Goal: Task Accomplishment & Management: Complete application form

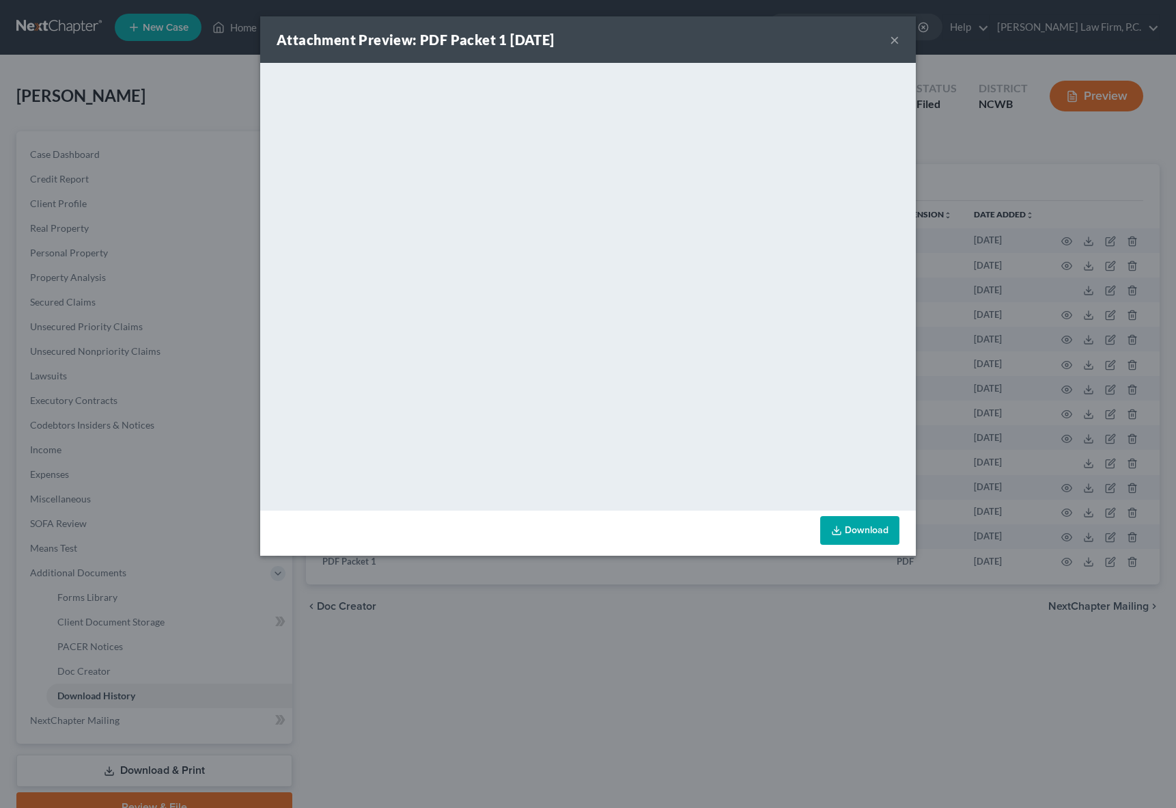
click at [891, 41] on button "×" at bounding box center [895, 39] width 10 height 16
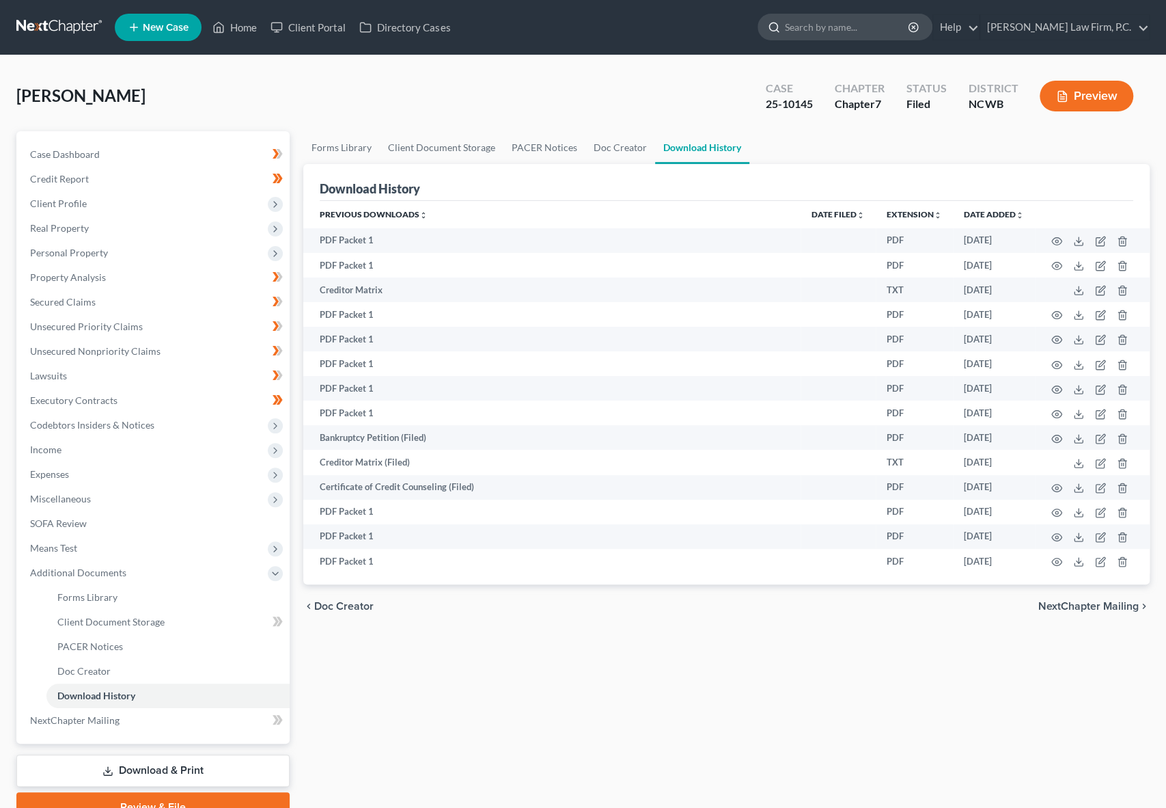
click at [866, 25] on input "search" at bounding box center [847, 26] width 125 height 25
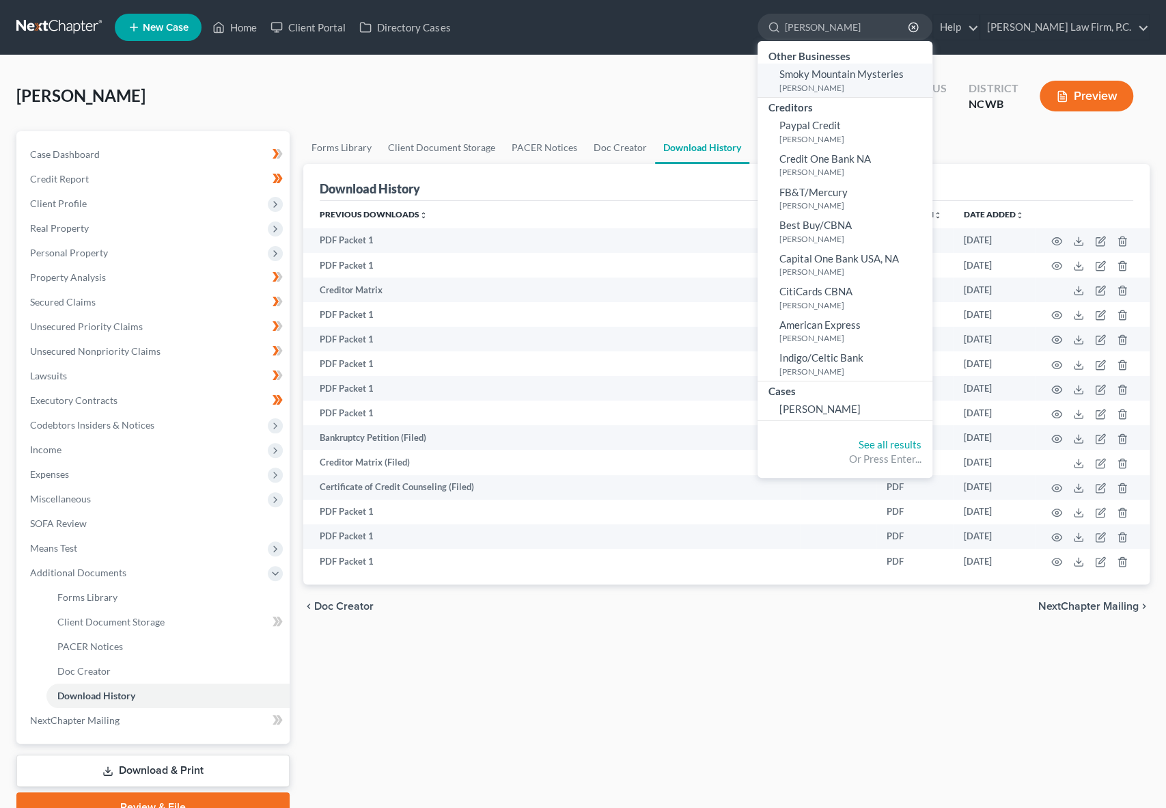
type input "cromar"
click at [877, 82] on small "[PERSON_NAME]" at bounding box center [855, 88] width 150 height 12
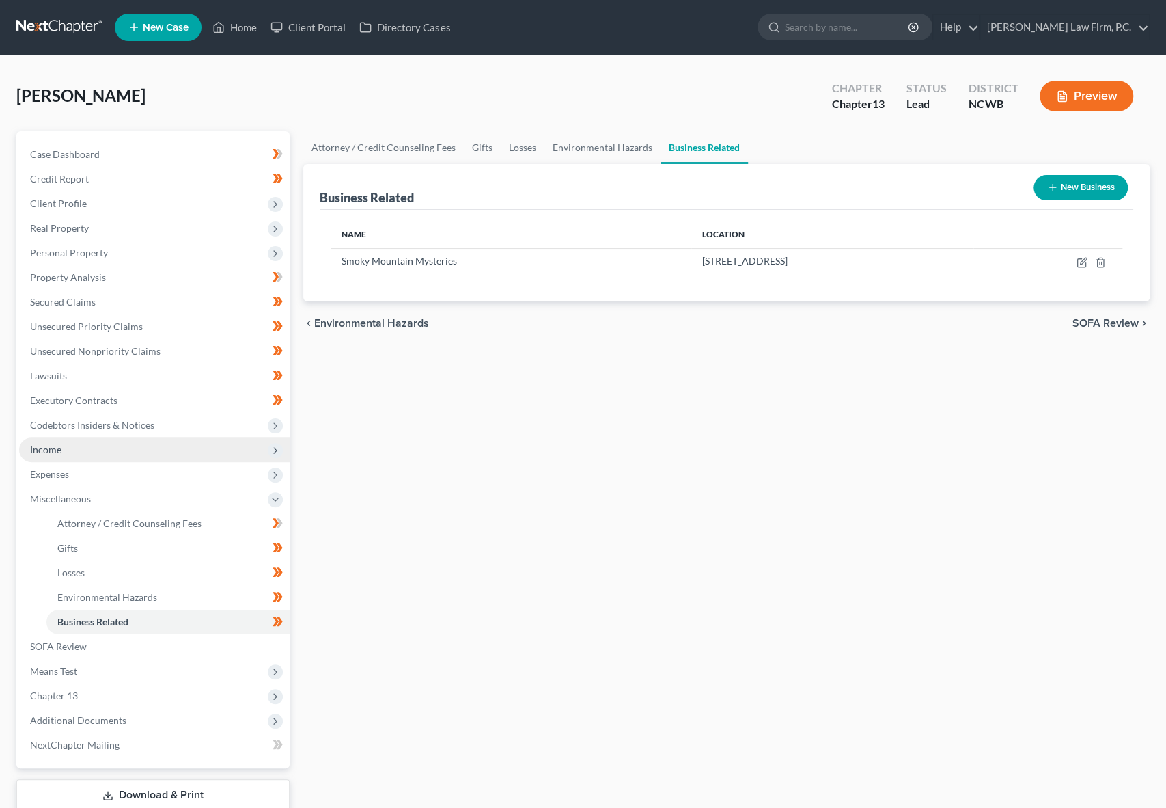
click at [46, 446] on span "Income" at bounding box center [45, 449] width 31 height 12
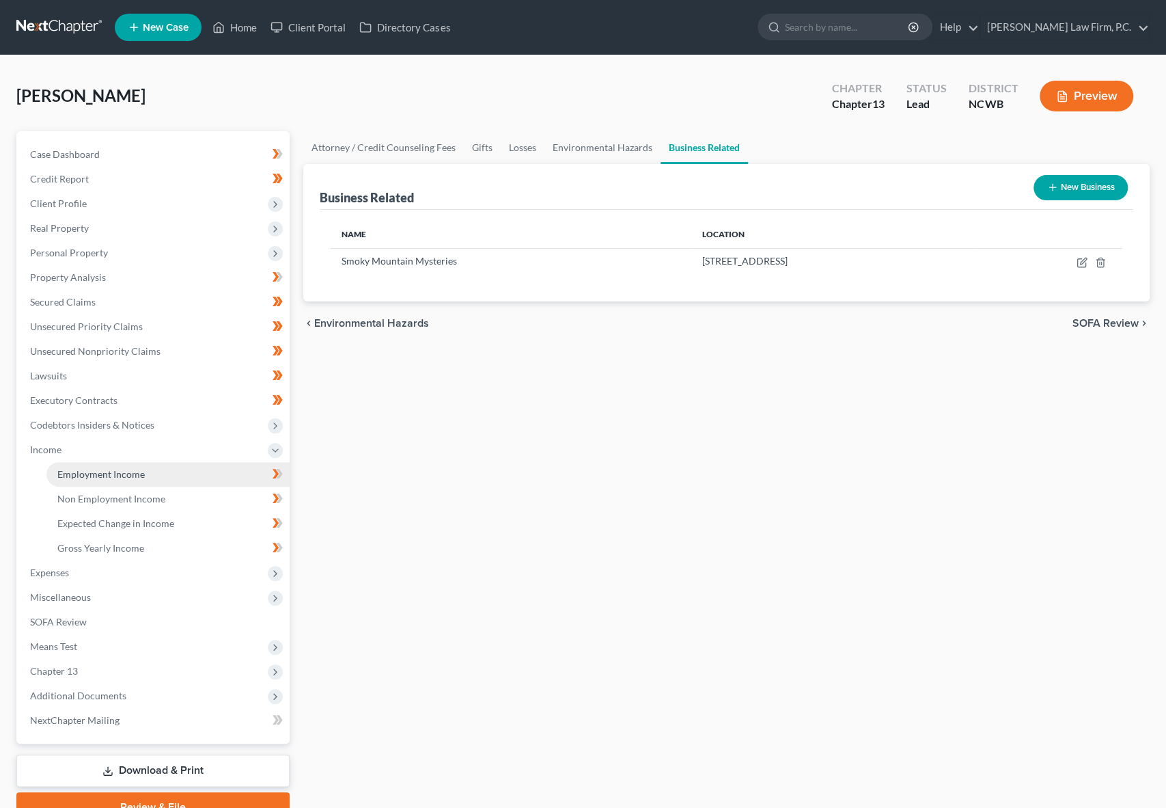
click at [67, 474] on span "Employment Income" at bounding box center [100, 474] width 87 height 12
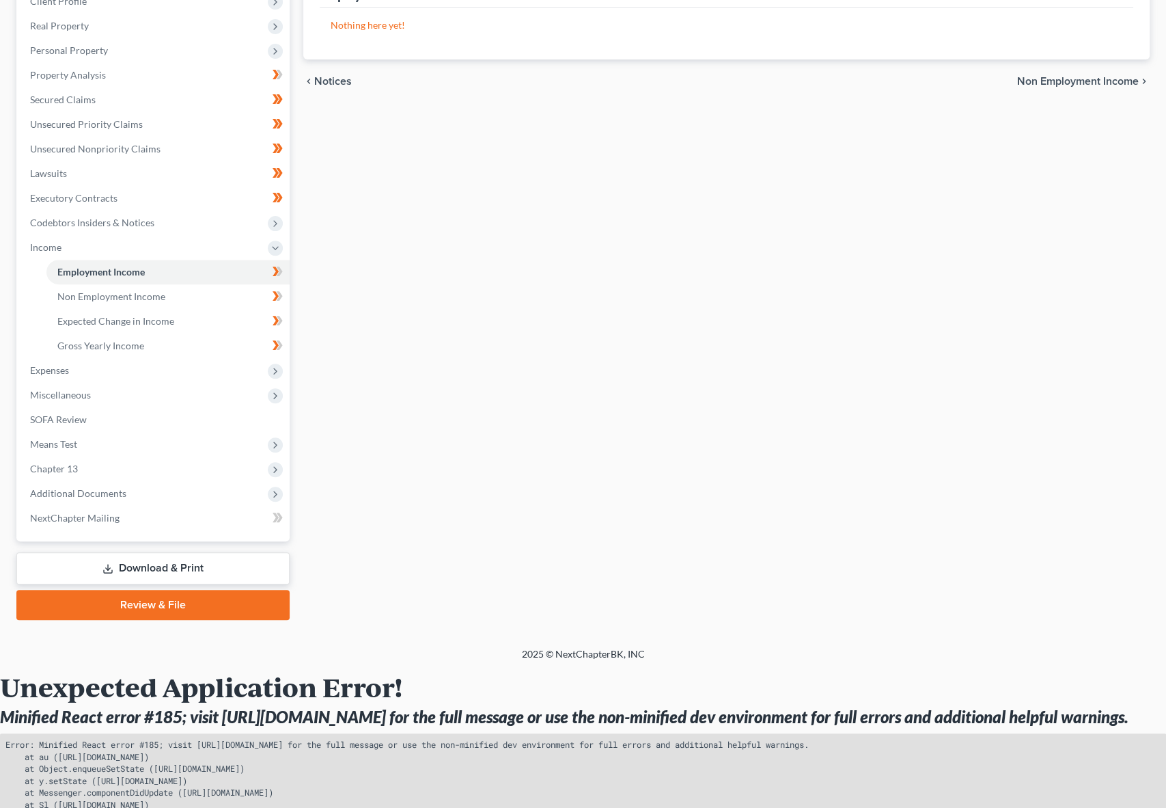
scroll to position [205, 0]
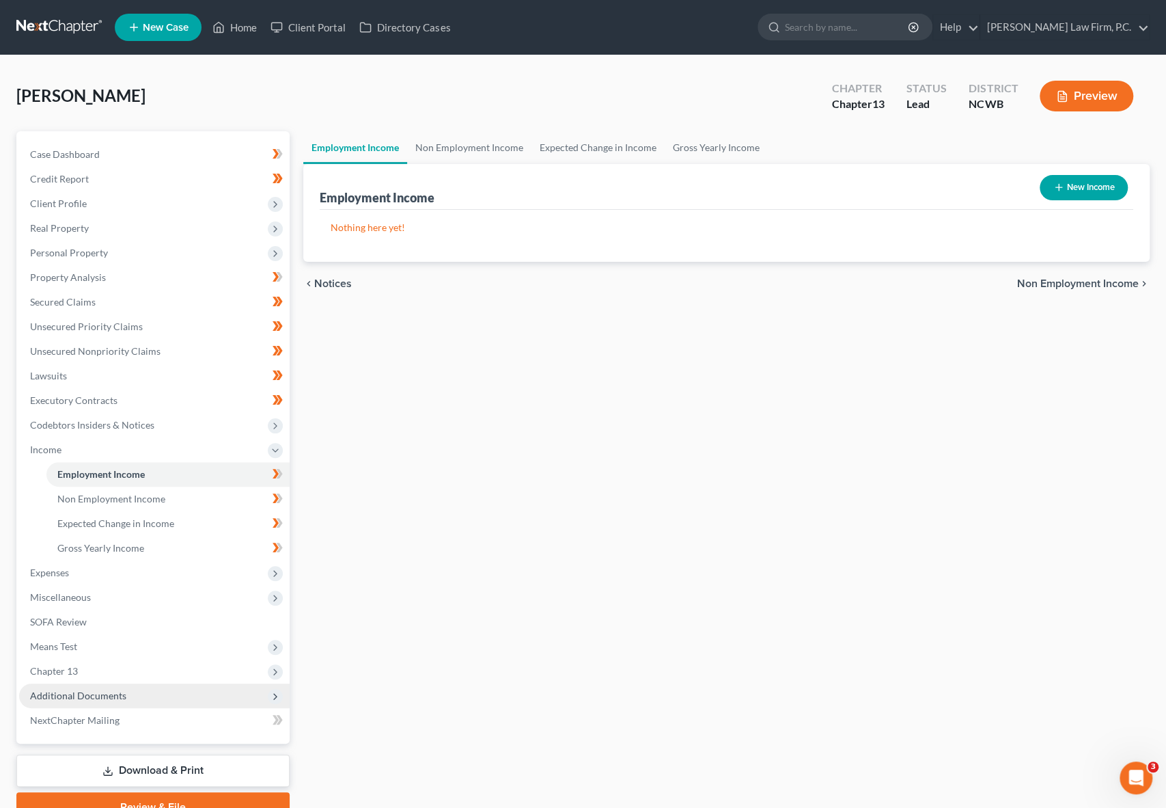
click at [89, 695] on span "Additional Documents" at bounding box center [78, 695] width 96 height 12
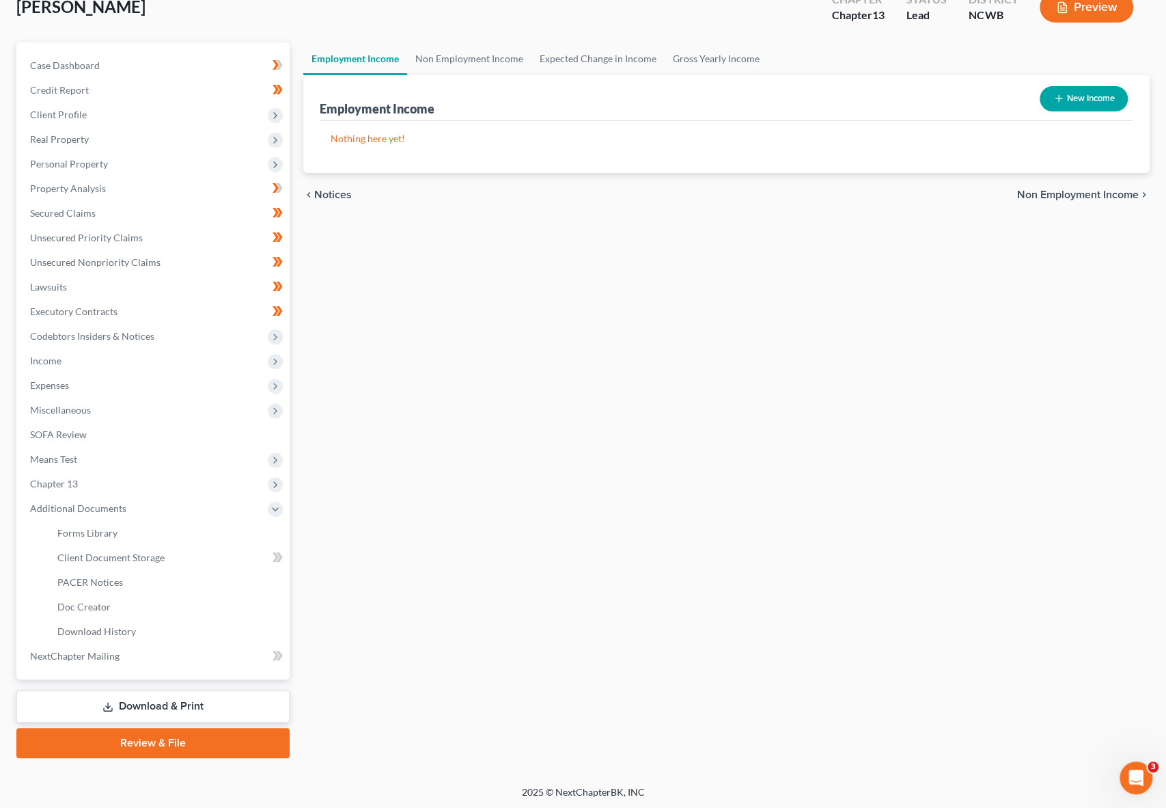
click at [109, 704] on icon at bounding box center [107, 706] width 11 height 11
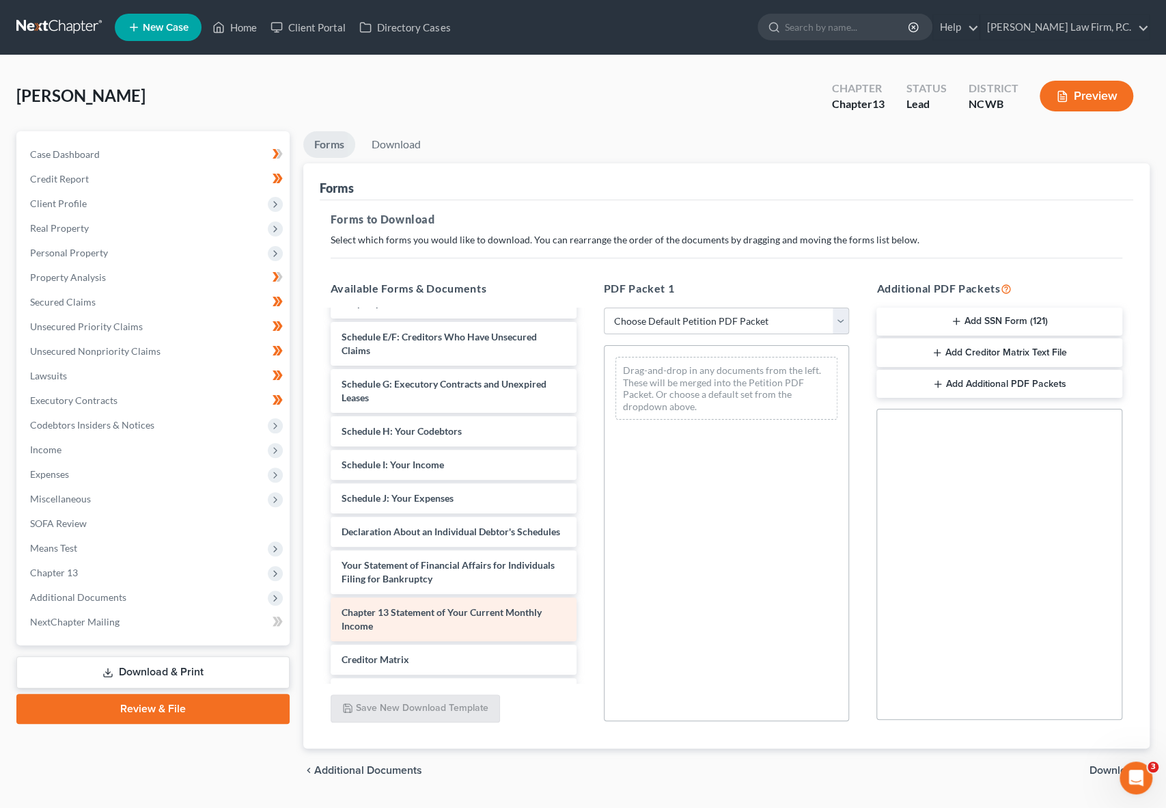
scroll to position [273, 0]
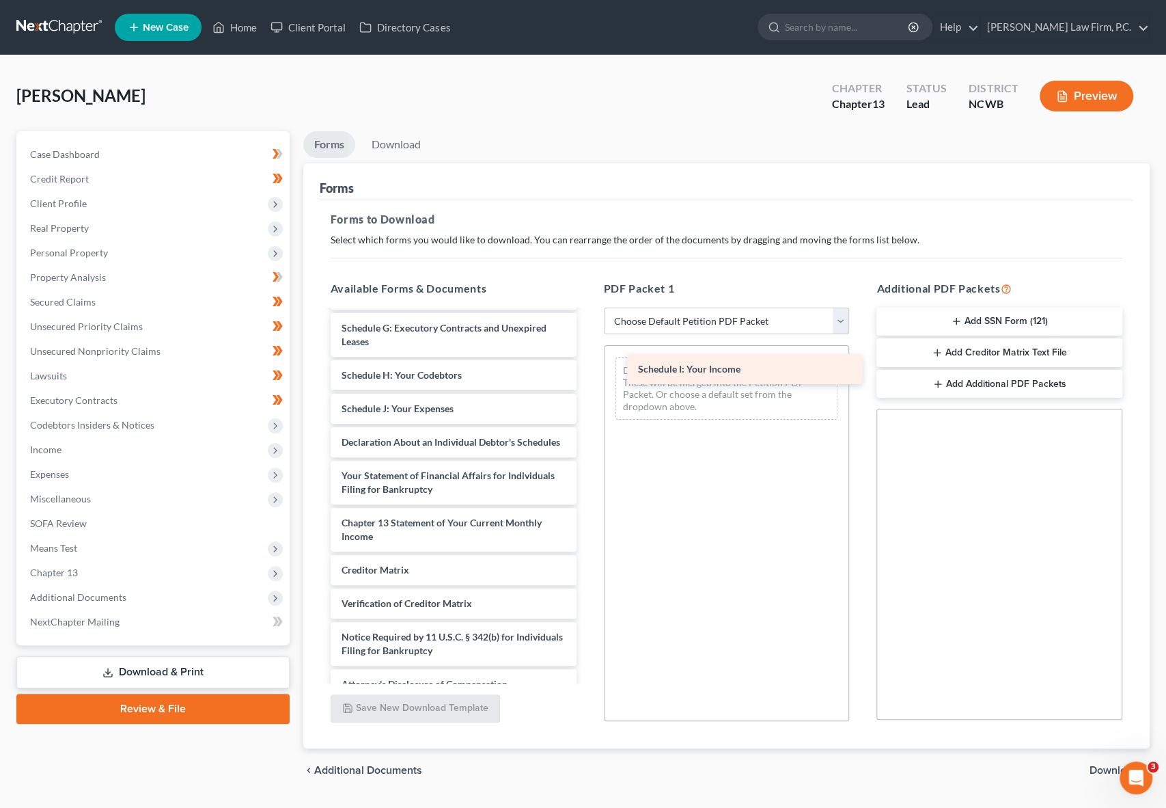
drag, startPoint x: 434, startPoint y: 405, endPoint x: 726, endPoint y: 367, distance: 294.2
click at [588, 367] on div "Schedule I: Your Income CCC-pdf Voluntary Petition for Individuals Filing for B…" at bounding box center [454, 368] width 268 height 661
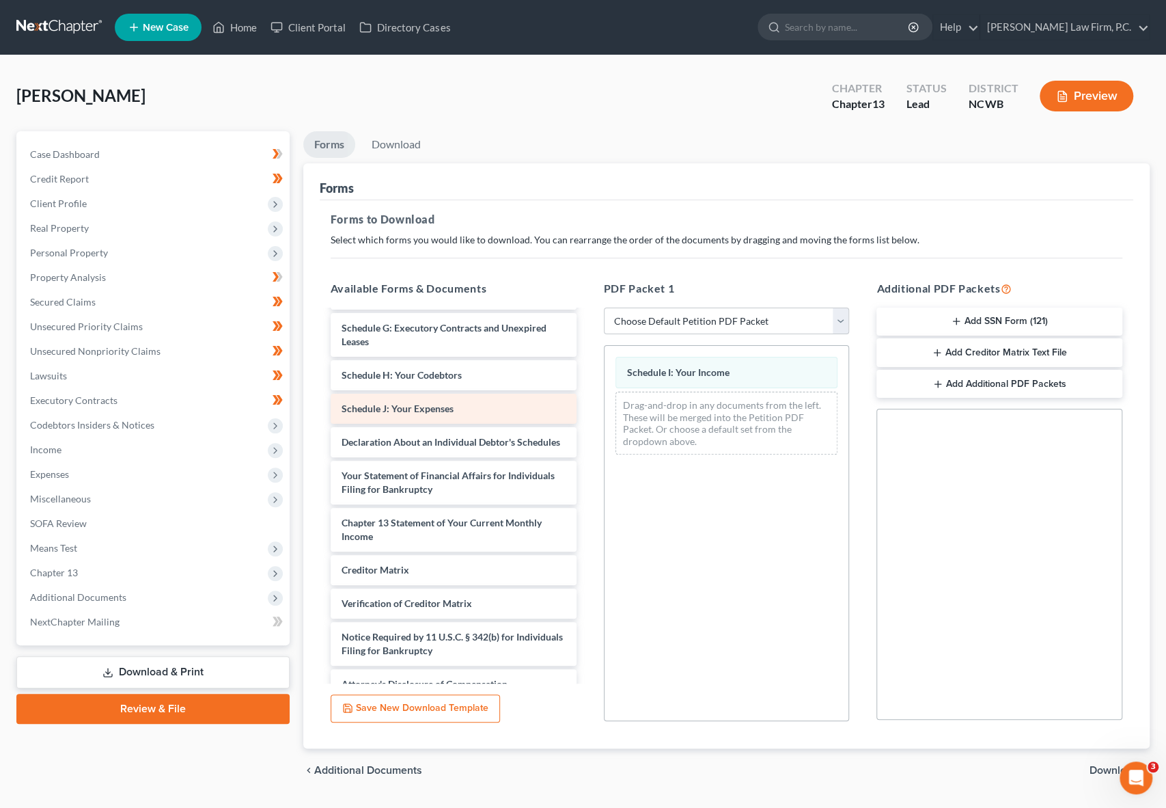
scroll to position [273, 0]
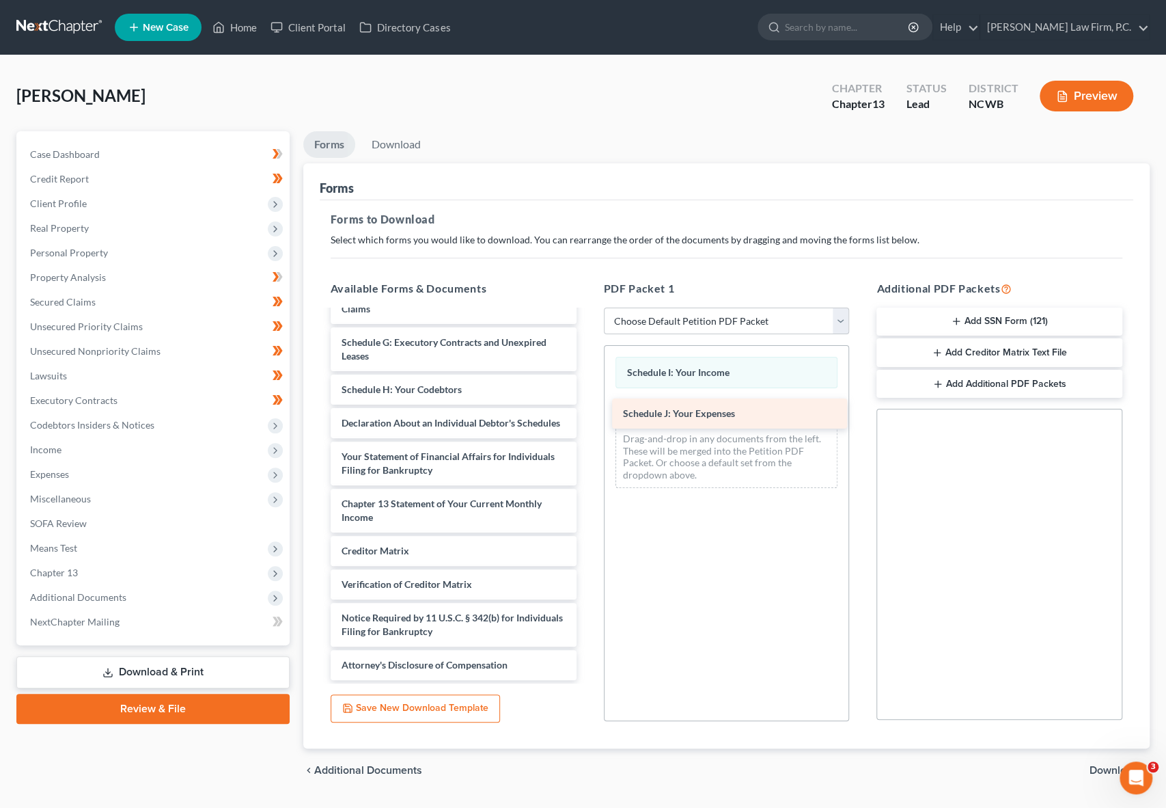
drag, startPoint x: 415, startPoint y: 411, endPoint x: 698, endPoint y: 417, distance: 282.2
click at [588, 417] on div "Schedule J: Your Expenses CCC-pdf Voluntary Petition for Individuals Filing for…" at bounding box center [454, 366] width 268 height 628
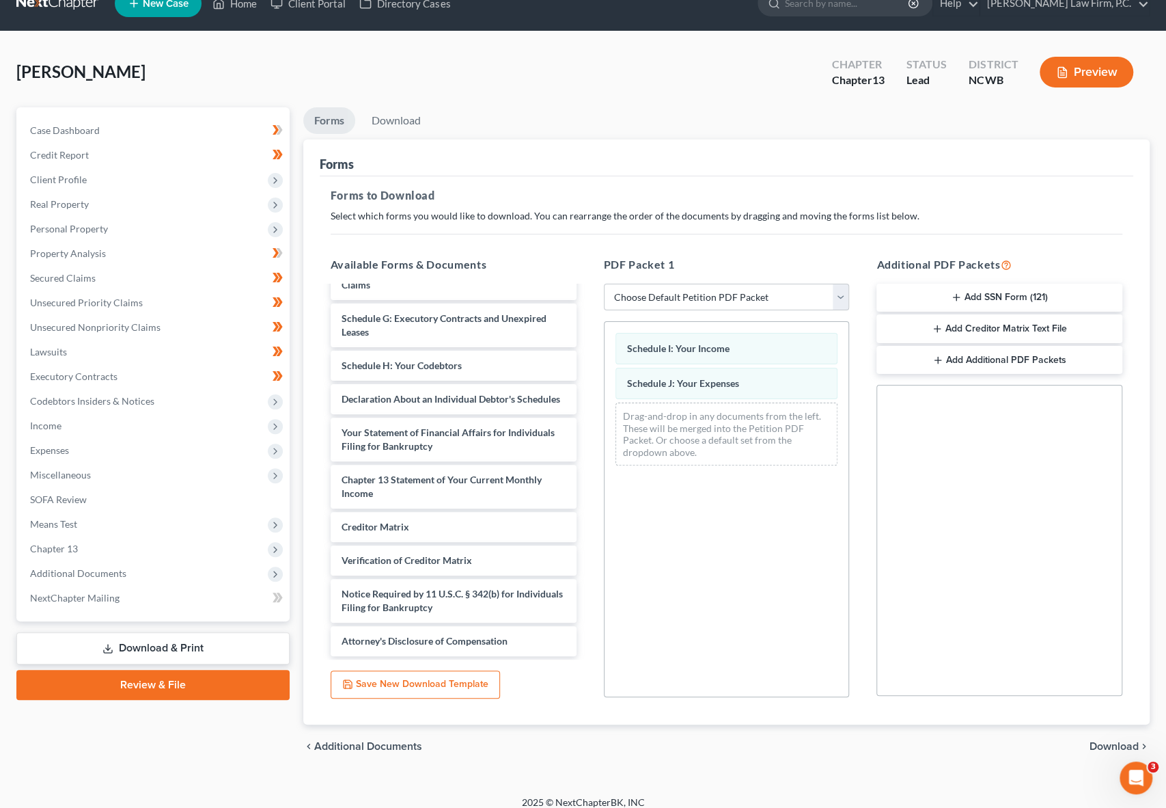
scroll to position [35, 0]
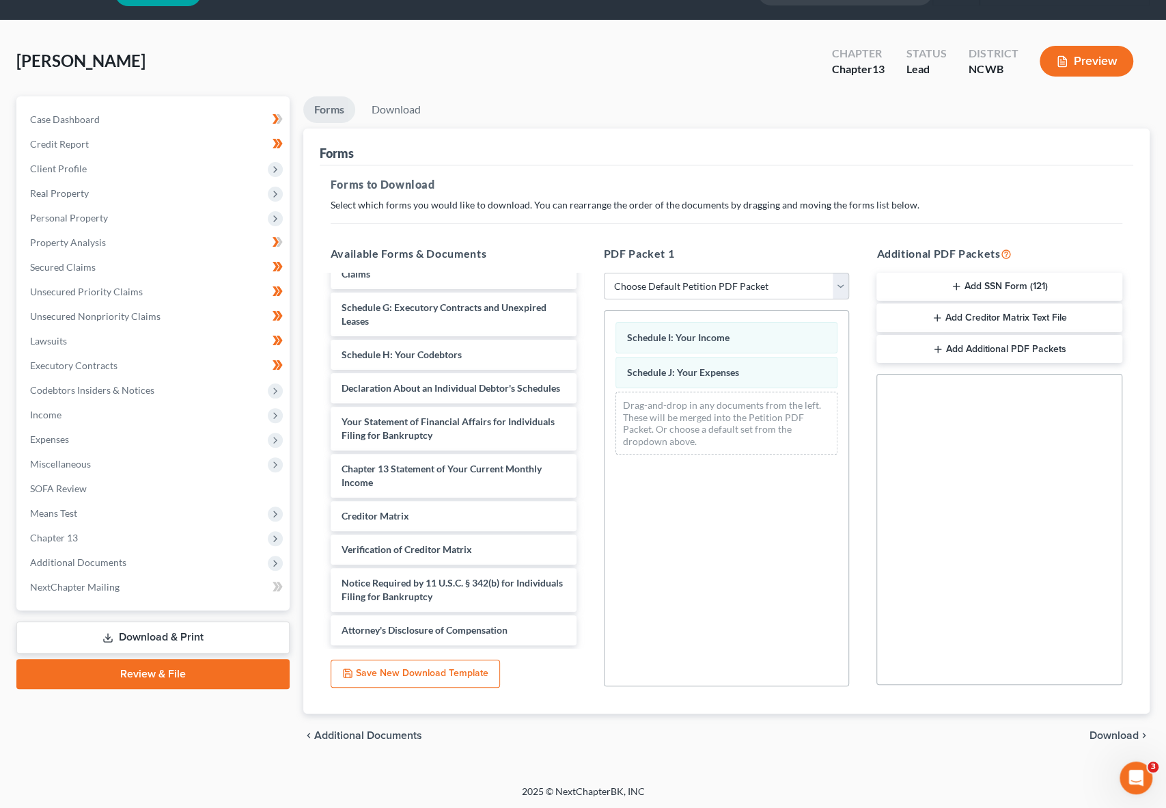
click at [1107, 735] on span "Download" at bounding box center [1114, 735] width 49 height 11
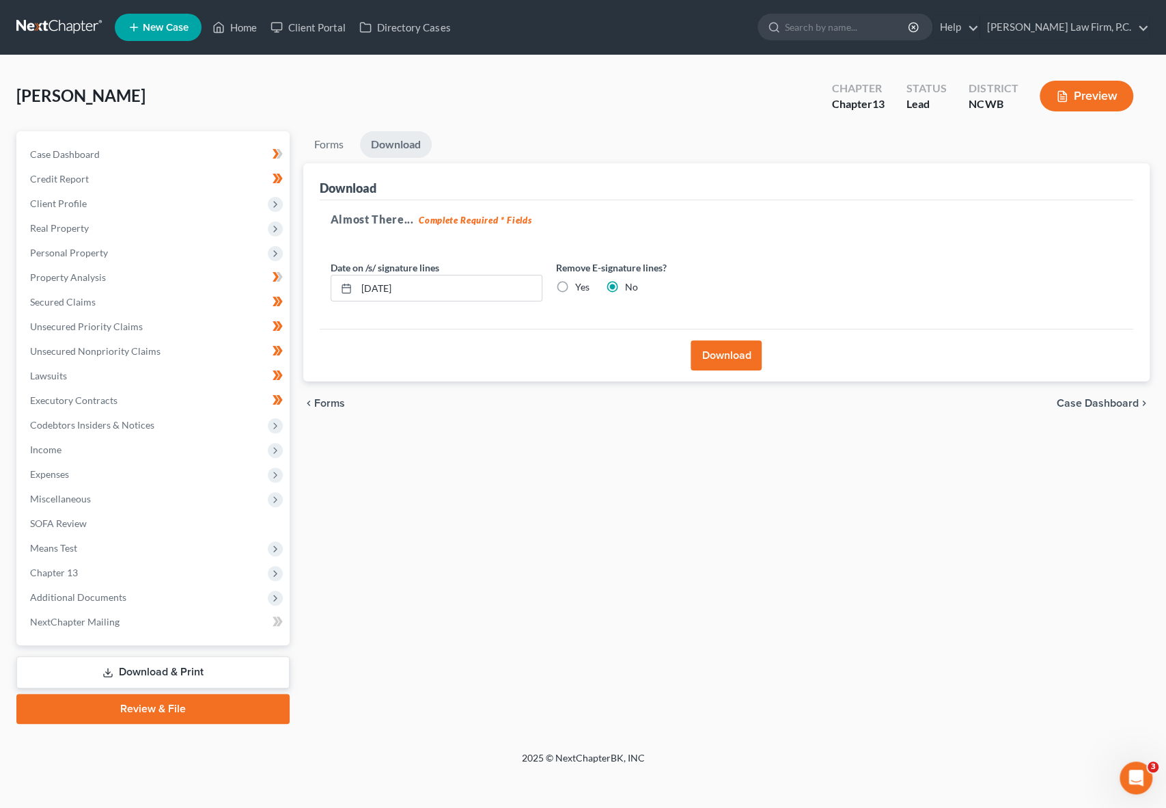
scroll to position [0, 0]
click at [578, 284] on label "Yes" at bounding box center [585, 287] width 14 height 14
click at [583, 284] on input "Yes" at bounding box center [587, 284] width 9 height 9
radio input "true"
radio input "false"
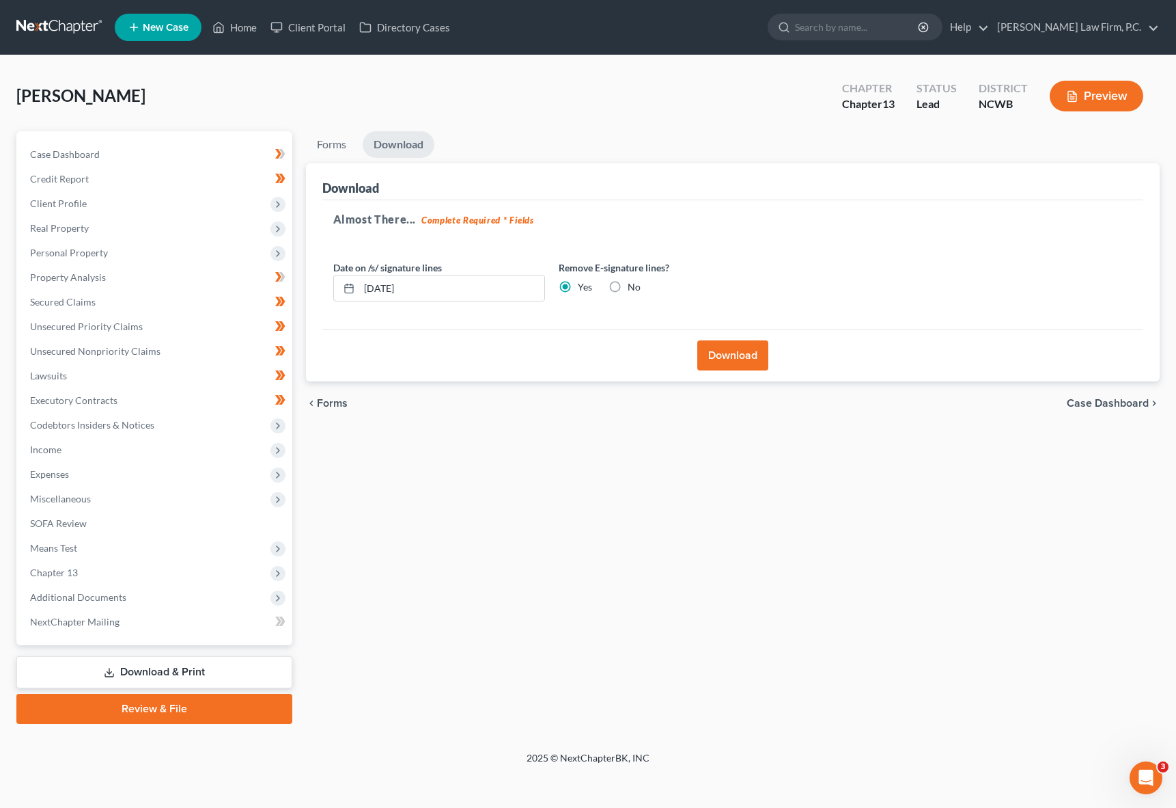
click at [711, 354] on button "Download" at bounding box center [733, 355] width 71 height 30
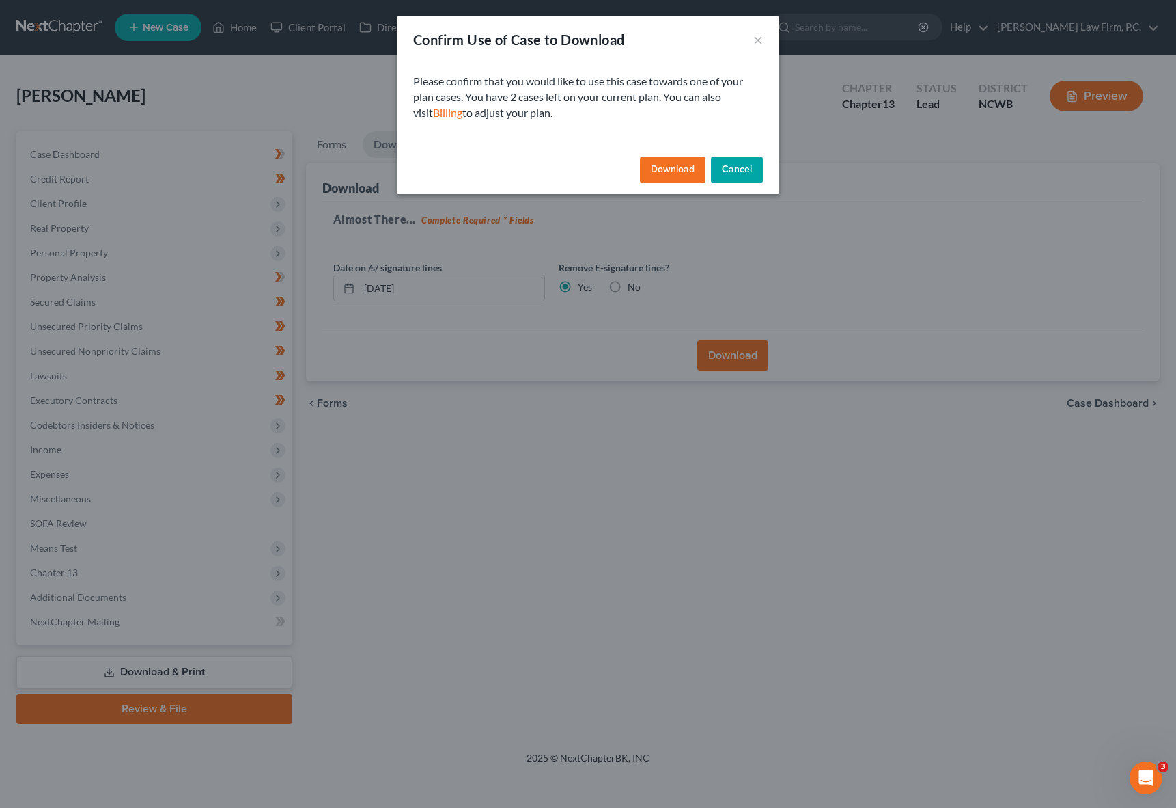
click at [676, 176] on button "Download" at bounding box center [673, 169] width 66 height 27
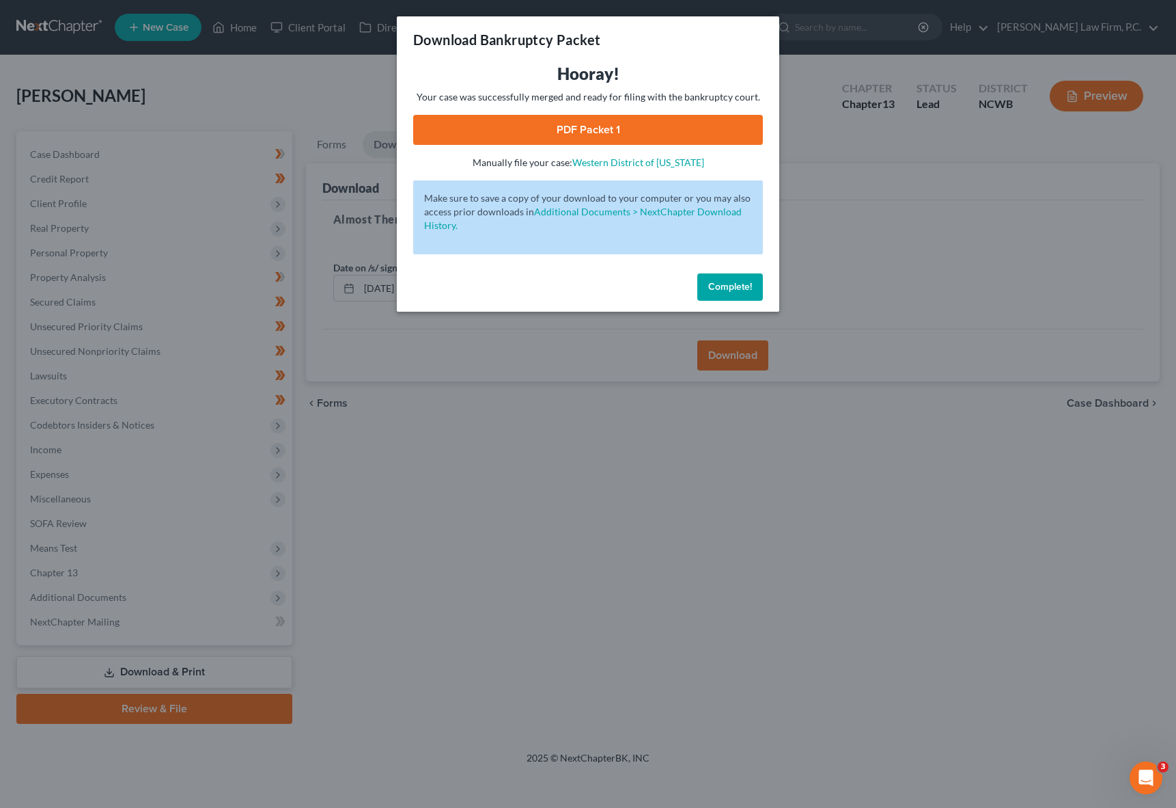
click at [553, 132] on link "PDF Packet 1" at bounding box center [588, 130] width 350 height 30
click at [727, 289] on span "Complete!" at bounding box center [730, 287] width 44 height 12
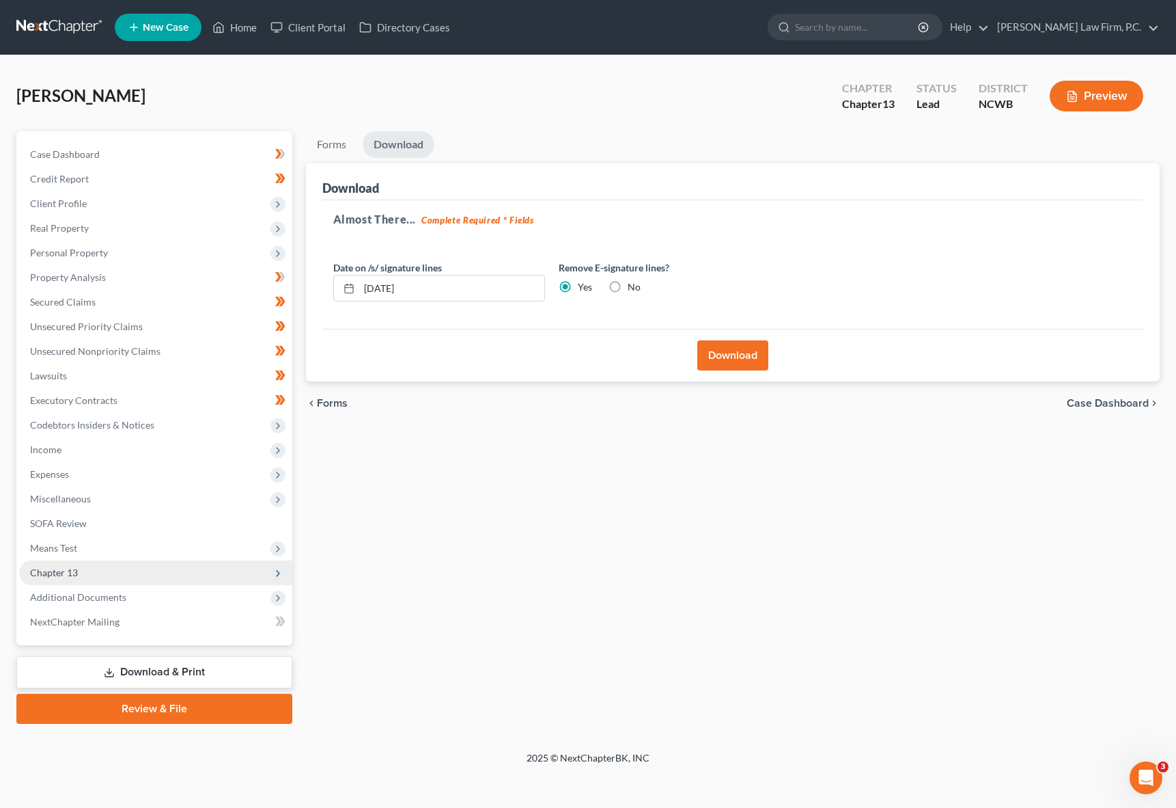
click at [51, 572] on span "Chapter 13" at bounding box center [54, 572] width 48 height 12
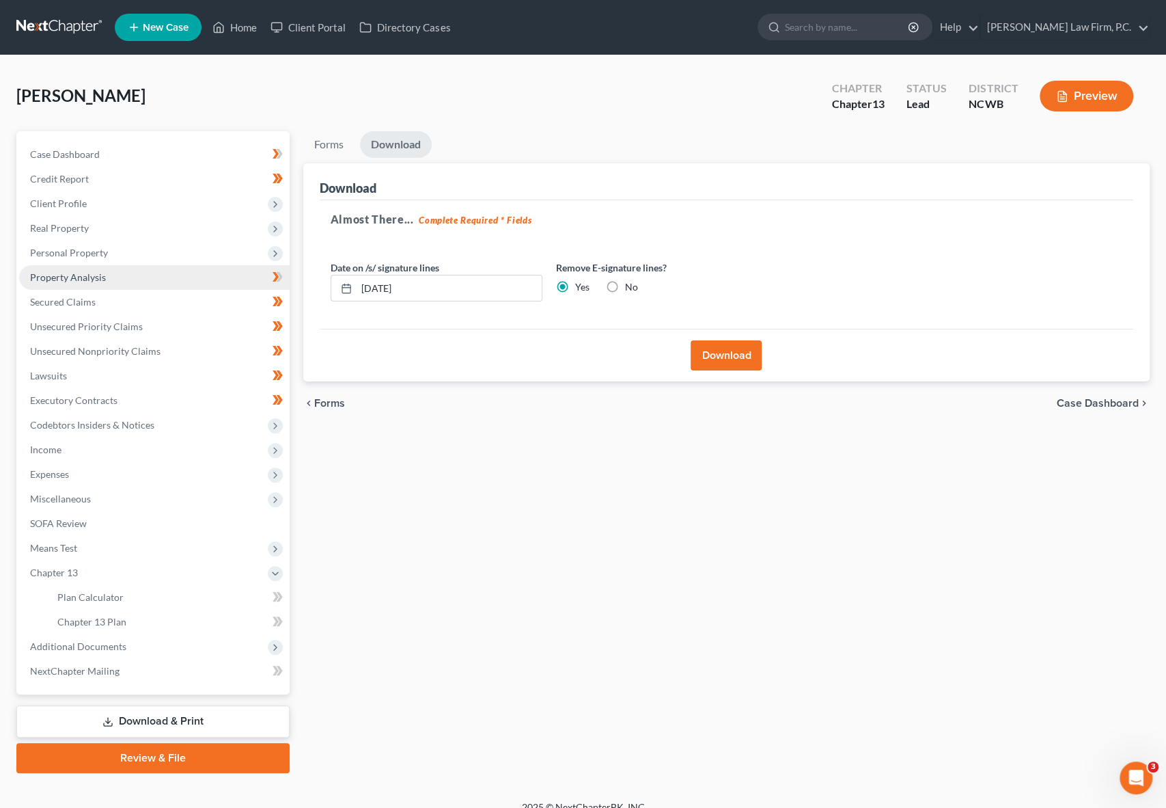
click at [61, 274] on span "Property Analysis" at bounding box center [68, 277] width 76 height 12
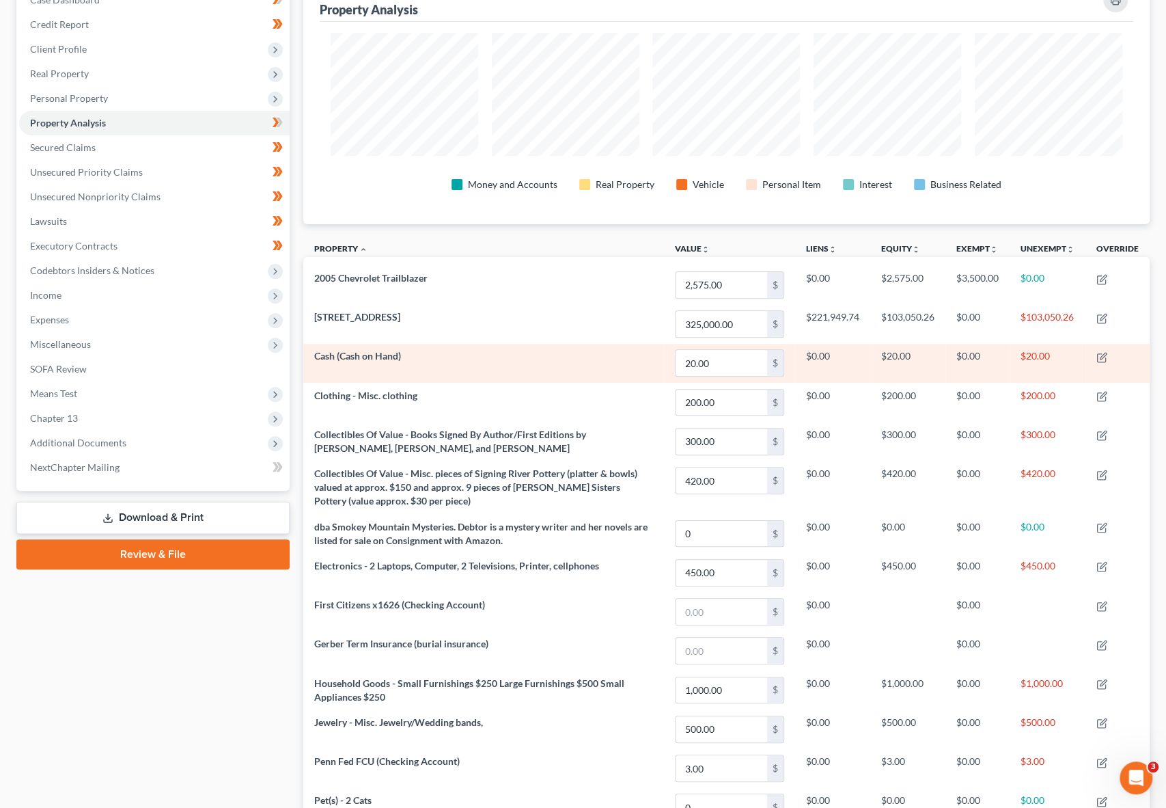
scroll to position [205, 0]
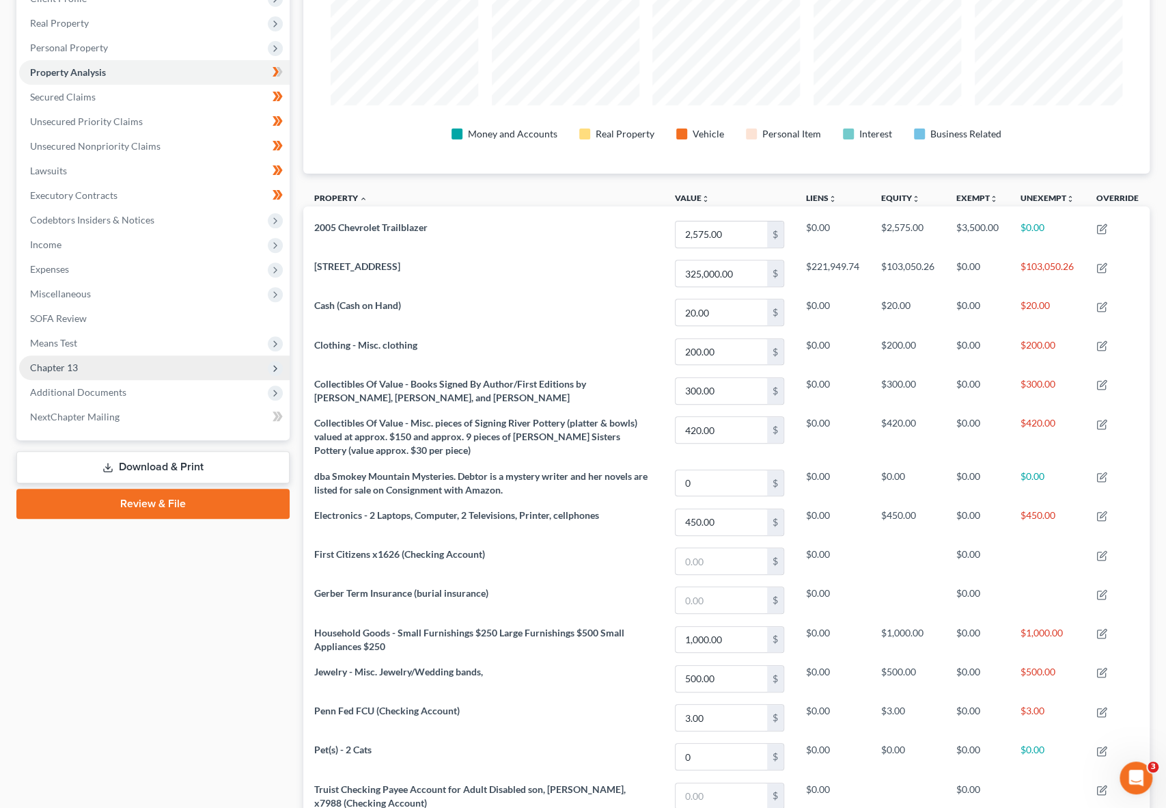
click at [63, 364] on span "Chapter 13" at bounding box center [54, 367] width 48 height 12
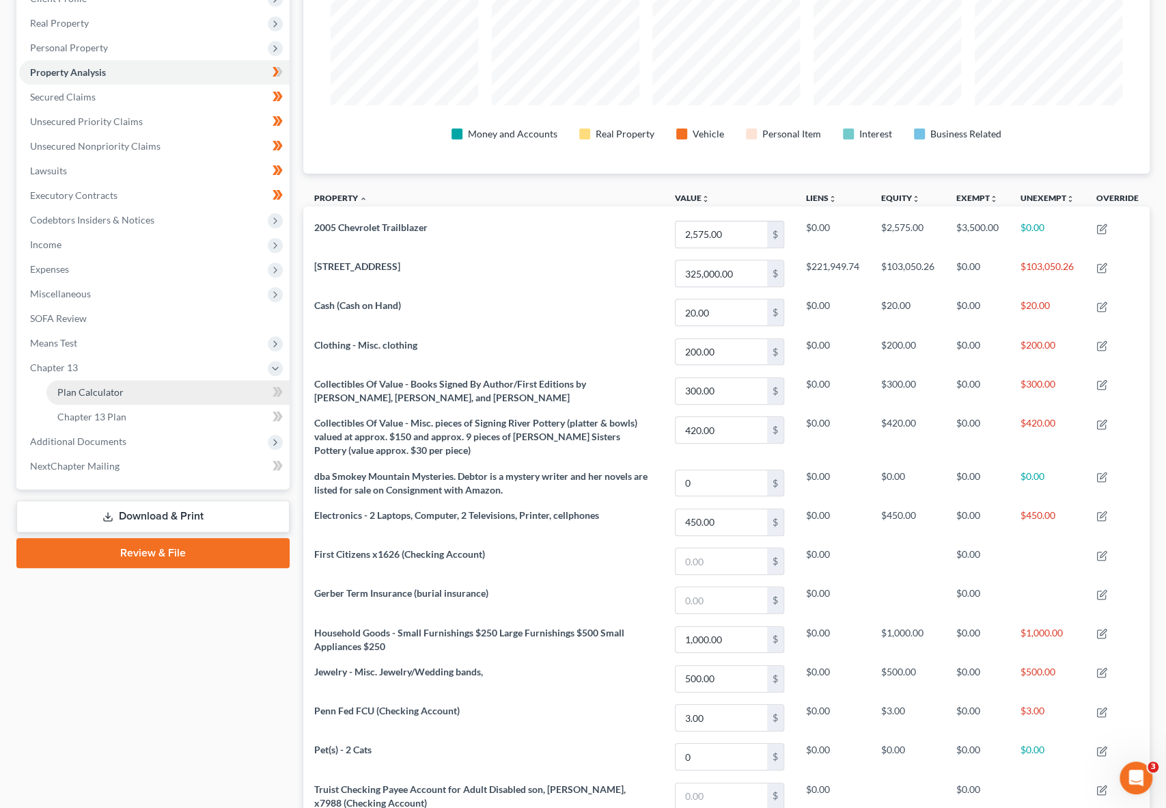
drag, startPoint x: 63, startPoint y: 386, endPoint x: 81, endPoint y: 385, distance: 17.8
click at [63, 386] on span "Plan Calculator" at bounding box center [90, 392] width 66 height 12
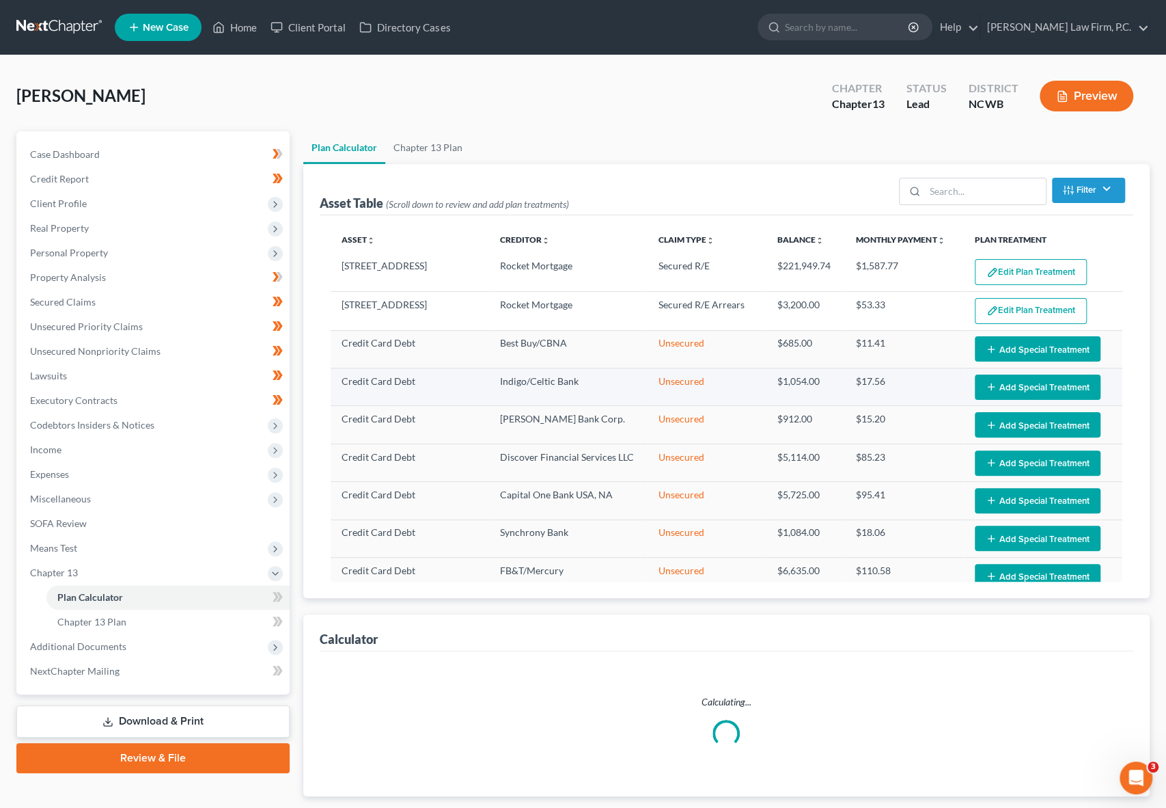
select select "59"
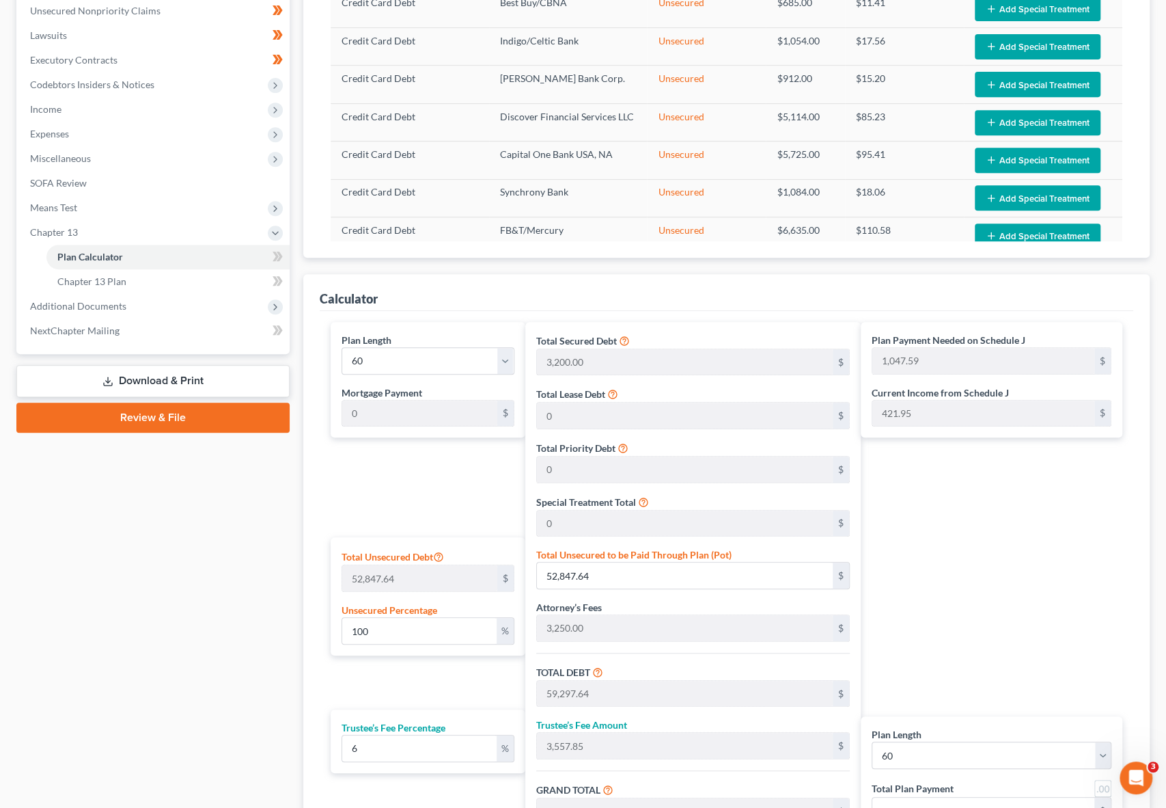
scroll to position [342, 0]
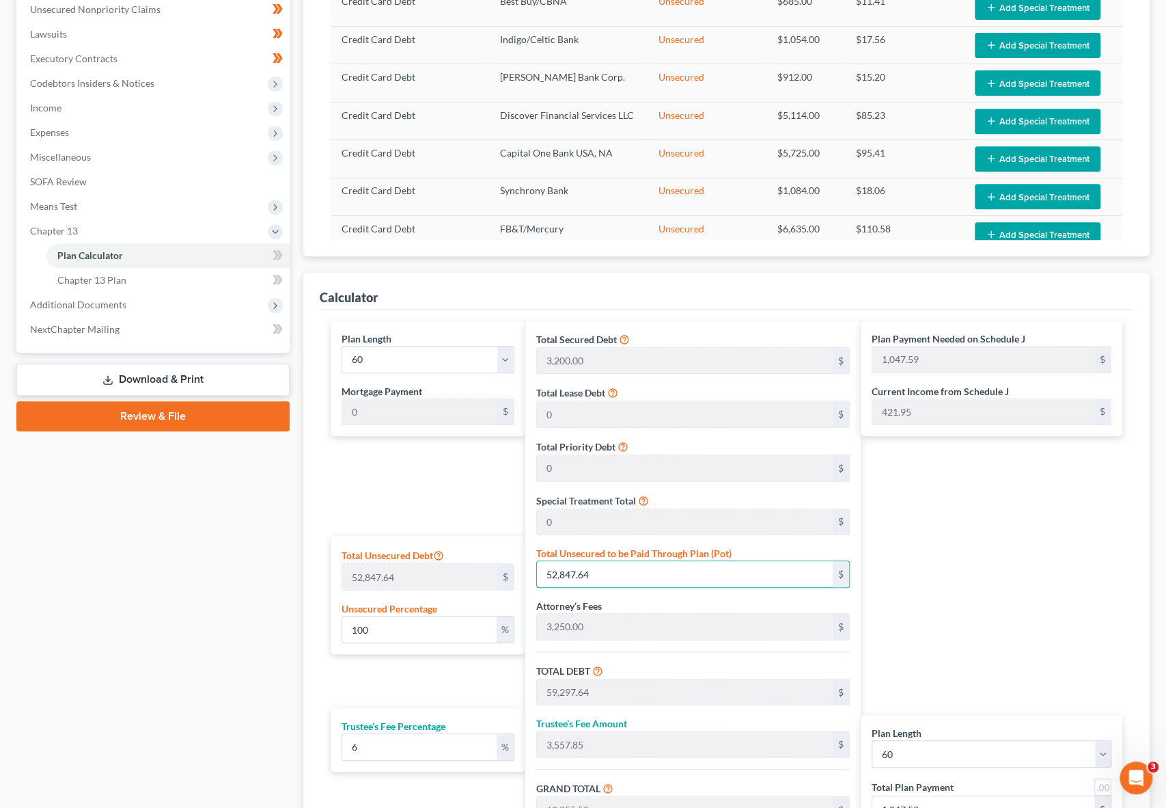
type input "0.007568926905926754"
type input "4"
type input "6,454.00"
type input "387.24"
type input "6,841.24"
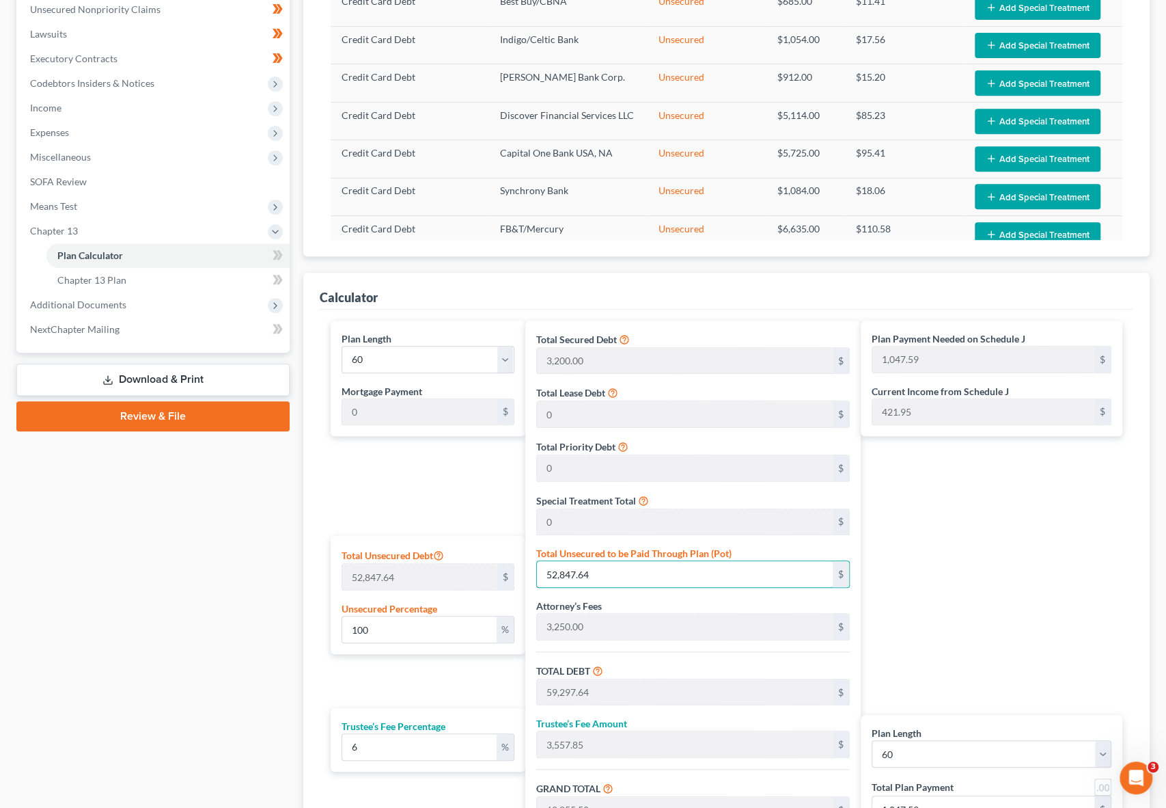
type input "114.02"
type input "0.09082712287112106"
type input "48"
type input "6,498.00"
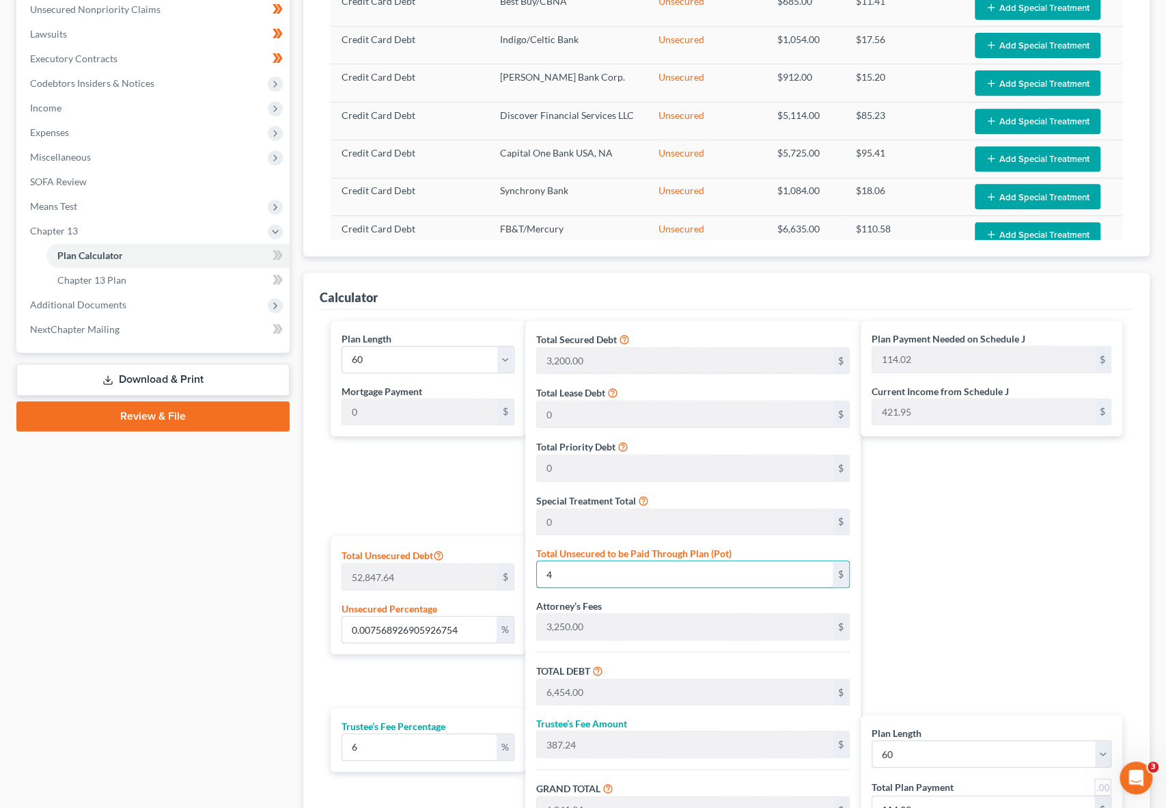
type input "389.88"
type input "6,887.88"
type input "114.79"
type input "0.9139479238906557"
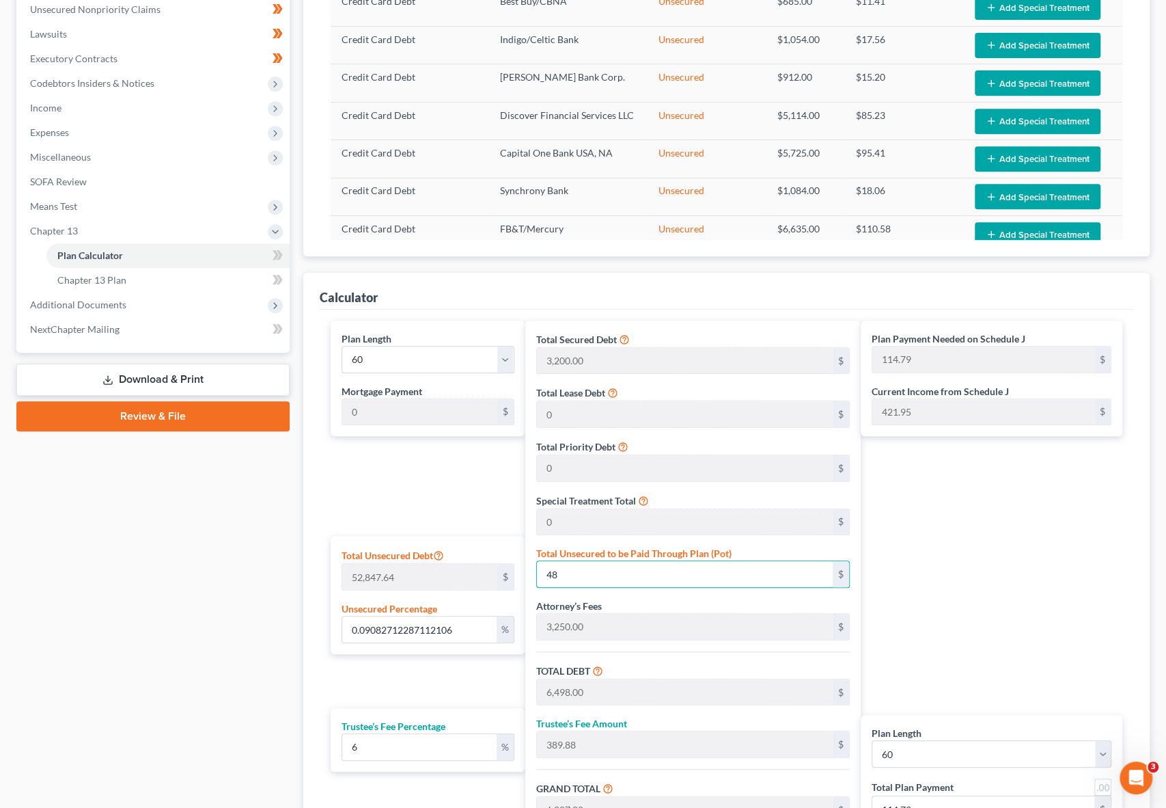
type input "483"
type input "6,933.00"
type input "415.97"
type input "7,348.98"
type input "122.48"
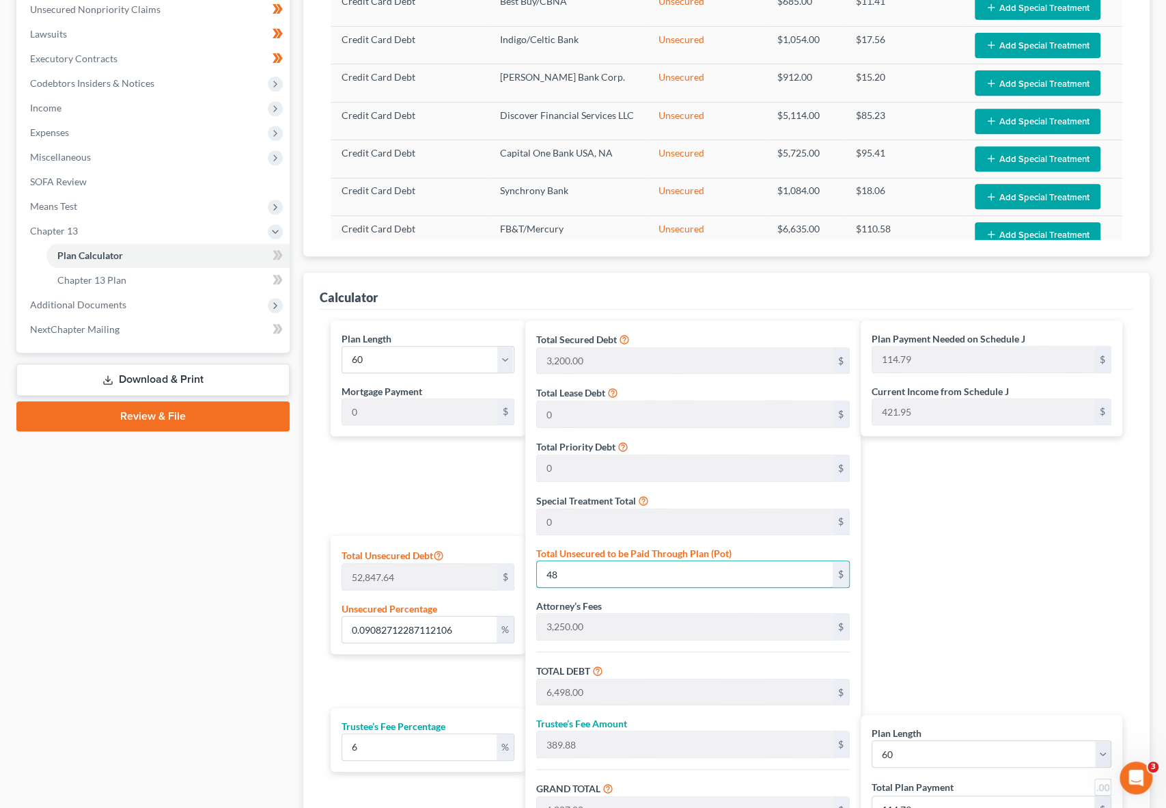
type input "122.48"
type input "9.15650932444489"
type input "4839"
type input "11,289.00"
type input "677.33"
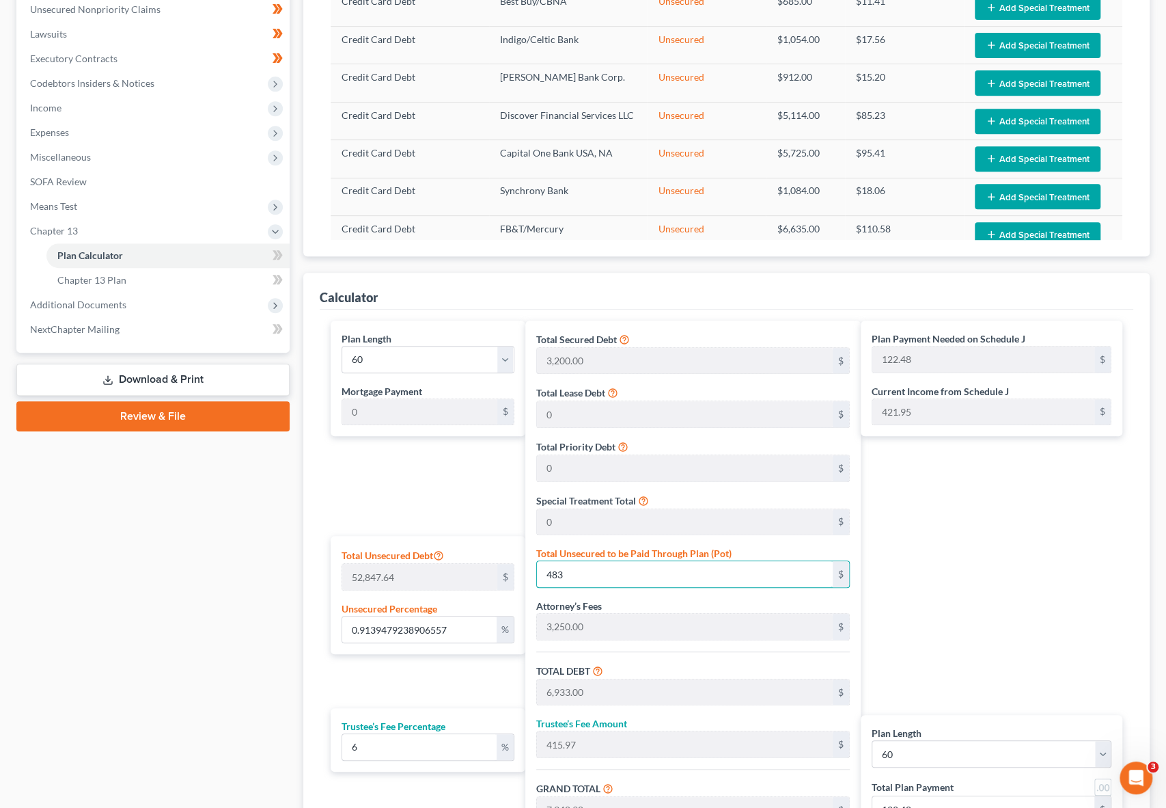
type input "11,966.34"
type input "199.43"
type input "4,839"
type input "91.56509324444892"
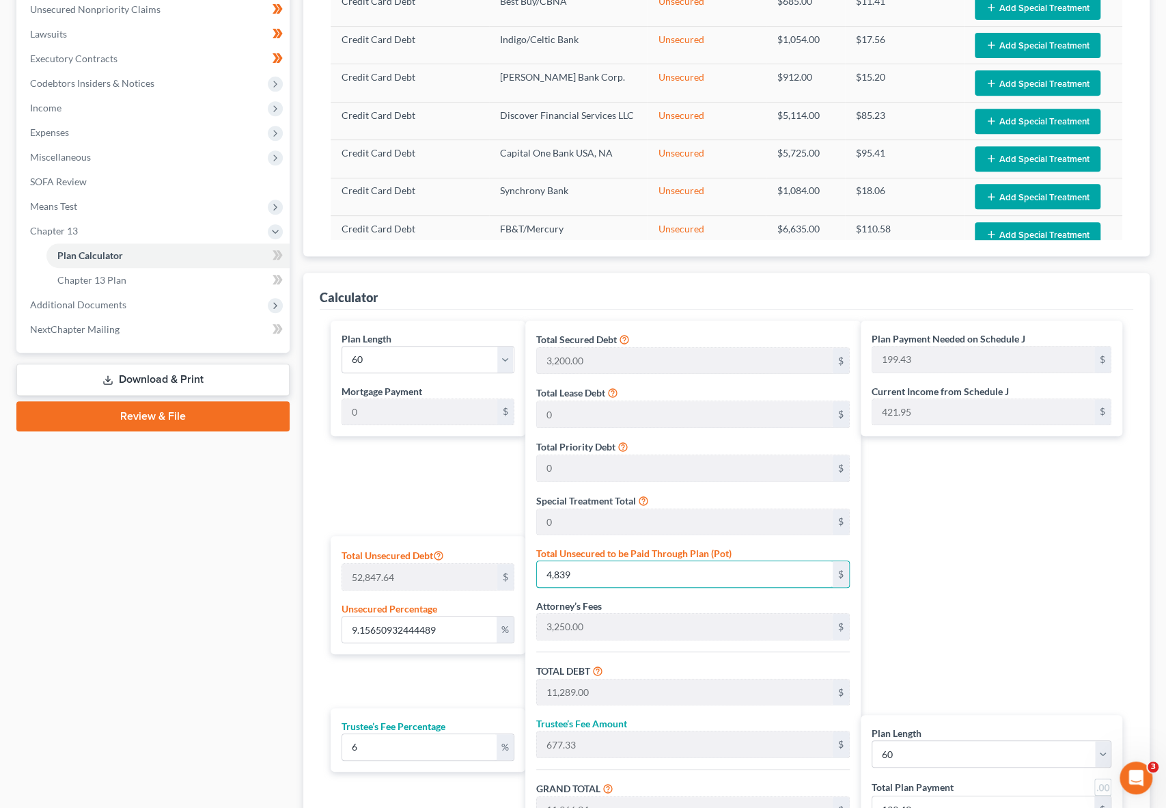
type input "4,8390"
type input "54,840.00"
type input "3,290.40"
type input "58,130.40"
type input "968.84"
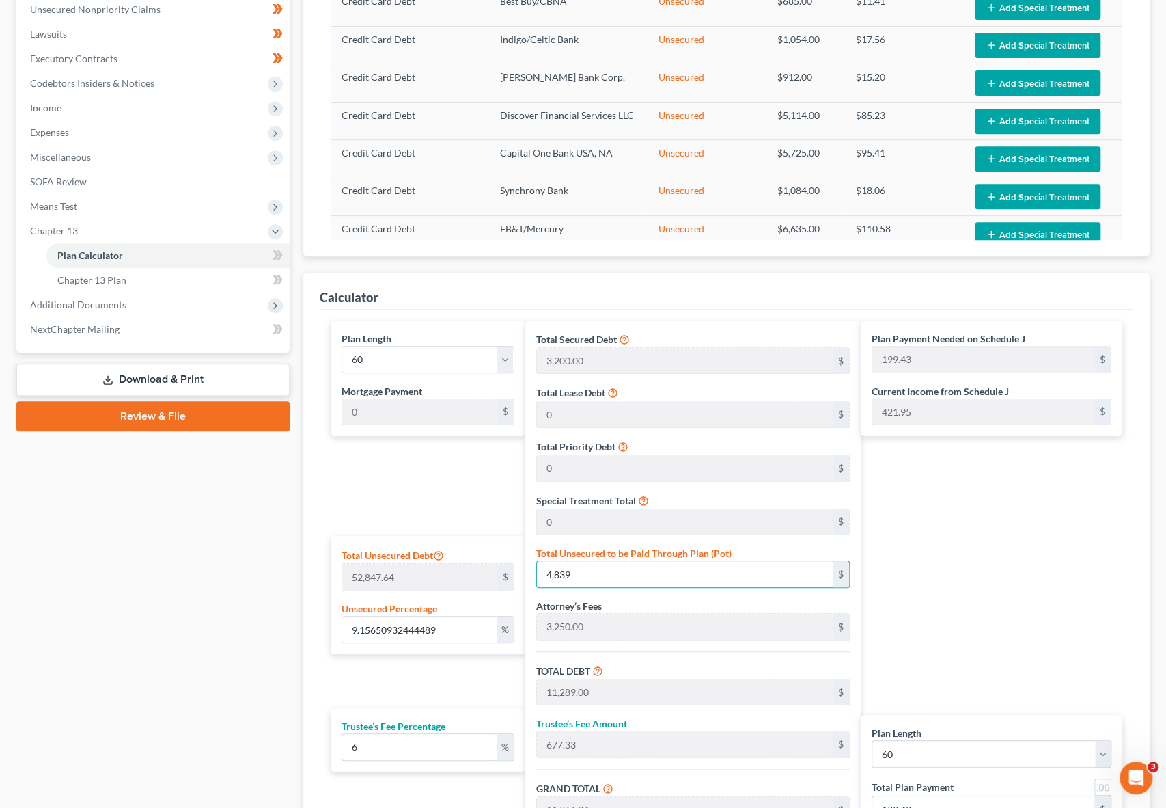
type input "968.84"
type input "48,390"
click at [328, 486] on div "Plan Length 1 2 3 4 5 6 7 8 9 10 11 12 13 14 15 16 17 18 19 20 21 22 23 24 25 2…" at bounding box center [425, 597] width 202 height 555
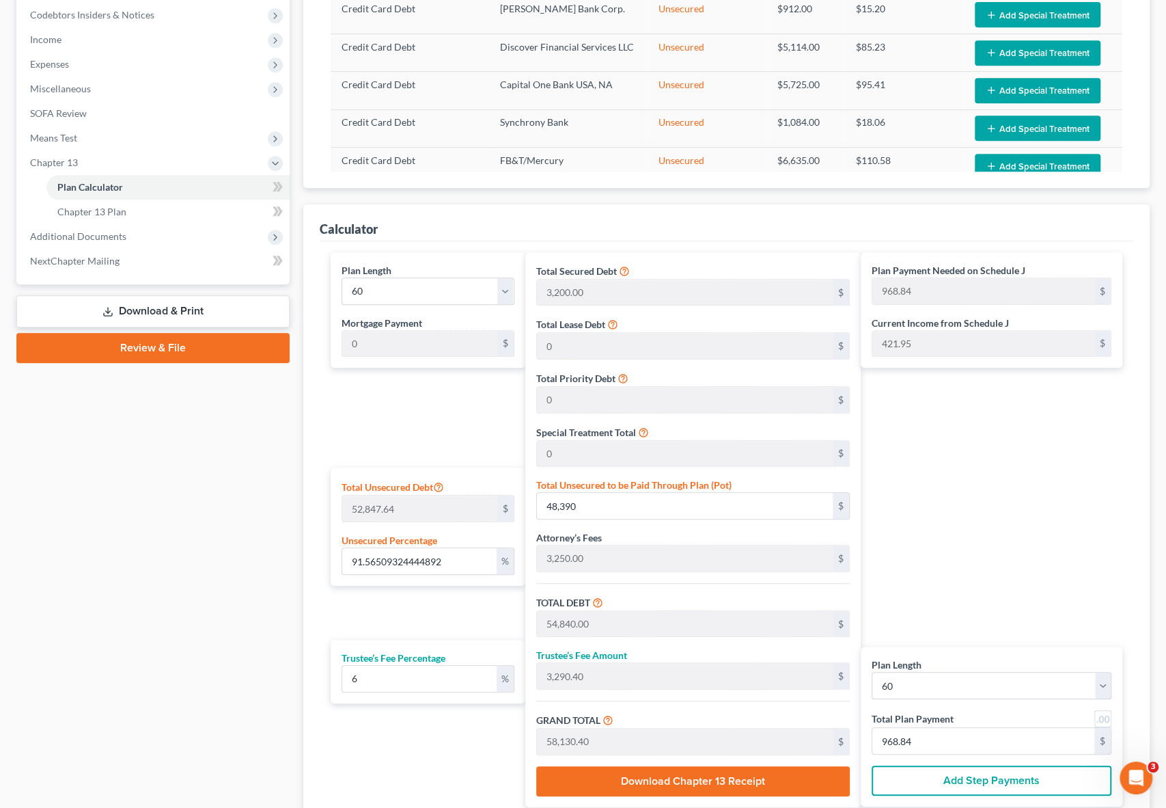
click at [974, 508] on div "Plan Payment Needed on Schedule J 968.84 $ Current Income from Schedule J 421.9…" at bounding box center [995, 529] width 268 height 555
click at [972, 505] on div "Plan Payment Needed on Schedule J 968.84 $ Current Income from Schedule J 421.9…" at bounding box center [995, 529] width 268 height 555
click at [958, 524] on div "Plan Payment Needed on Schedule J 968.84 $ Current Income from Schedule J 421.9…" at bounding box center [995, 529] width 268 height 555
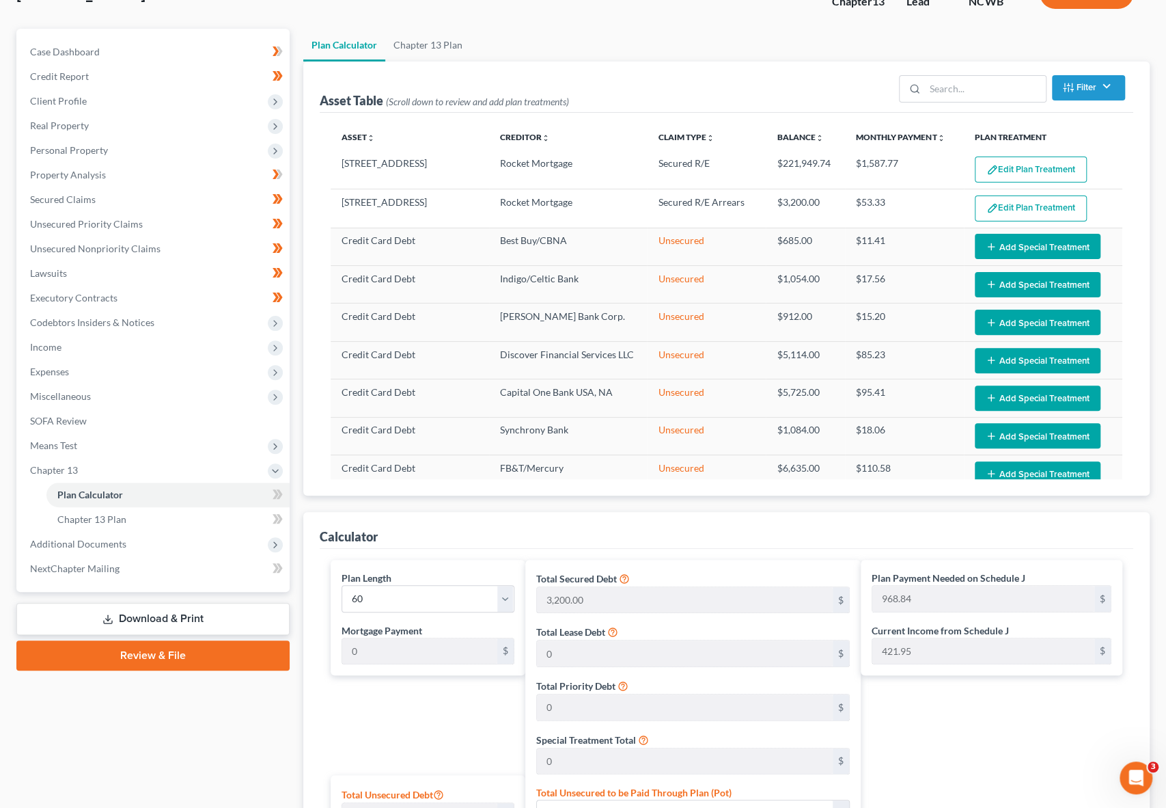
scroll to position [273, 0]
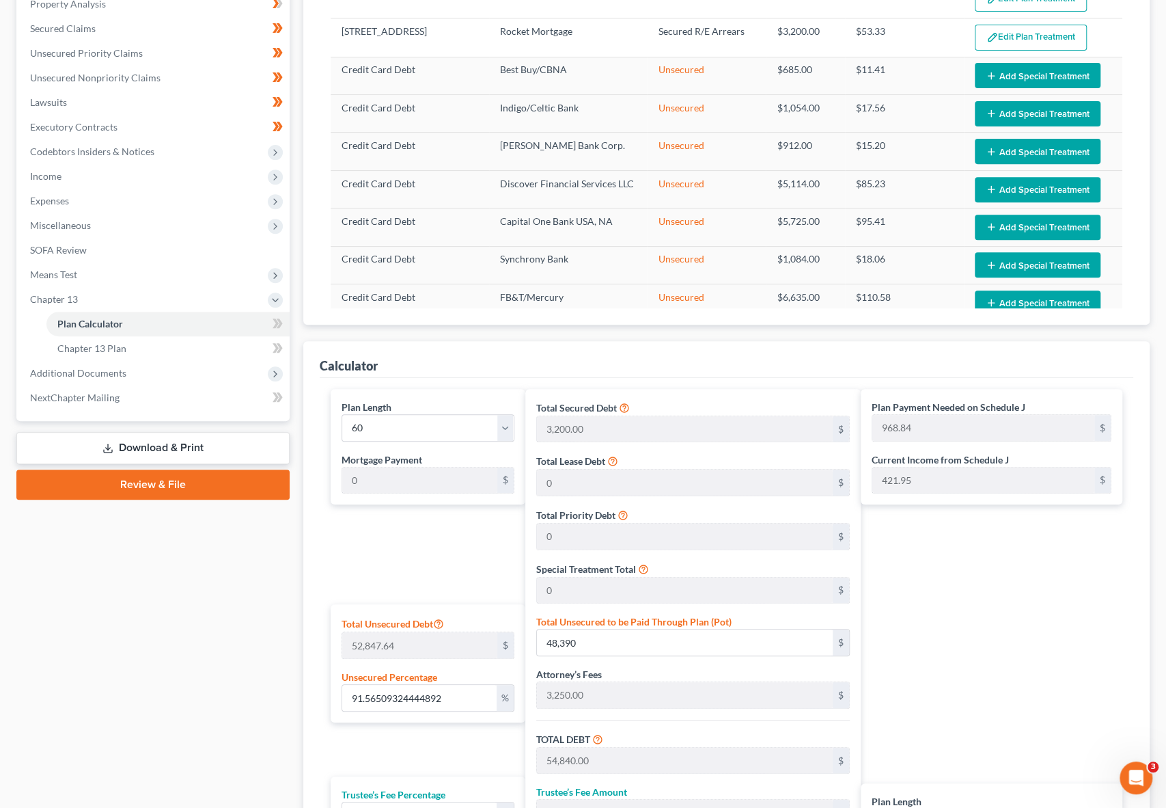
click at [957, 603] on div "Plan Payment Needed on Schedule J 968.84 $ Current Income from Schedule J 421.9…" at bounding box center [995, 666] width 268 height 555
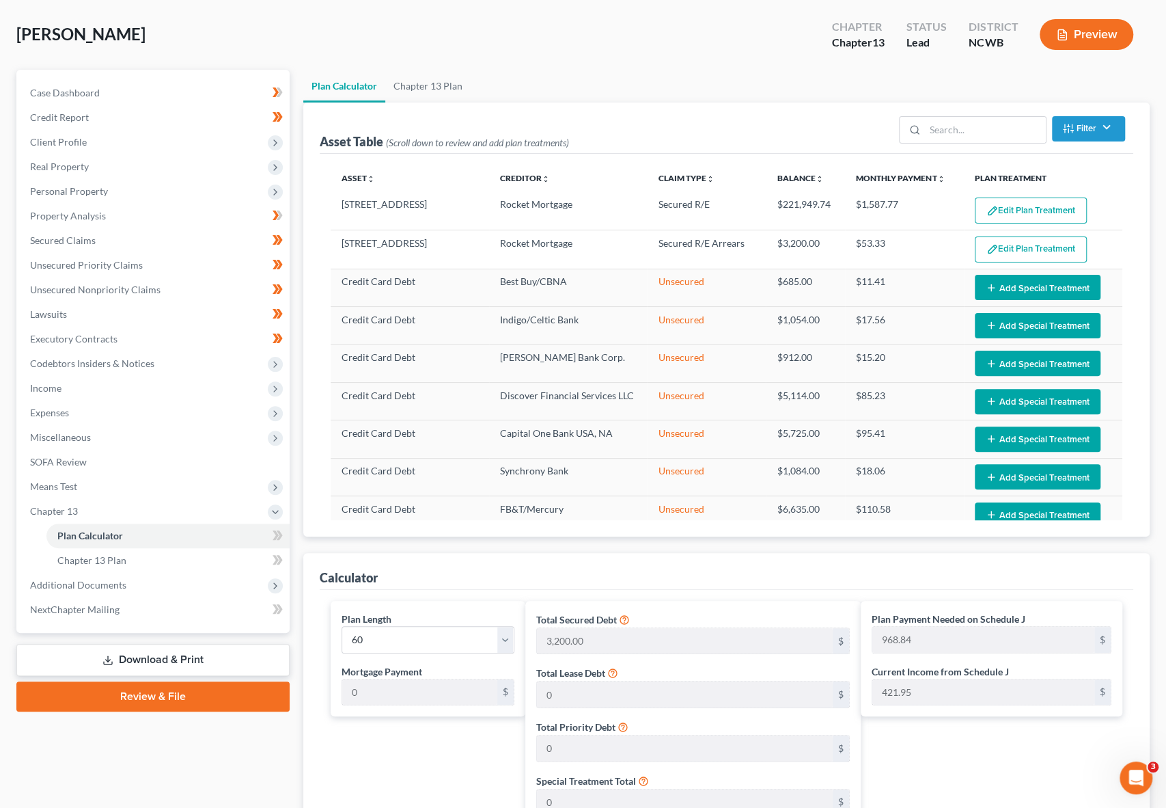
scroll to position [0, 0]
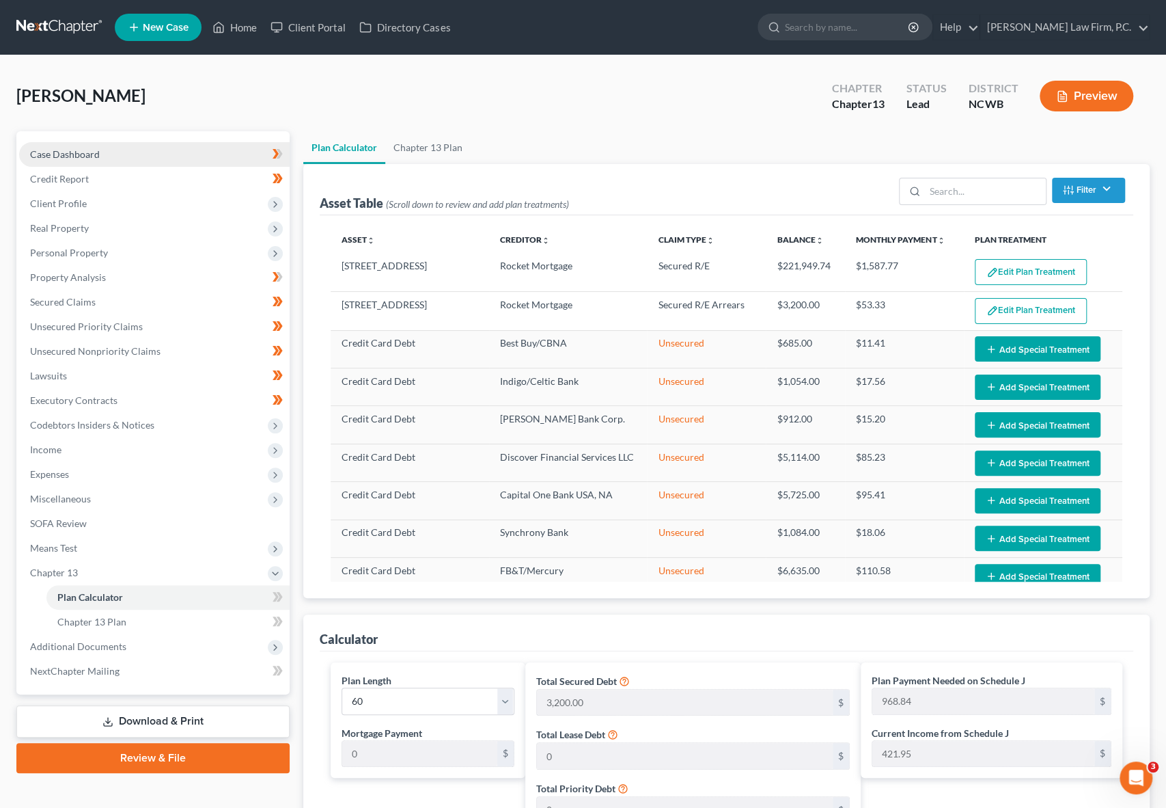
click at [53, 155] on span "Case Dashboard" at bounding box center [65, 154] width 70 height 12
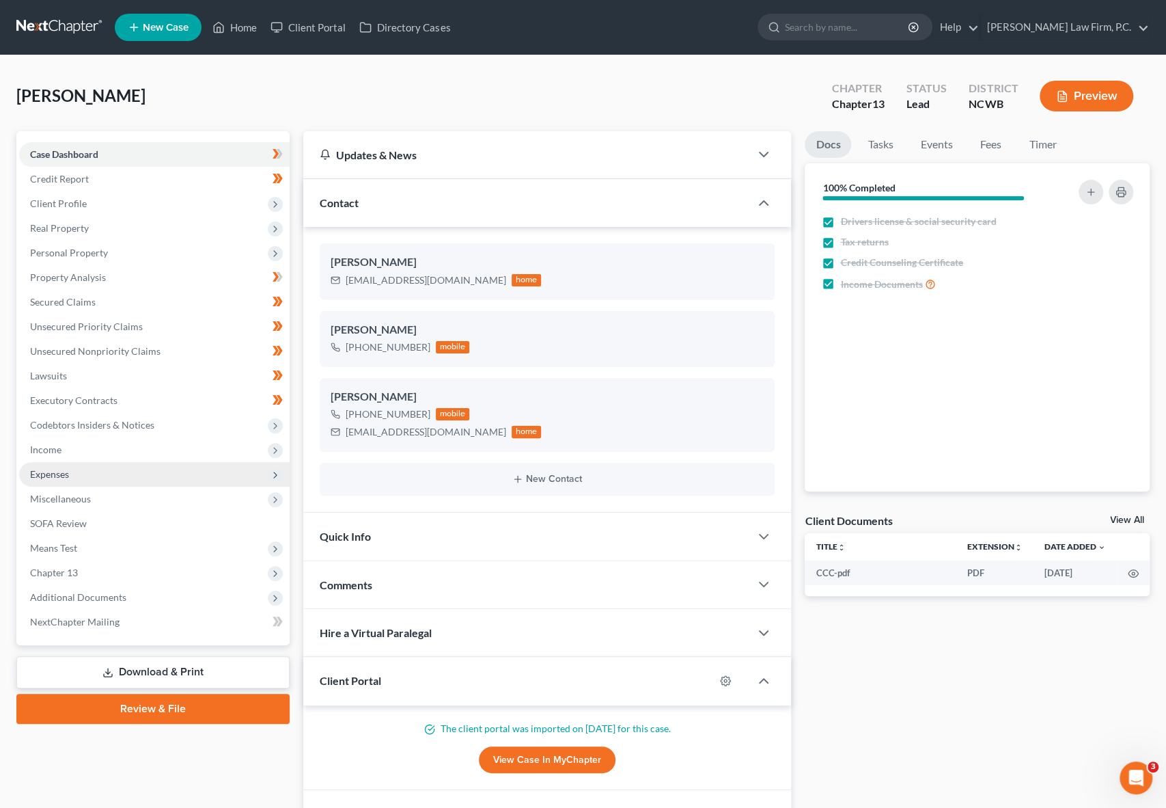
click at [33, 474] on span "Expenses" at bounding box center [49, 474] width 39 height 12
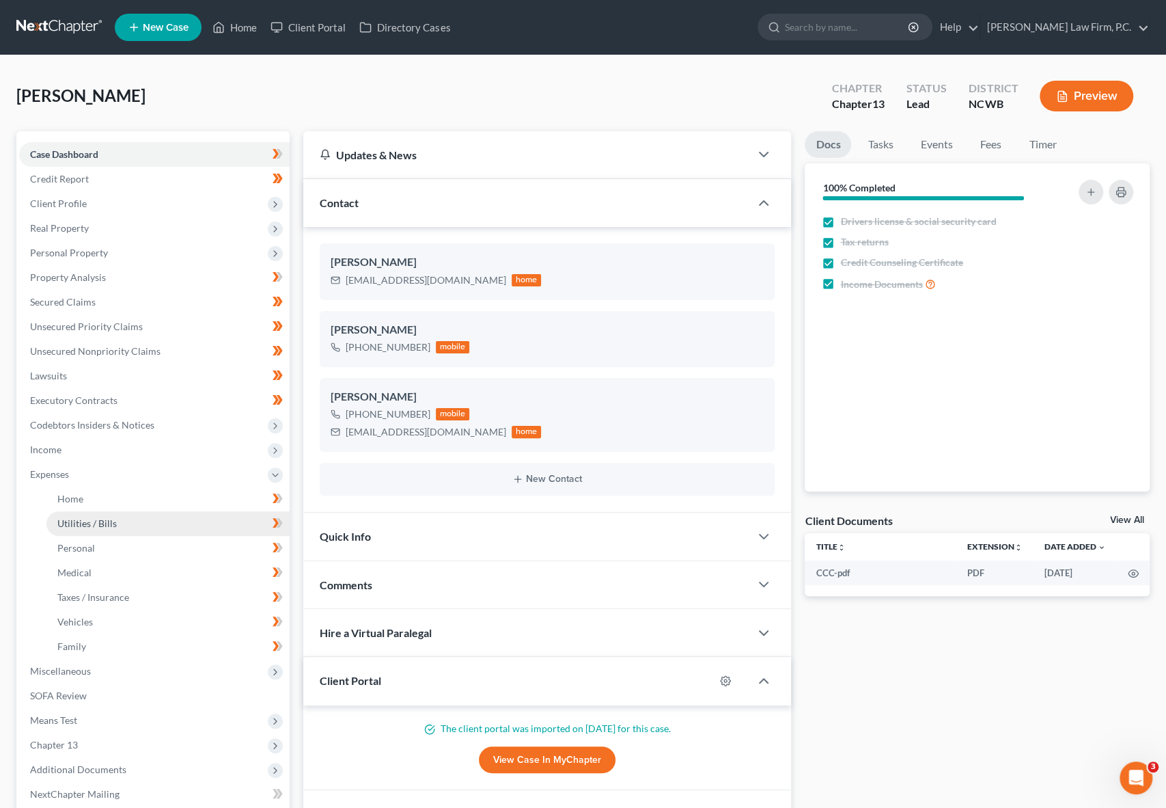
click at [87, 526] on span "Utilities / Bills" at bounding box center [86, 523] width 59 height 12
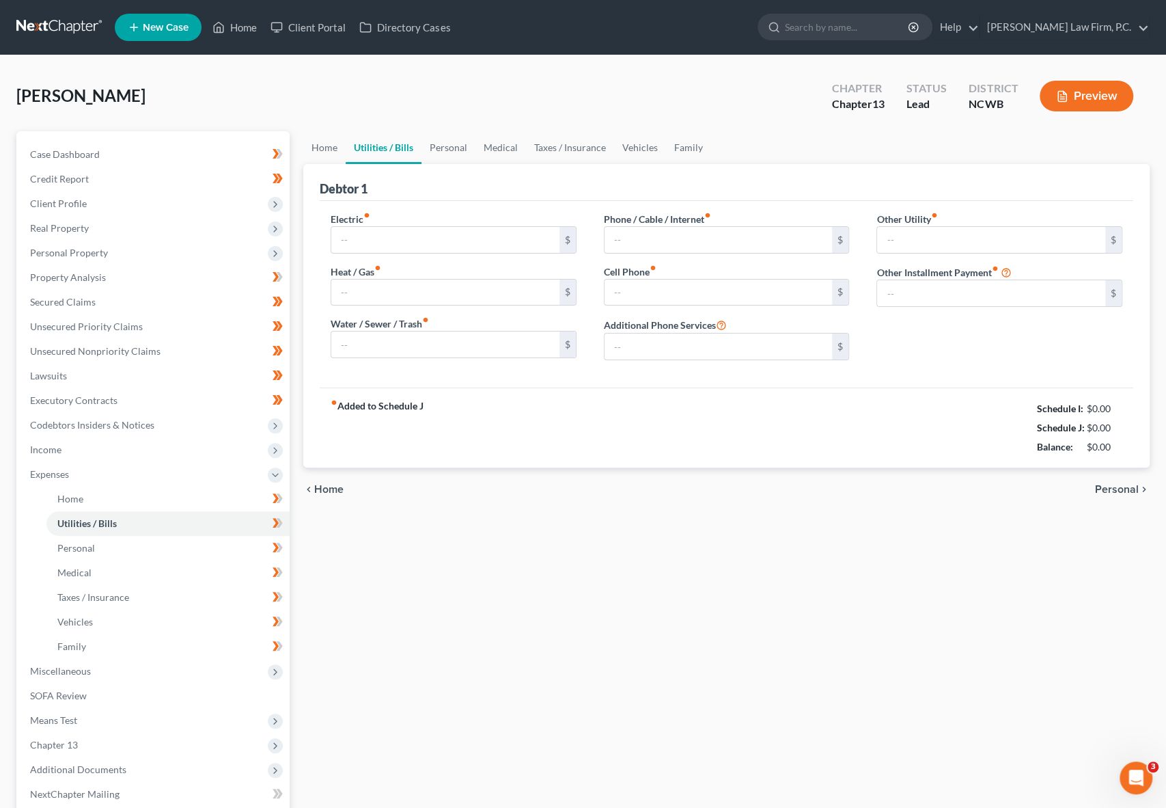
type input "130.00"
type input "35.42"
type input "40.00"
type input "148.00"
type input "107.00"
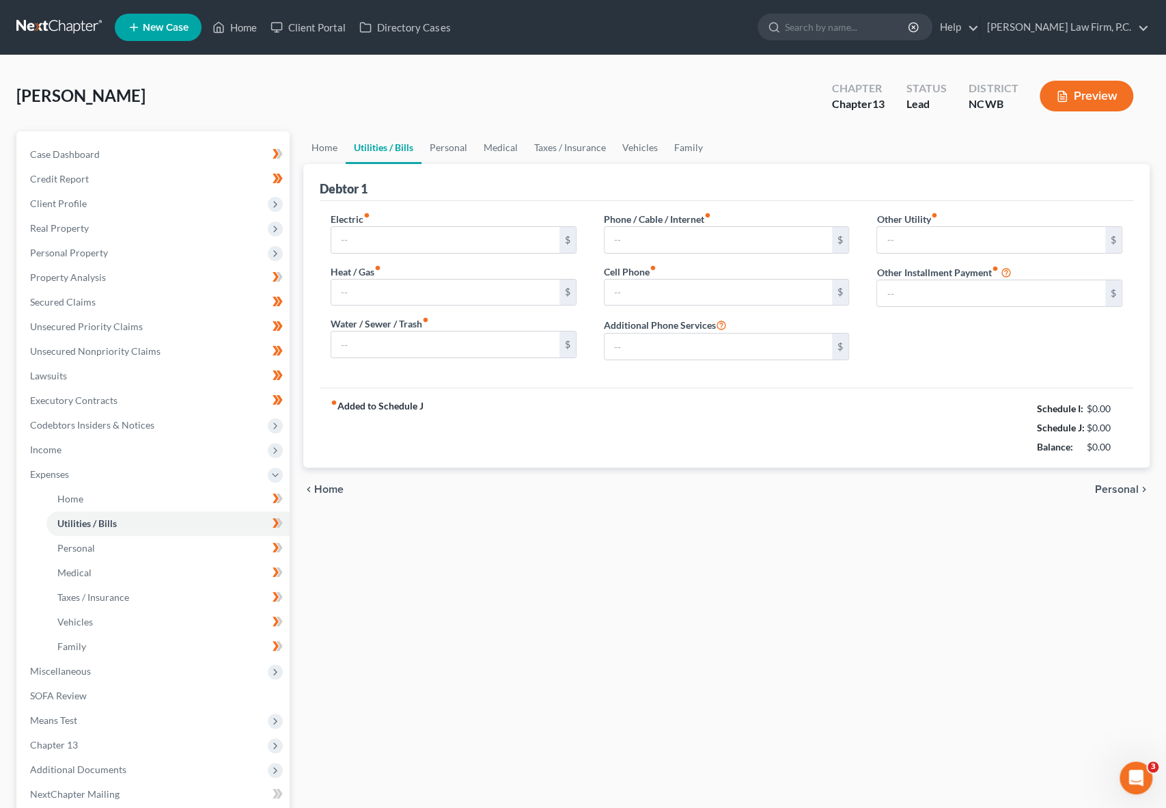
type input "0.00"
type input "77.68"
type input "Alarm"
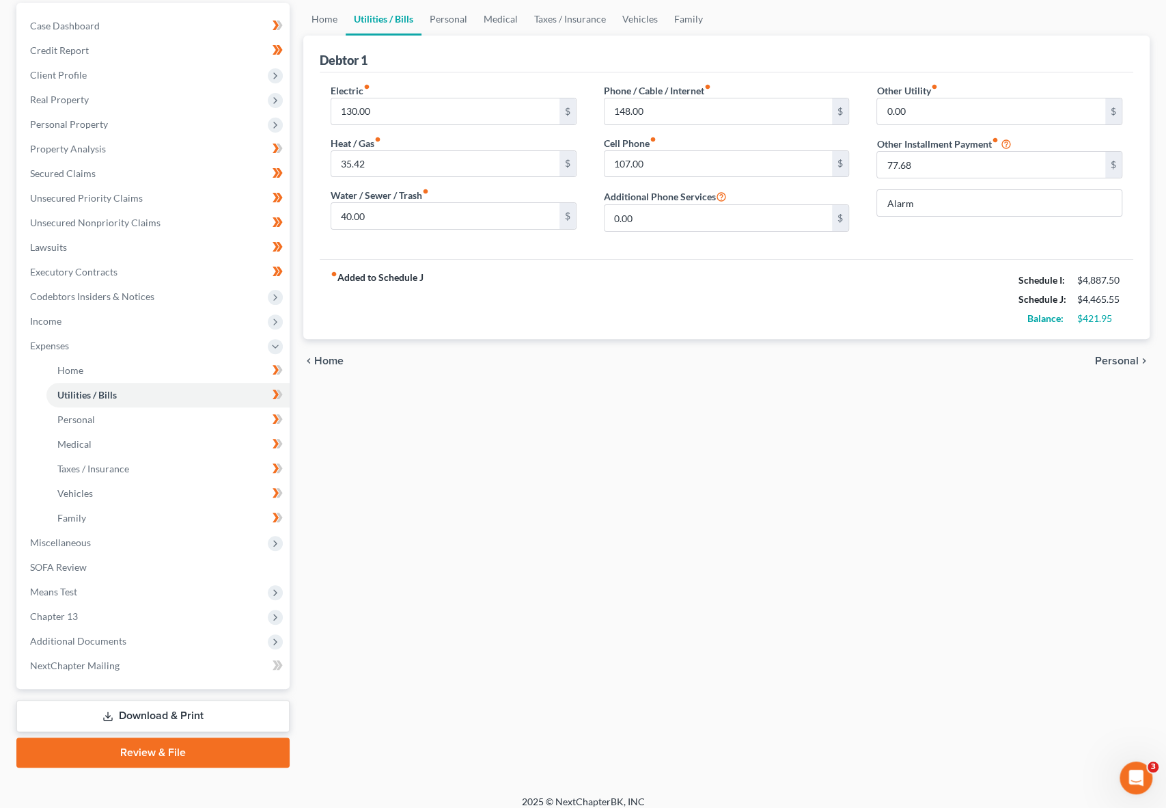
scroll to position [138, 0]
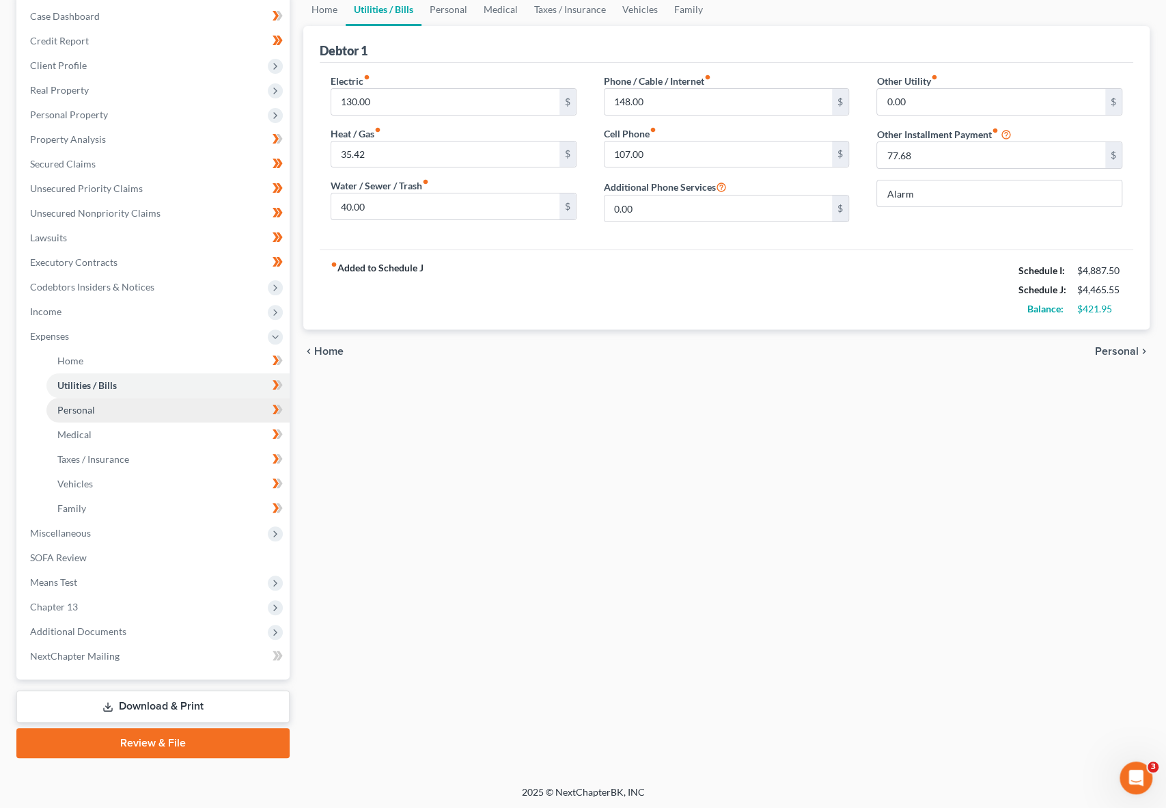
click at [76, 412] on span "Personal" at bounding box center [76, 410] width 38 height 12
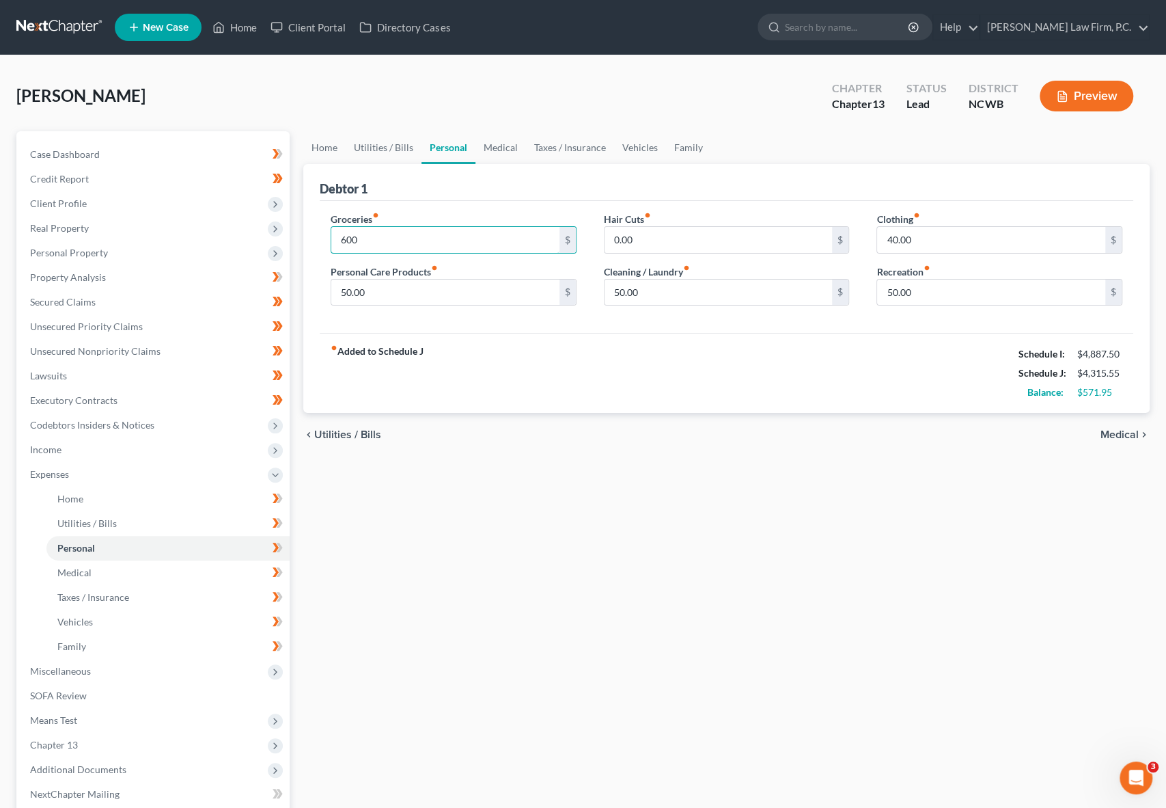
type input "600"
click at [685, 381] on div "fiber_manual_record Added to Schedule J Schedule I: $4,887.50 Schedule J: $4,31…" at bounding box center [727, 373] width 814 height 80
type input "25"
click at [897, 416] on div "chevron_left Utilities / Bills Medical chevron_right" at bounding box center [726, 435] width 846 height 44
click at [358, 152] on link "Utilities / Bills" at bounding box center [384, 147] width 76 height 33
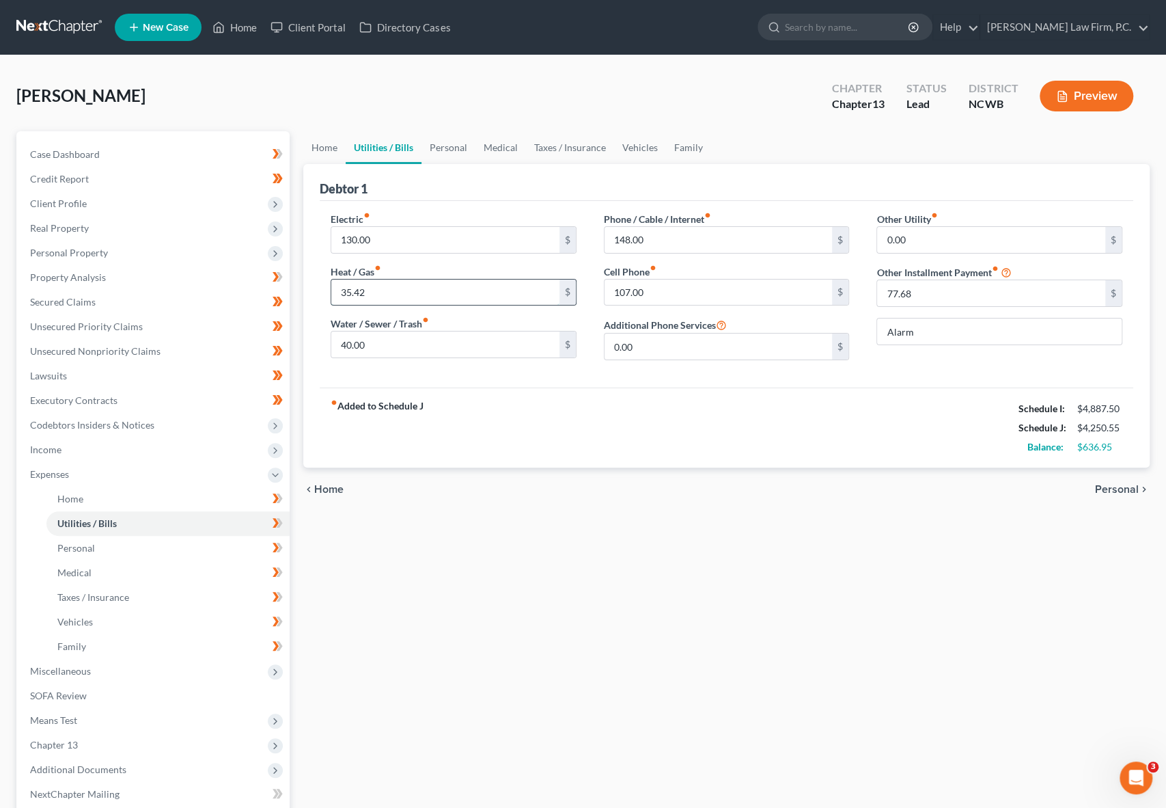
click at [404, 293] on input "35.42" at bounding box center [445, 292] width 228 height 26
click at [960, 289] on input "77.68" at bounding box center [991, 293] width 228 height 26
click at [441, 148] on link "Personal" at bounding box center [449, 147] width 54 height 33
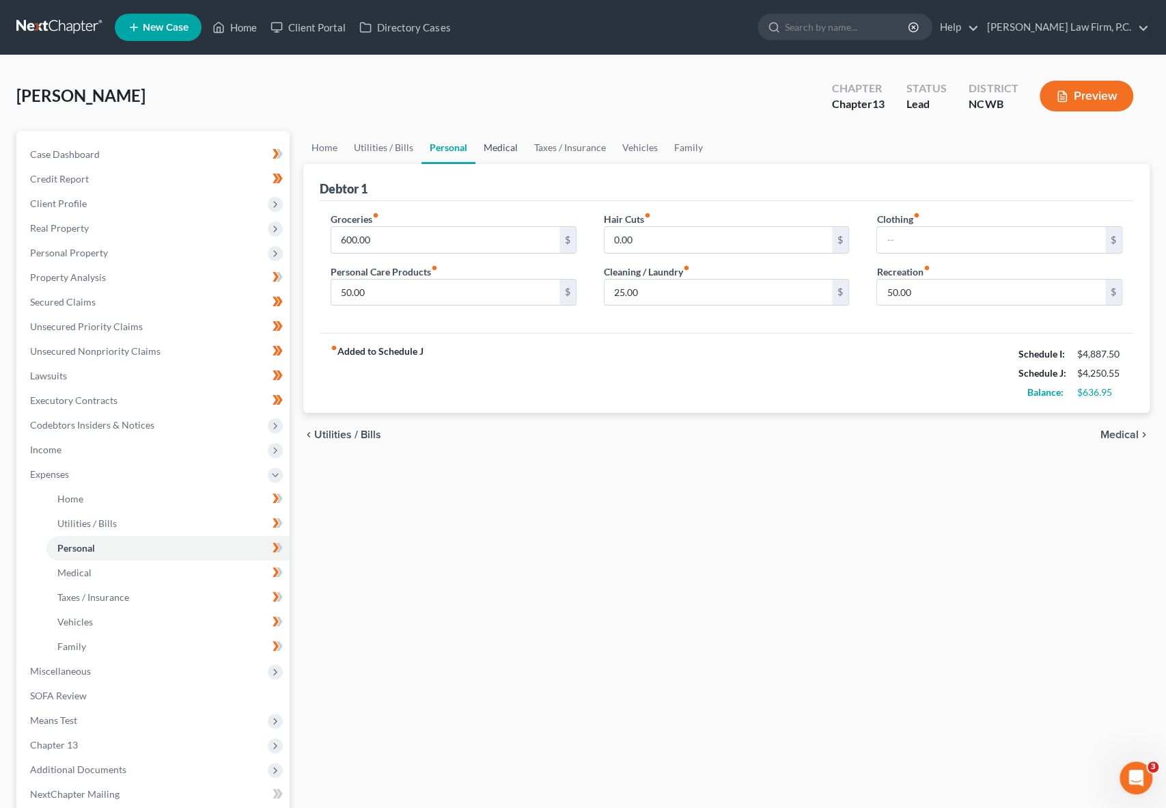
click at [500, 147] on link "Medical" at bounding box center [500, 147] width 51 height 33
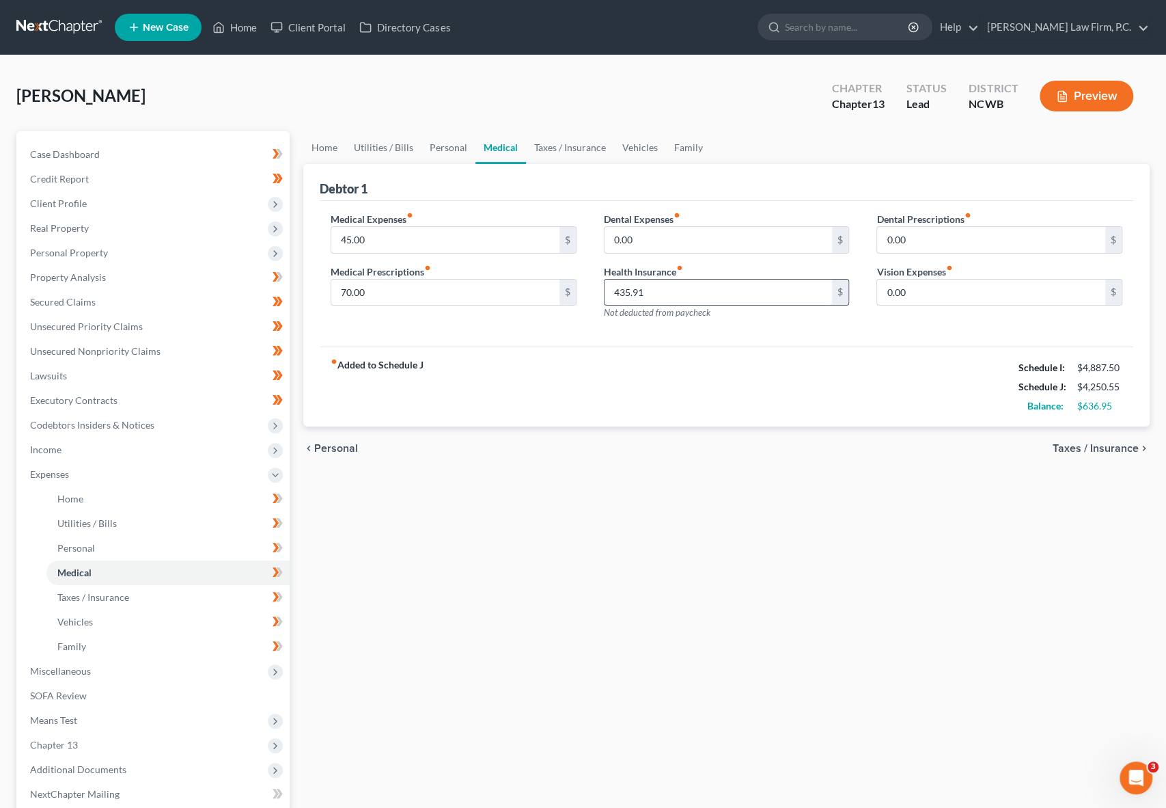
click at [655, 295] on input "435.91" at bounding box center [719, 292] width 228 height 26
click at [59, 450] on span "Income" at bounding box center [45, 449] width 31 height 12
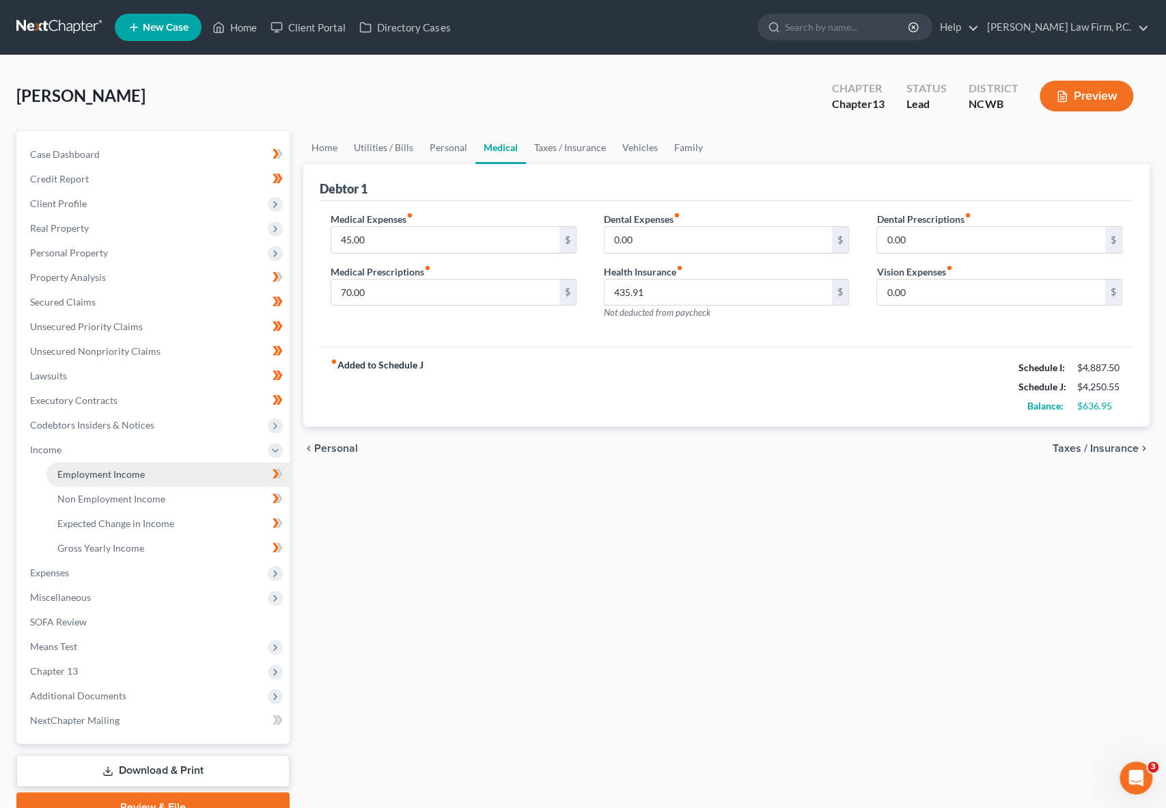
click at [107, 473] on span "Employment Income" at bounding box center [100, 474] width 87 height 12
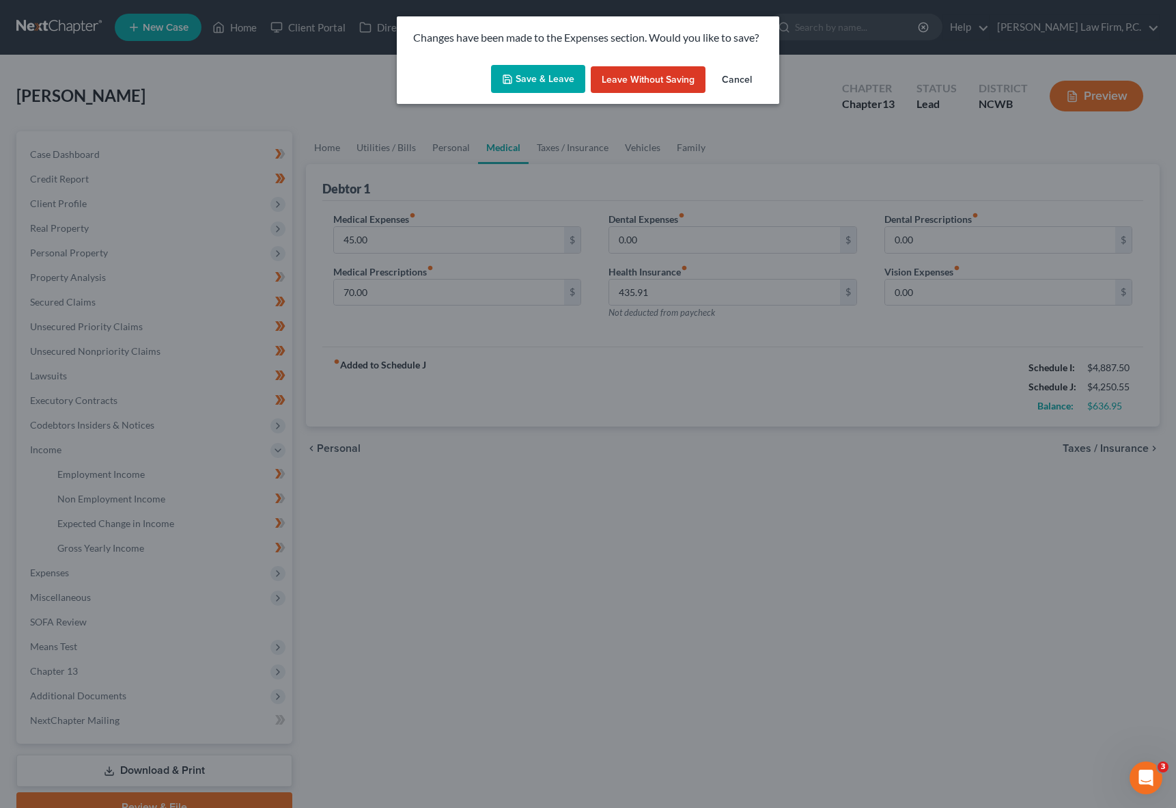
click at [537, 76] on button "Save & Leave" at bounding box center [538, 79] width 94 height 29
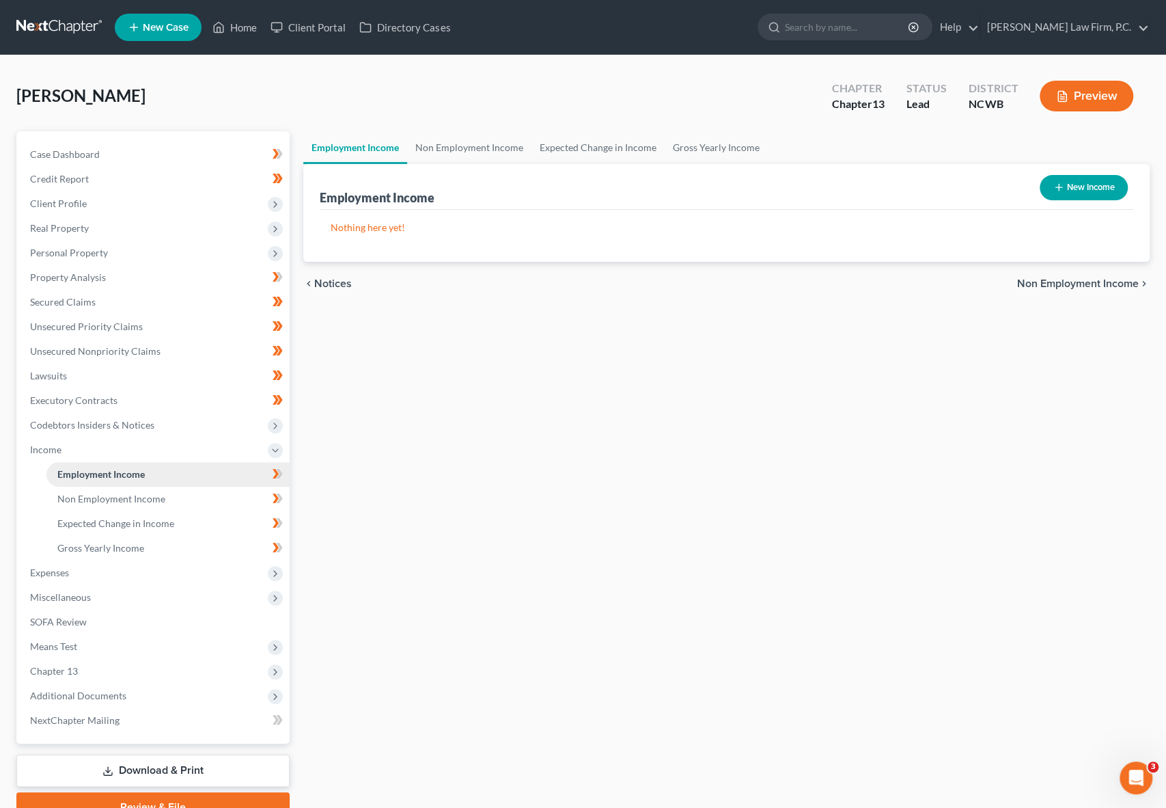
click at [127, 469] on span "Employment Income" at bounding box center [100, 474] width 87 height 12
click at [88, 506] on link "Non Employment Income" at bounding box center [167, 498] width 243 height 25
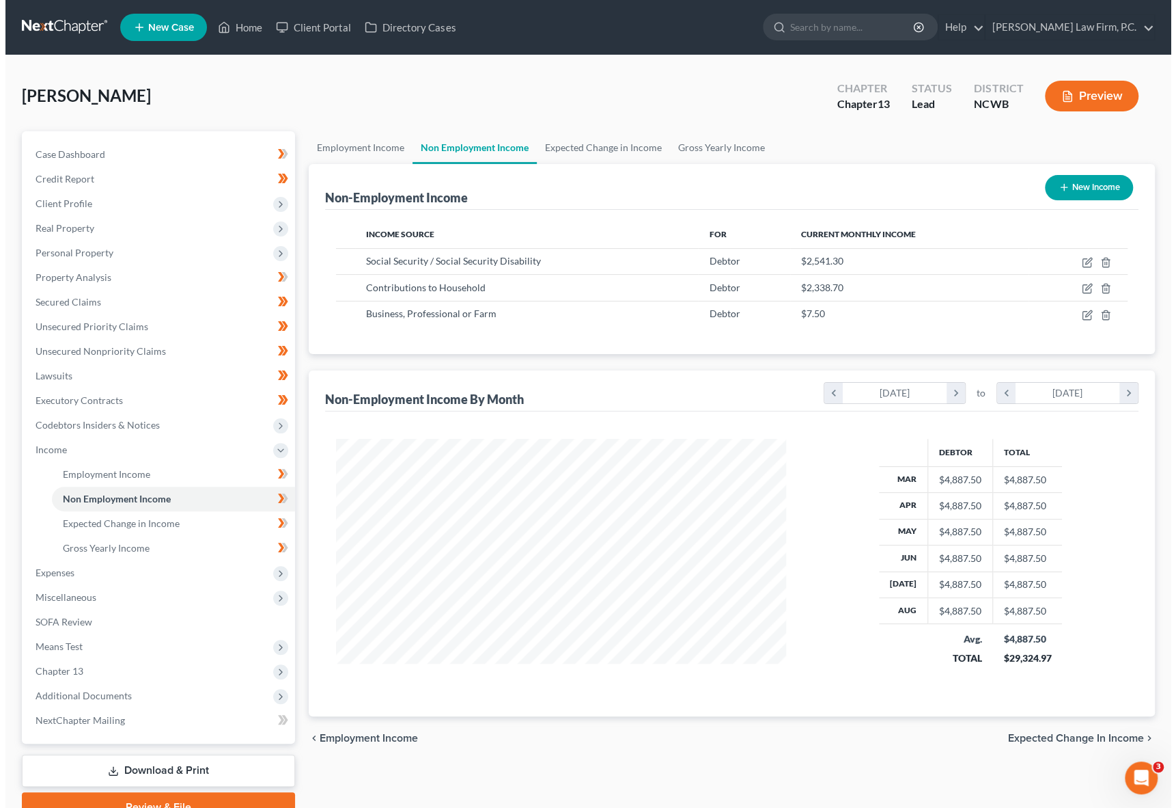
scroll to position [243, 478]
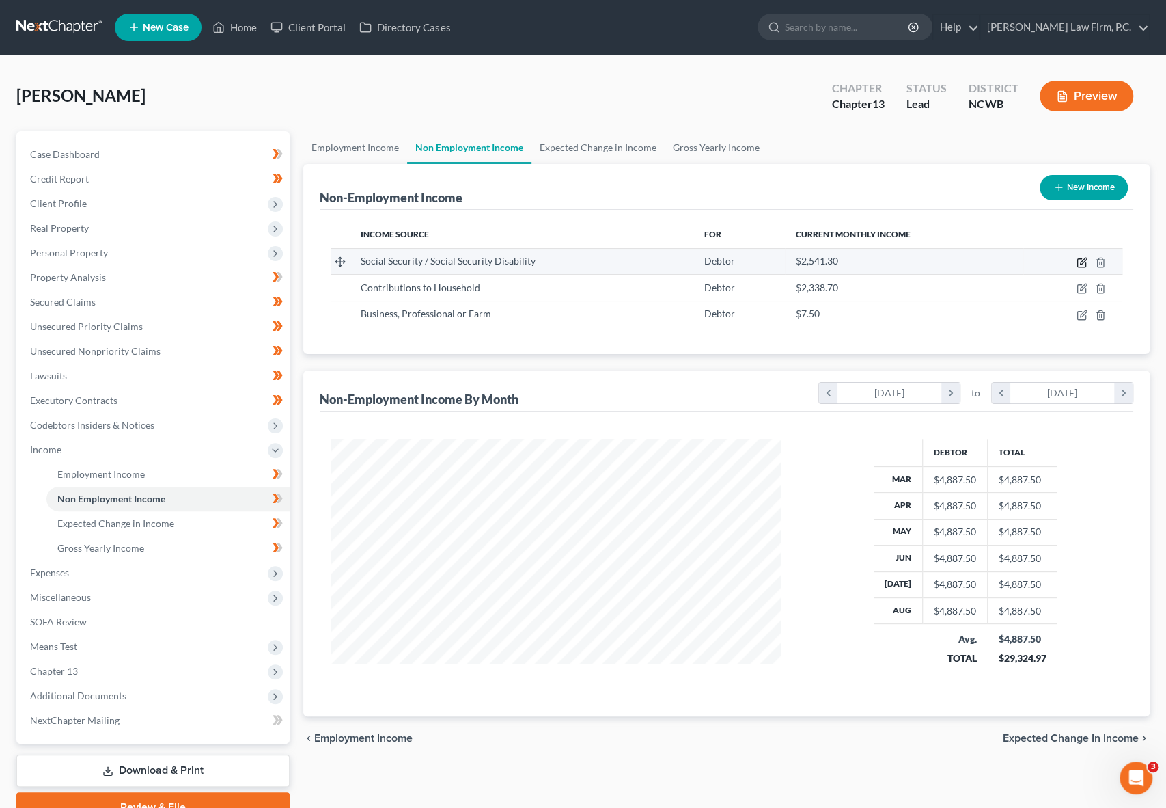
click at [1085, 262] on icon "button" at bounding box center [1082, 262] width 11 height 11
select select "4"
select select "0"
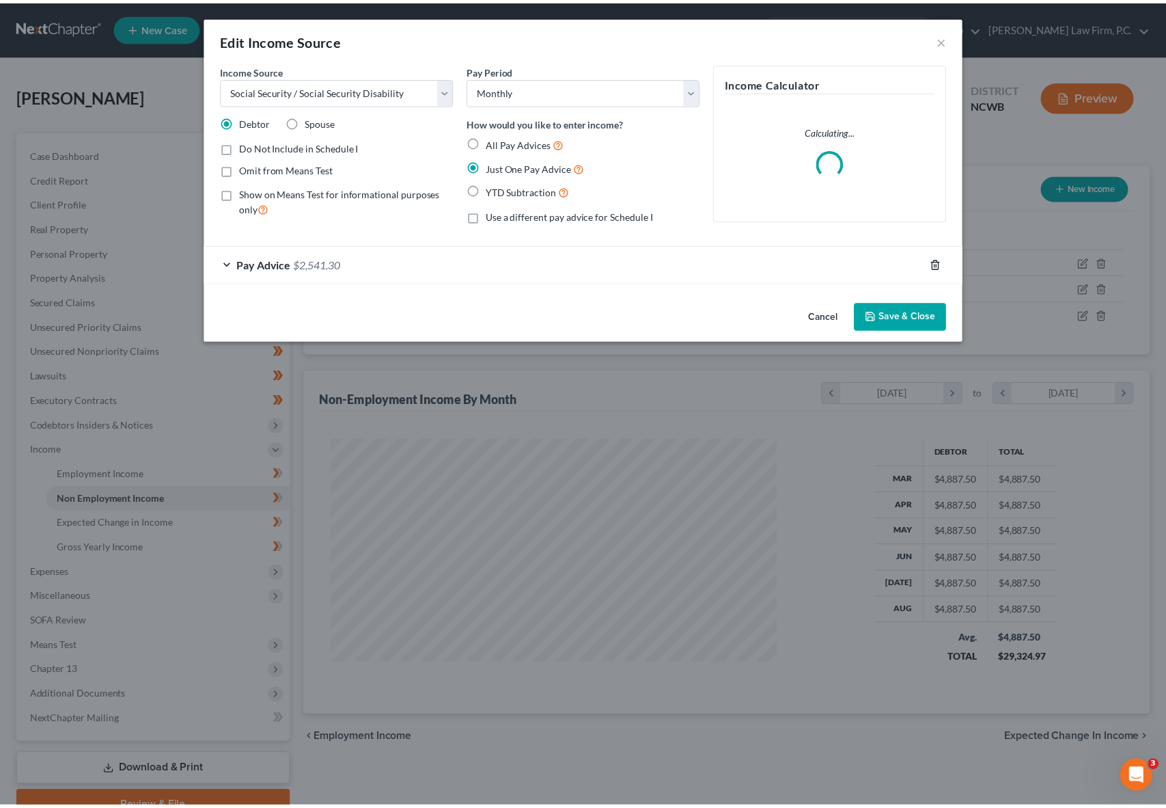
scroll to position [243, 482]
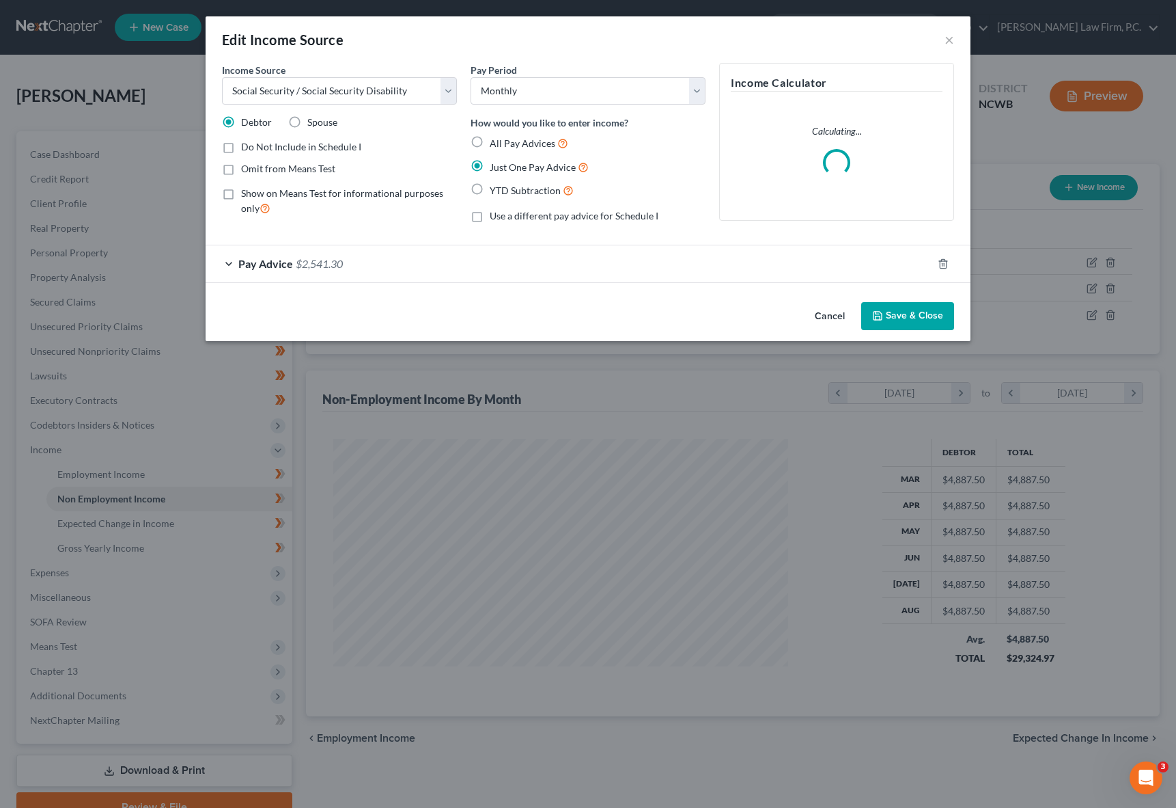
click at [488, 259] on div "Pay Advice $2,541.30" at bounding box center [569, 263] width 727 height 36
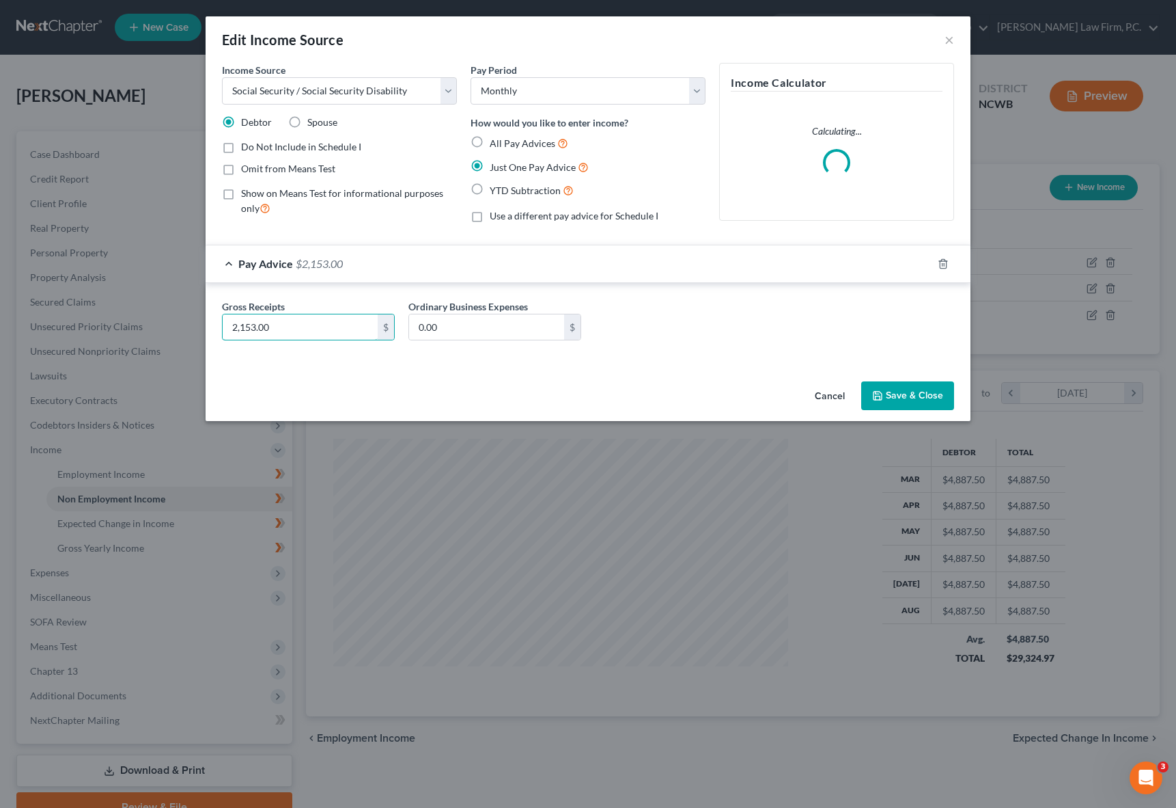
type input "2,153.00"
click at [918, 402] on button "Save & Close" at bounding box center [907, 395] width 93 height 29
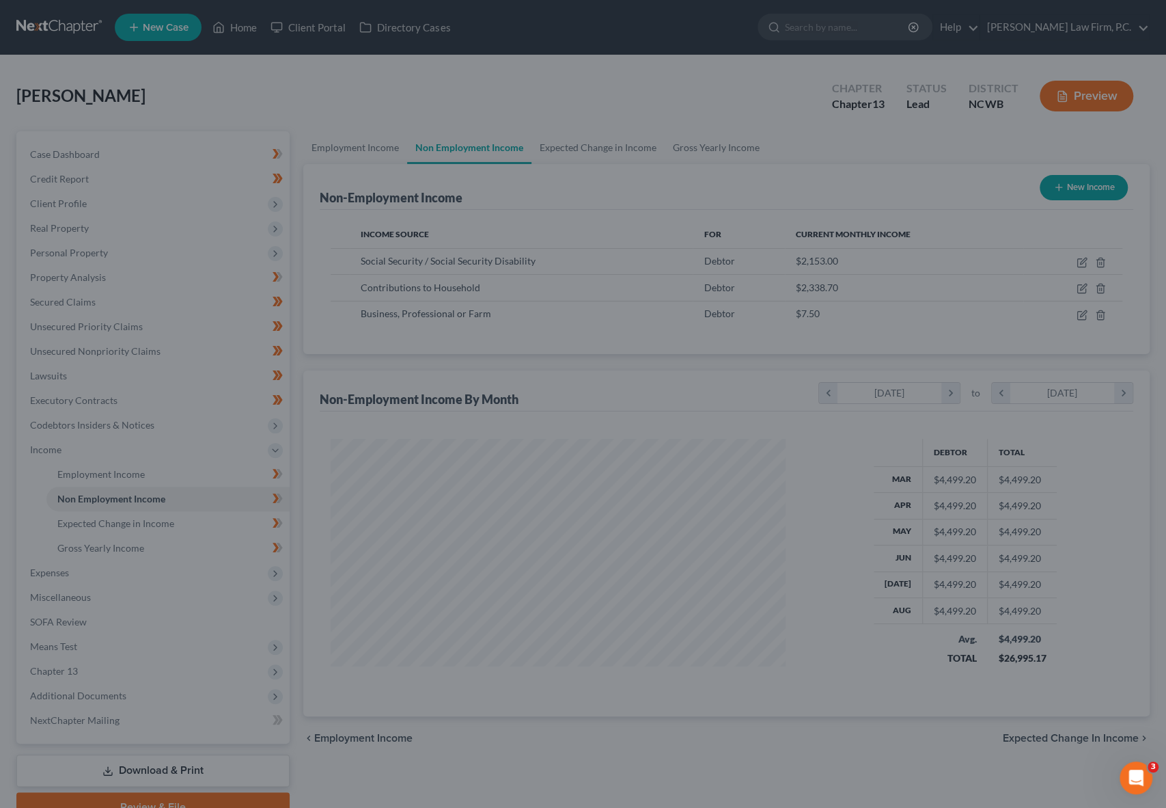
scroll to position [682938, 682703]
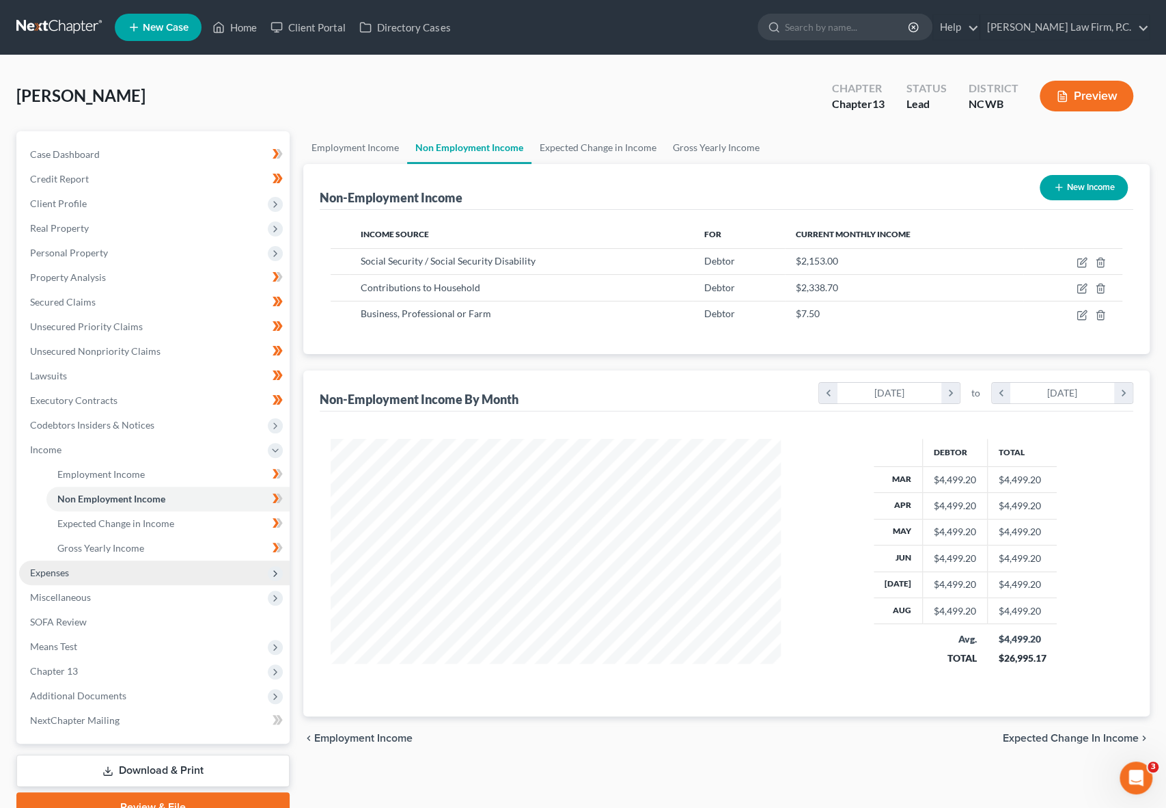
click at [52, 566] on span "Expenses" at bounding box center [49, 572] width 39 height 12
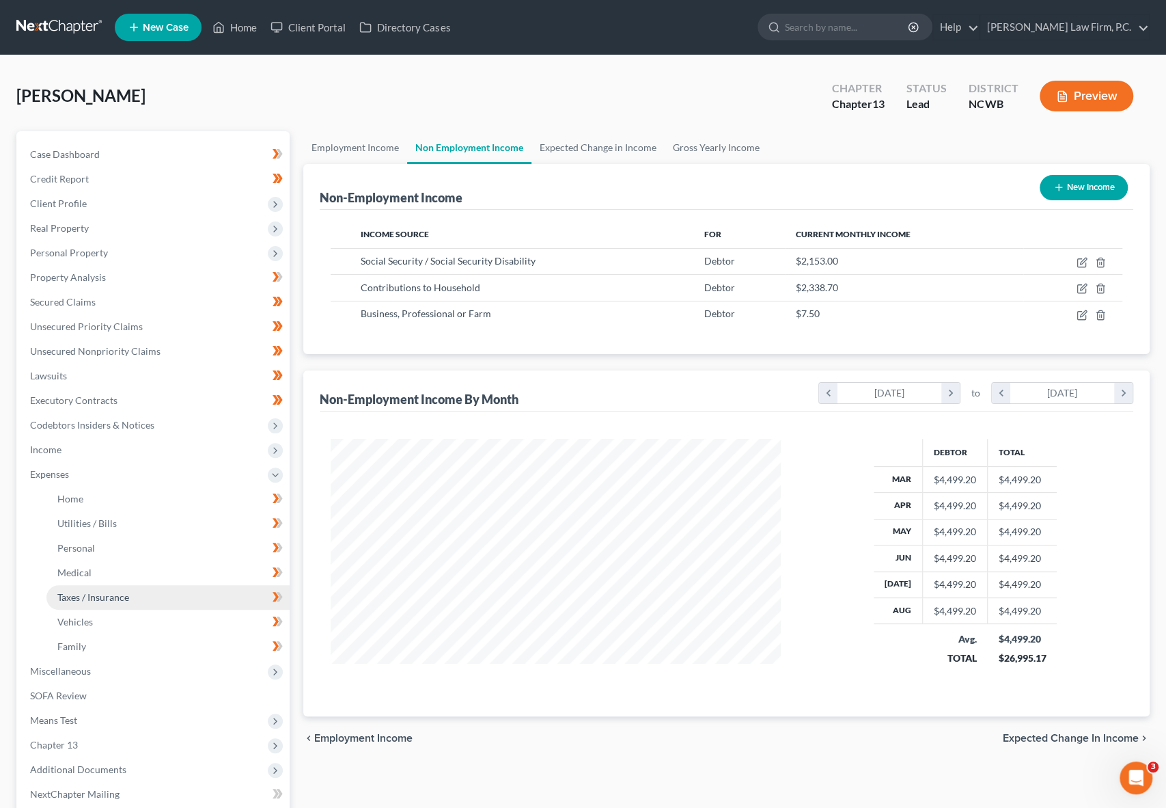
click at [85, 592] on span "Taxes / Insurance" at bounding box center [93, 597] width 72 height 12
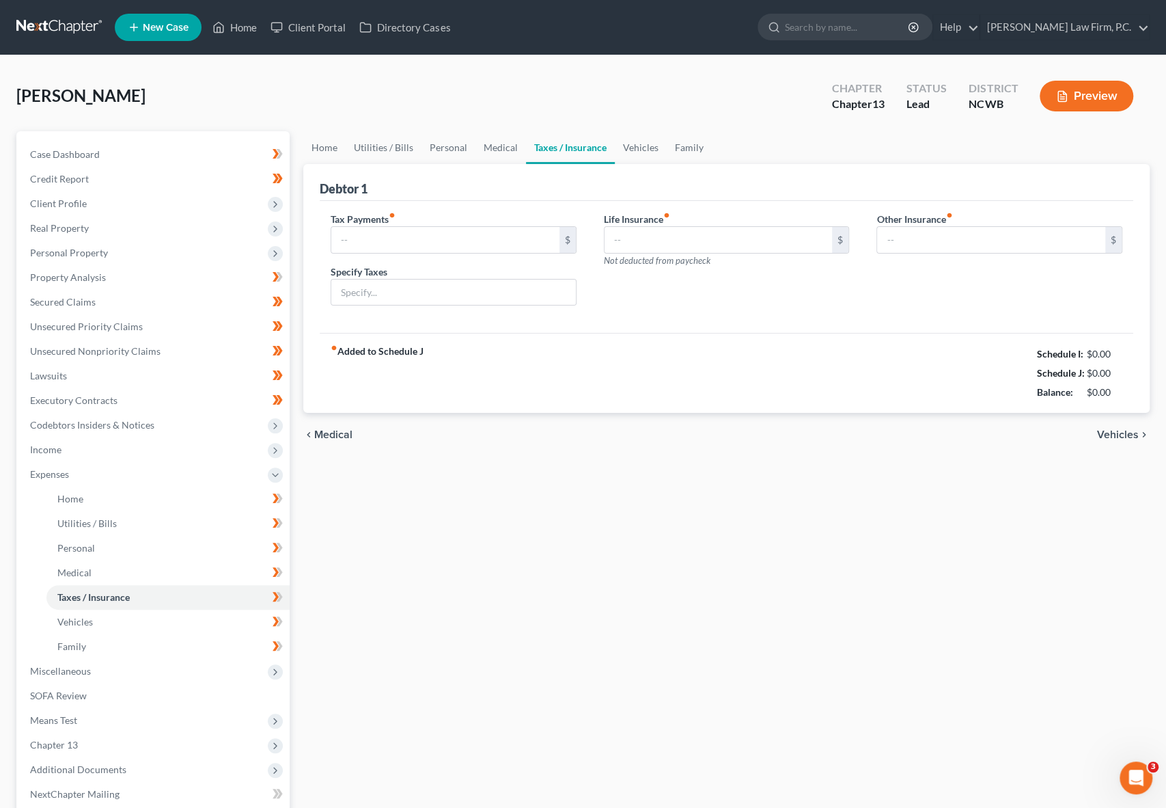
type input "0.00"
type input "255.29"
type input "0.00"
click at [497, 148] on link "Medical" at bounding box center [500, 147] width 51 height 33
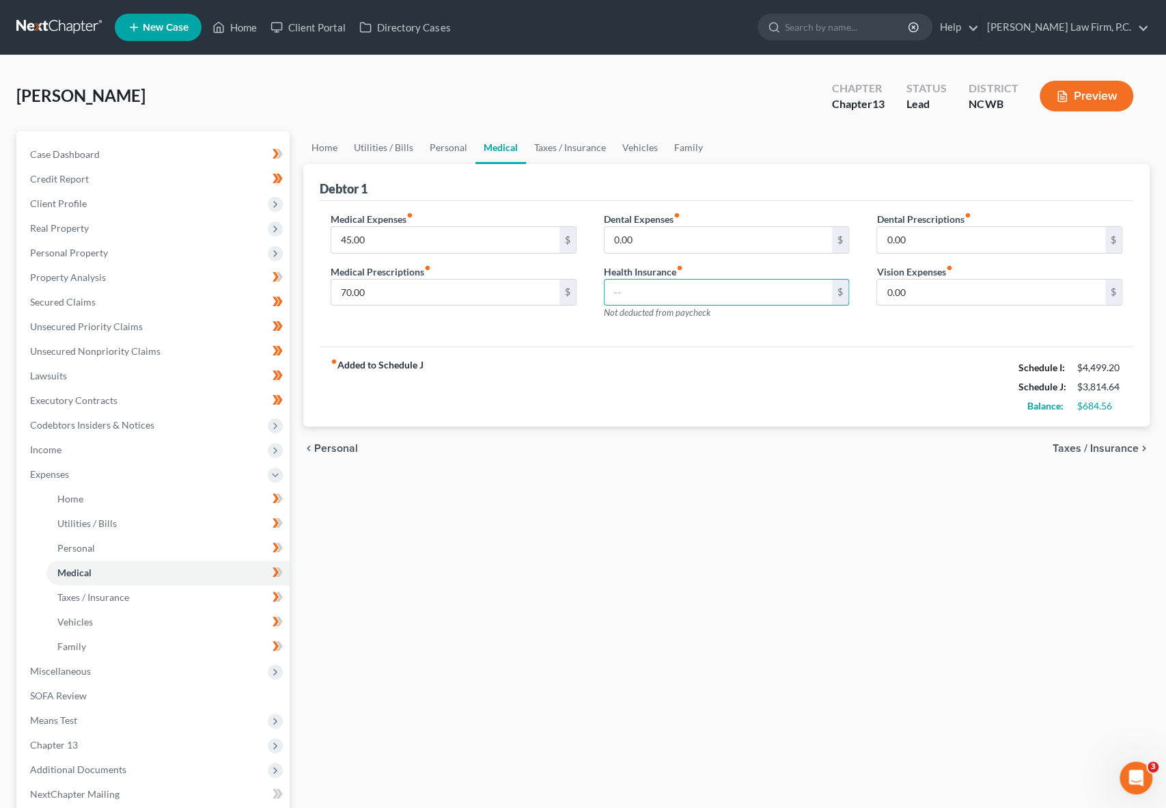
click at [597, 353] on div "fiber_manual_record Added to Schedule J Schedule I: $4,499.20 Schedule J: $3,81…" at bounding box center [727, 386] width 814 height 80
click at [567, 151] on link "Taxes / Insurance" at bounding box center [570, 147] width 88 height 33
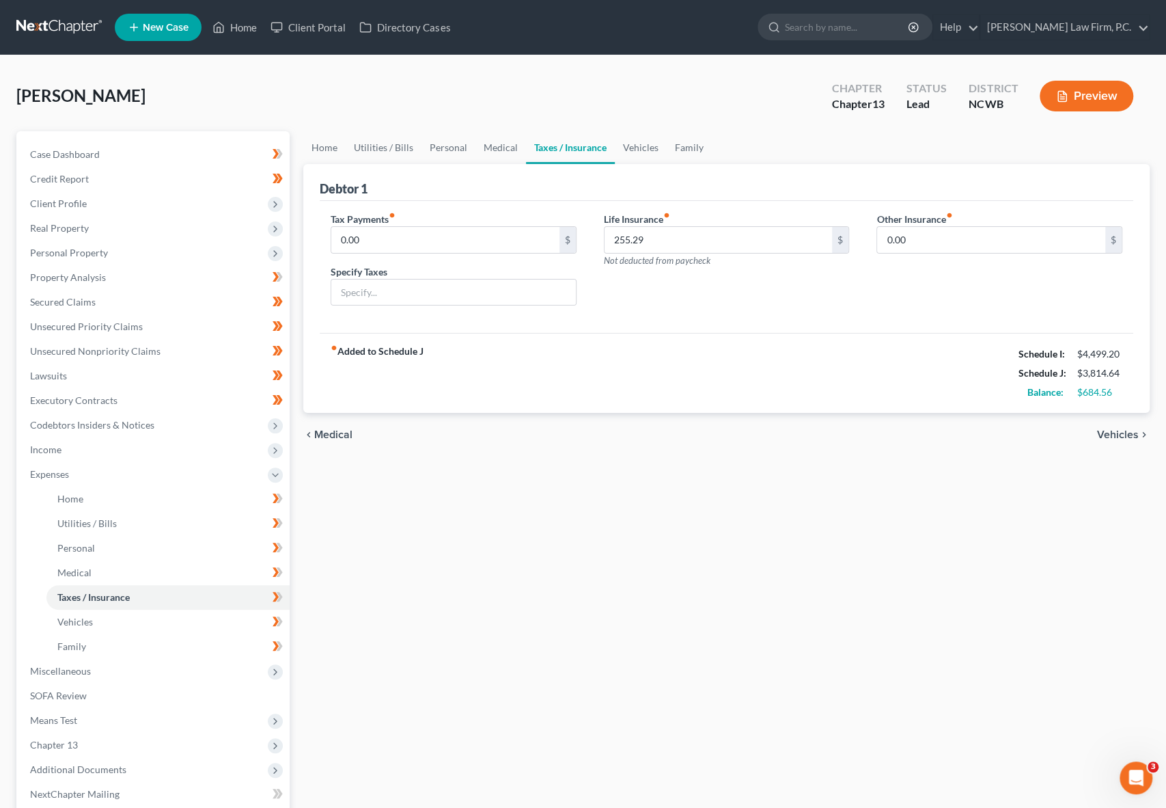
click at [664, 296] on div "Life Insurance fiber_manual_record 255.29 $ Not deducted from paycheck" at bounding box center [726, 264] width 273 height 105
click at [674, 243] on input "255.29" at bounding box center [719, 240] width 228 height 26
drag, startPoint x: 721, startPoint y: 261, endPoint x: 599, endPoint y: 264, distance: 122.3
click at [599, 264] on div "Life Insurance fiber_manual_record 255.29 $ Not deducted from paycheck" at bounding box center [726, 264] width 273 height 105
click at [757, 302] on div "Life Insurance fiber_manual_record 255.29 $ Not deducted from paycheck" at bounding box center [726, 264] width 273 height 105
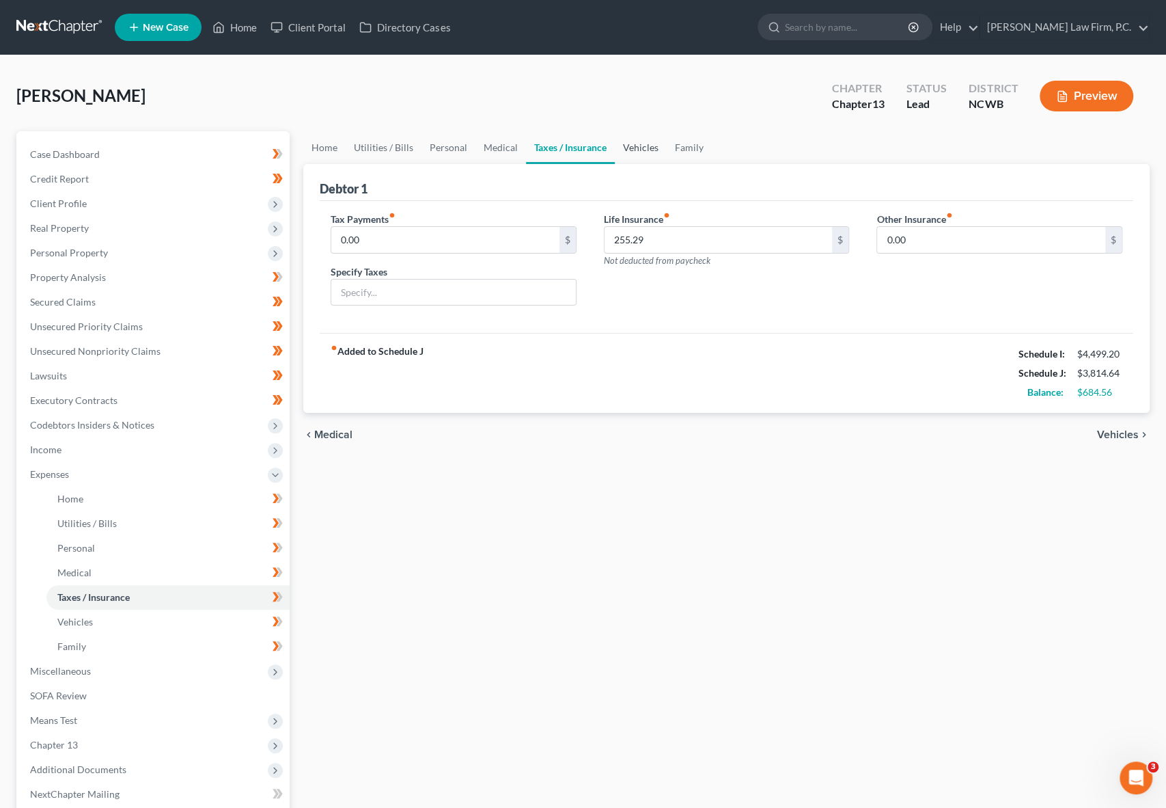
click at [632, 152] on link "Vehicles" at bounding box center [641, 147] width 52 height 33
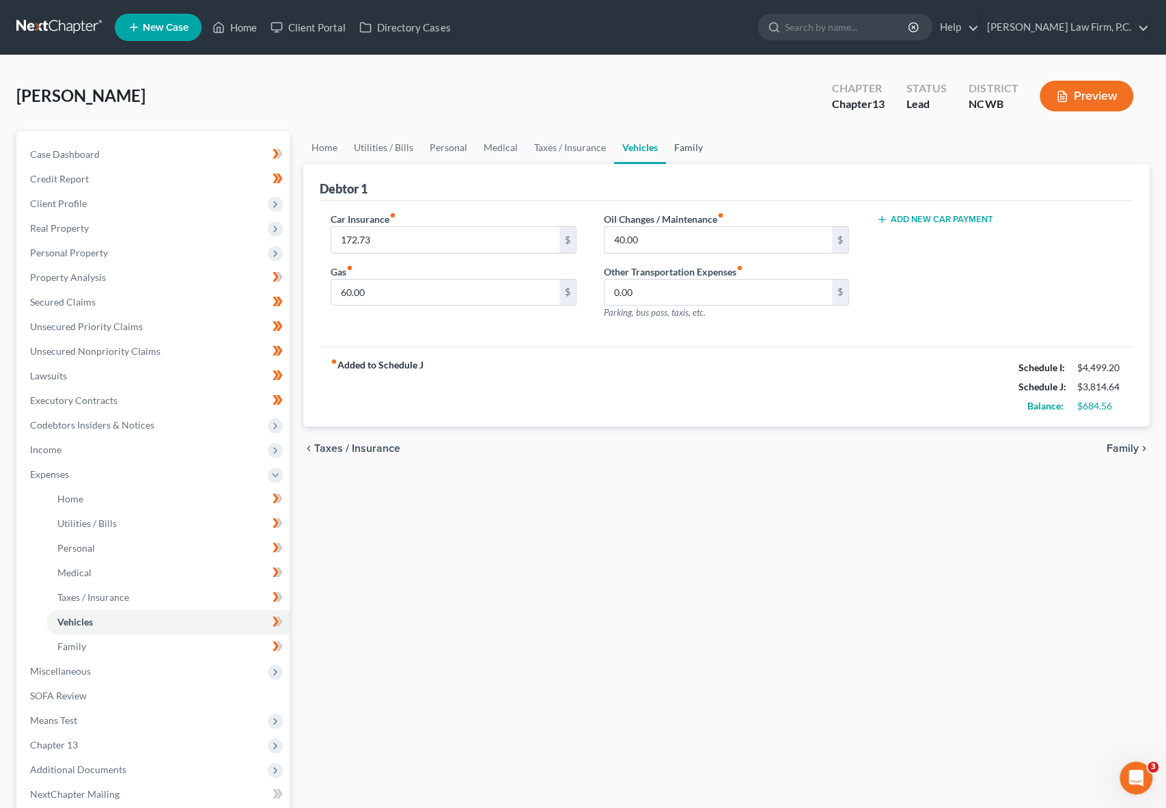
click at [697, 148] on link "Family" at bounding box center [688, 147] width 45 height 33
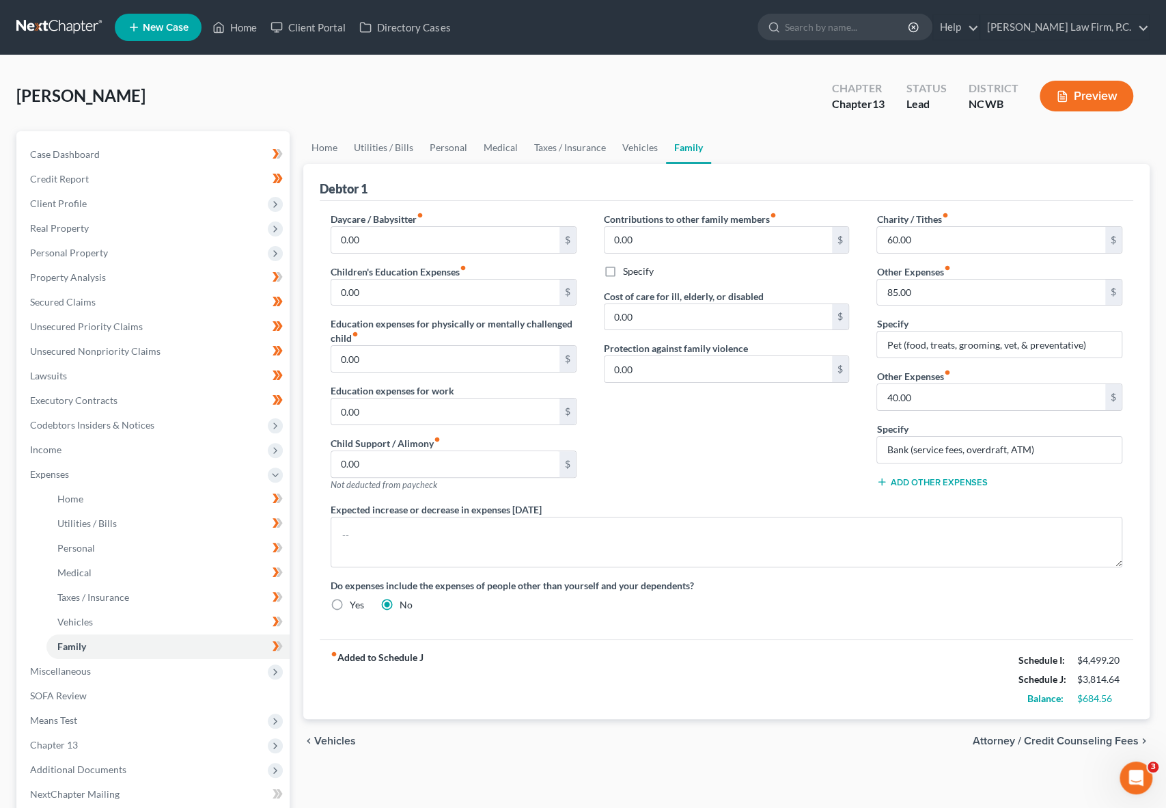
click at [690, 458] on div "Contributions to other family members fiber_manual_record 0.00 $ Specify Cost o…" at bounding box center [726, 357] width 273 height 290
drag, startPoint x: 1056, startPoint y: 445, endPoint x: 816, endPoint y: 452, distance: 240.6
click at [816, 452] on div "Daycare / Babysitter fiber_manual_record 0.00 $ Children's Education Expenses f…" at bounding box center [726, 417] width 819 height 411
click at [746, 452] on div "Contributions to other family members fiber_manual_record 0.00 $ Specify Cost o…" at bounding box center [726, 357] width 273 height 290
click at [780, 454] on div "Contributions to other family members fiber_manual_record 0.00 $ Specify Cost o…" at bounding box center [726, 357] width 273 height 290
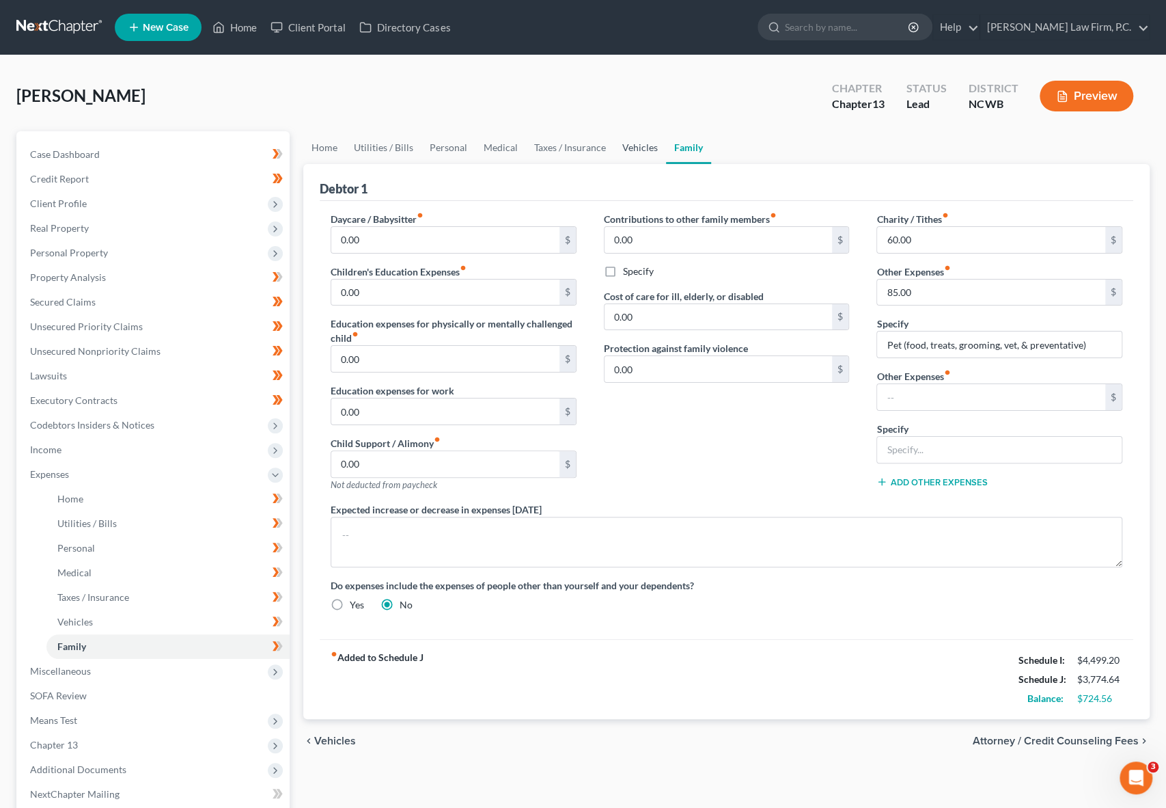
click at [620, 143] on link "Vehicles" at bounding box center [640, 147] width 52 height 33
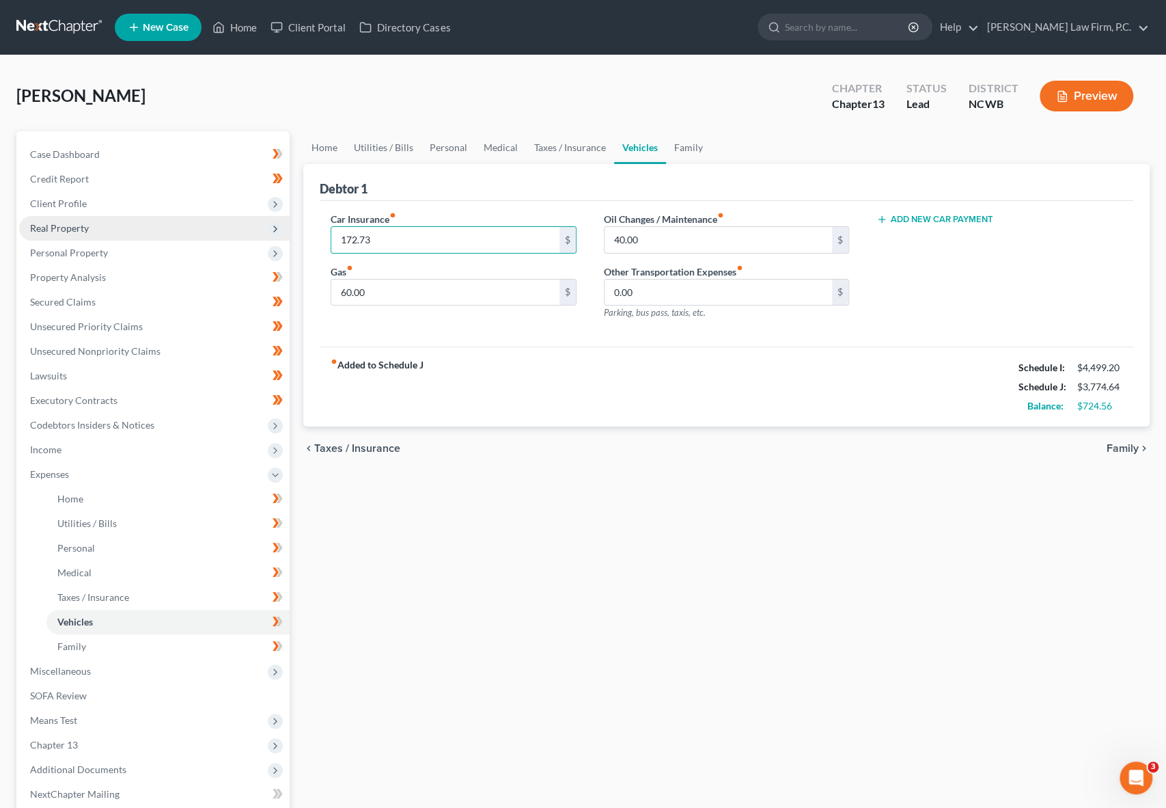
click at [57, 227] on span "Real Property" at bounding box center [59, 228] width 59 height 12
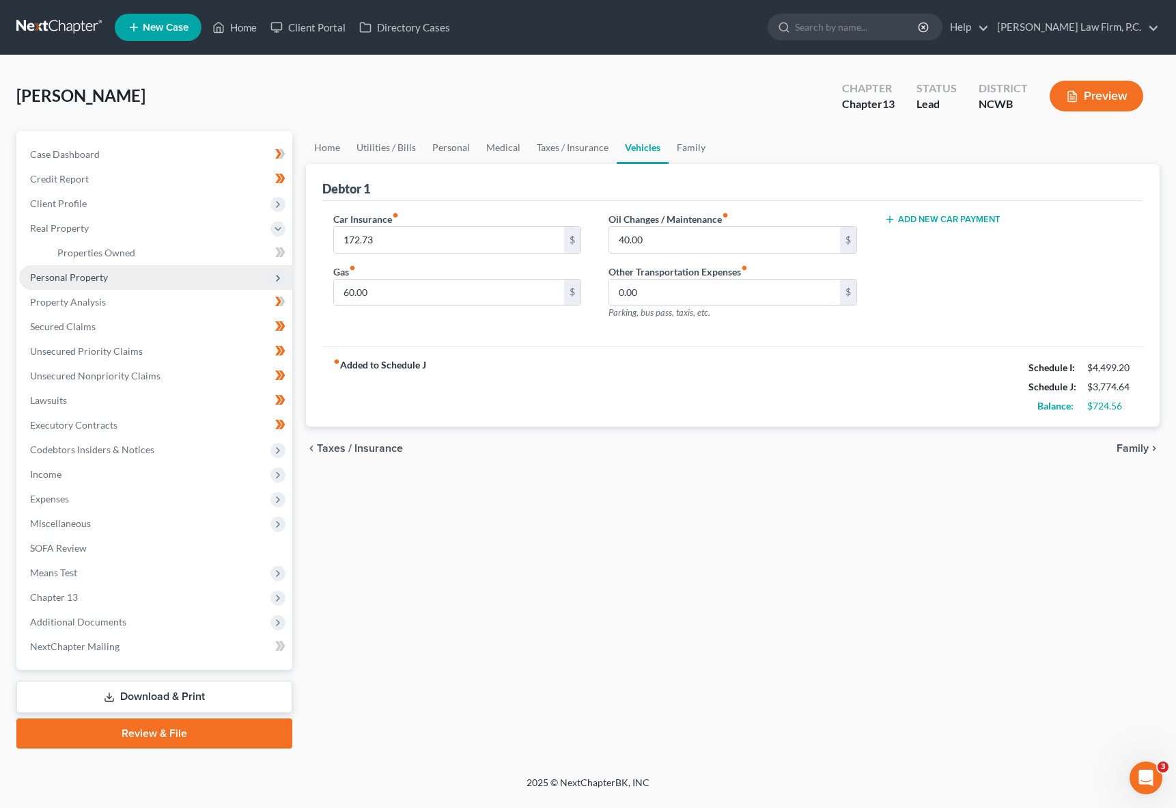
click at [66, 279] on span "Personal Property" at bounding box center [69, 277] width 78 height 12
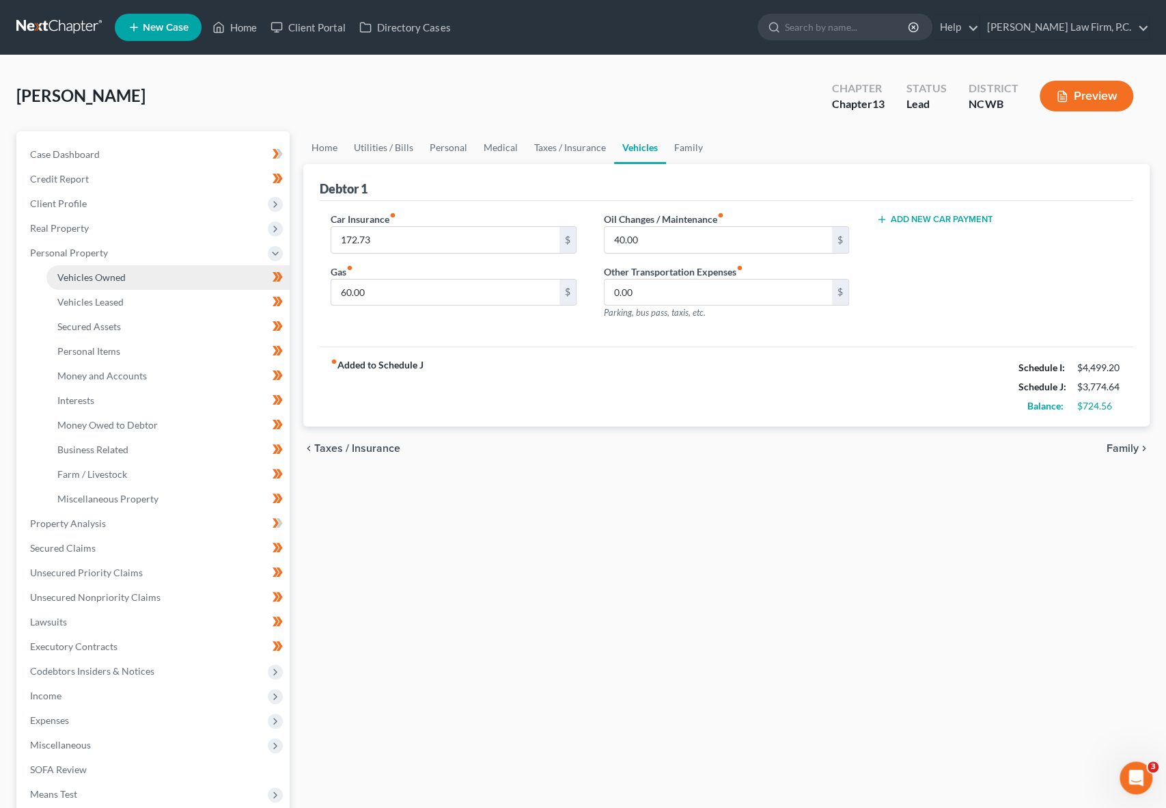
click at [70, 278] on span "Vehicles Owned" at bounding box center [91, 277] width 68 height 12
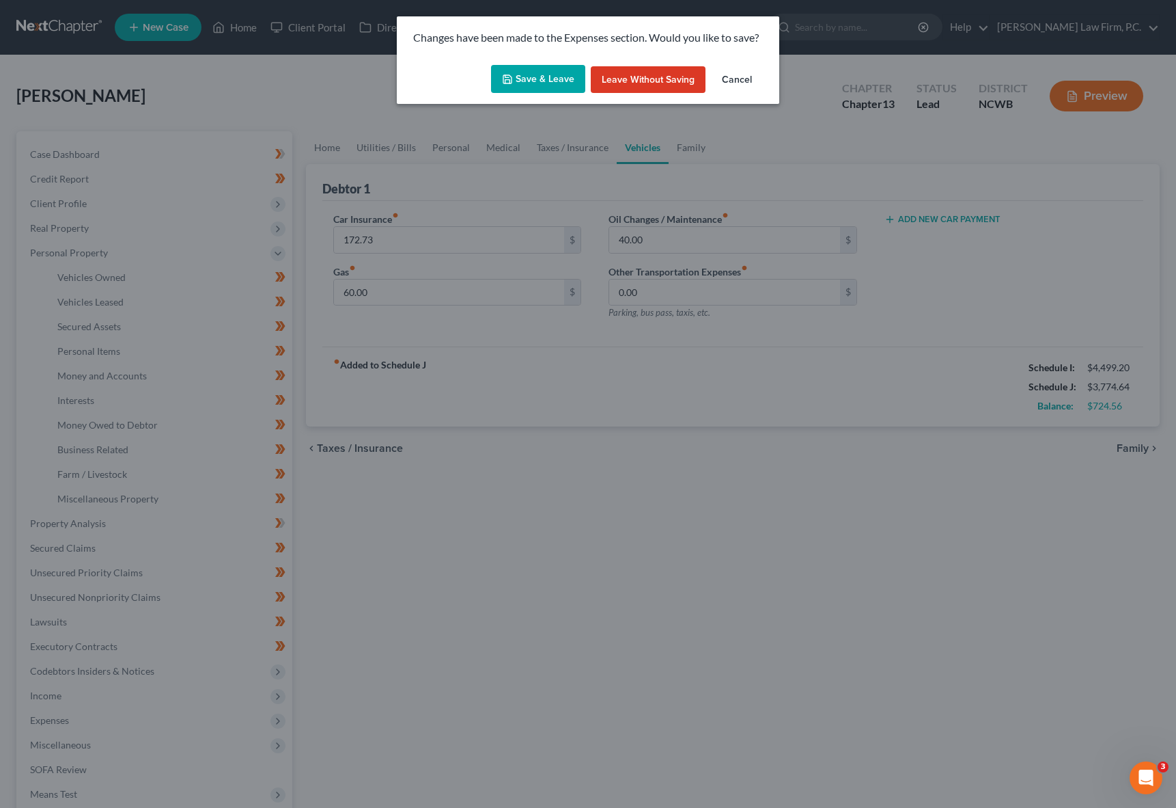
click at [556, 84] on button "Save & Leave" at bounding box center [538, 79] width 94 height 29
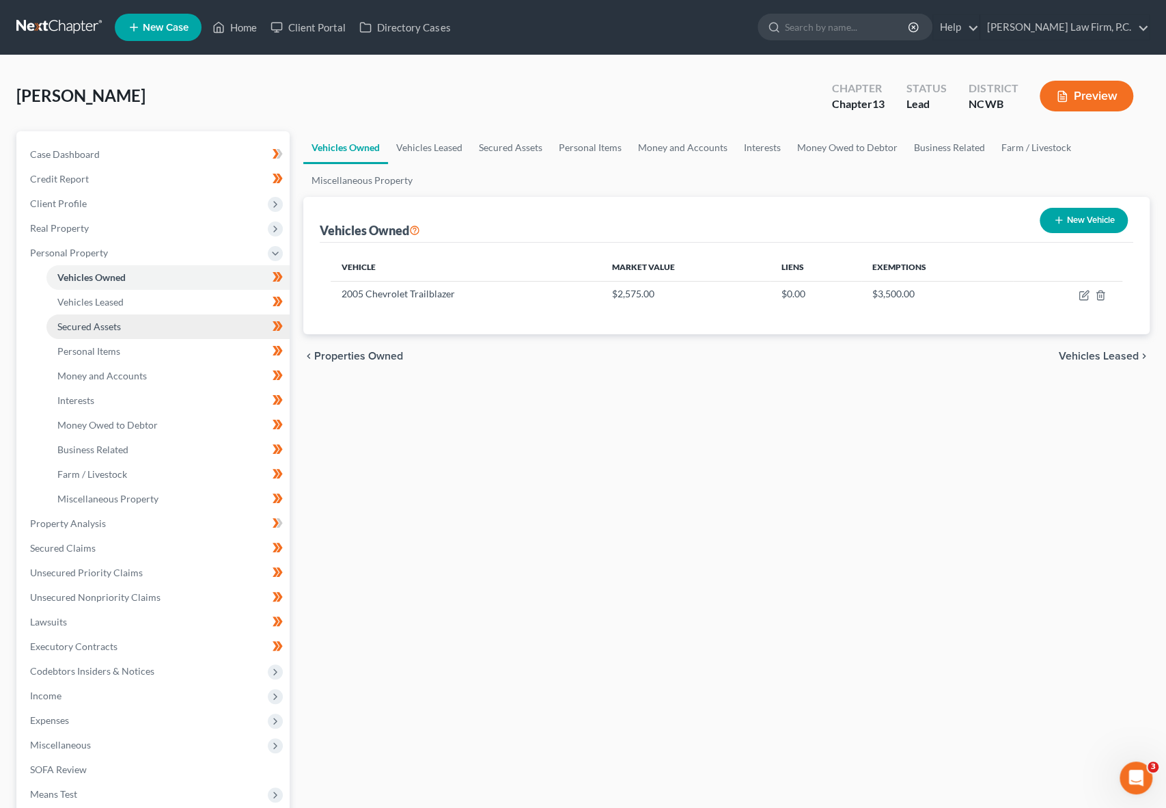
click at [89, 327] on span "Secured Assets" at bounding box center [89, 326] width 64 height 12
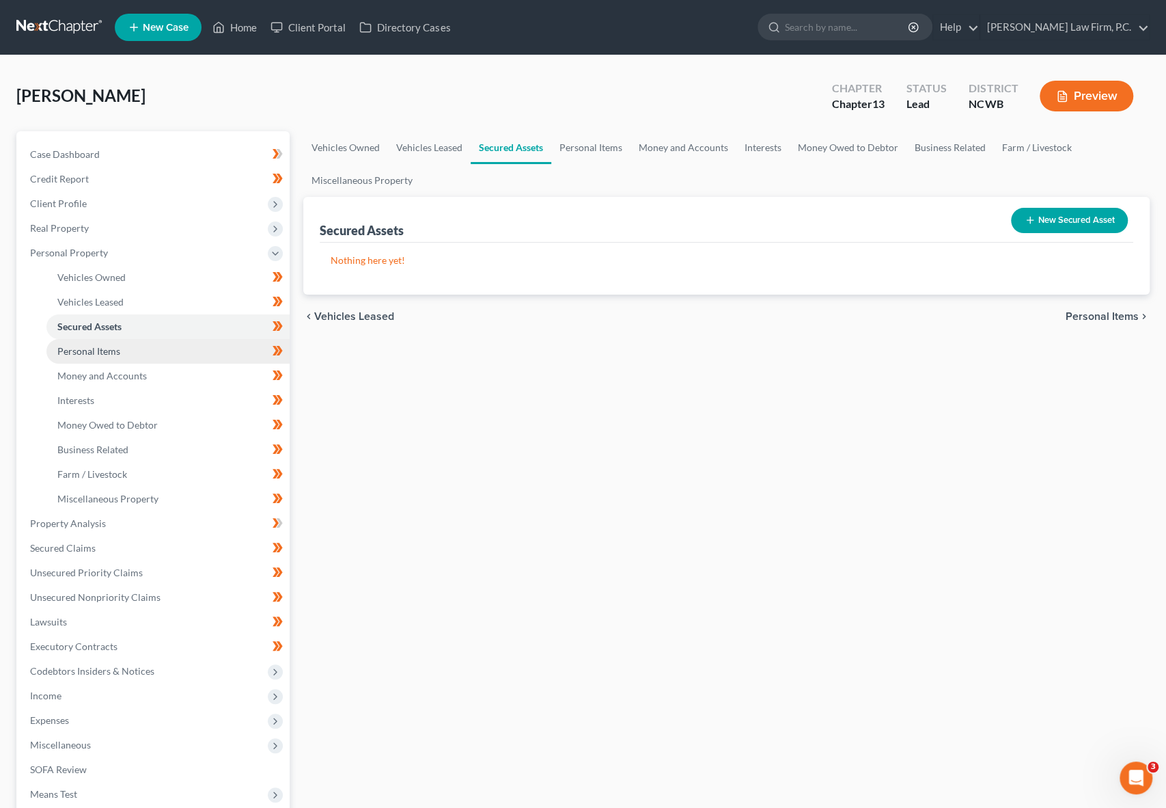
click at [89, 350] on span "Personal Items" at bounding box center [88, 351] width 63 height 12
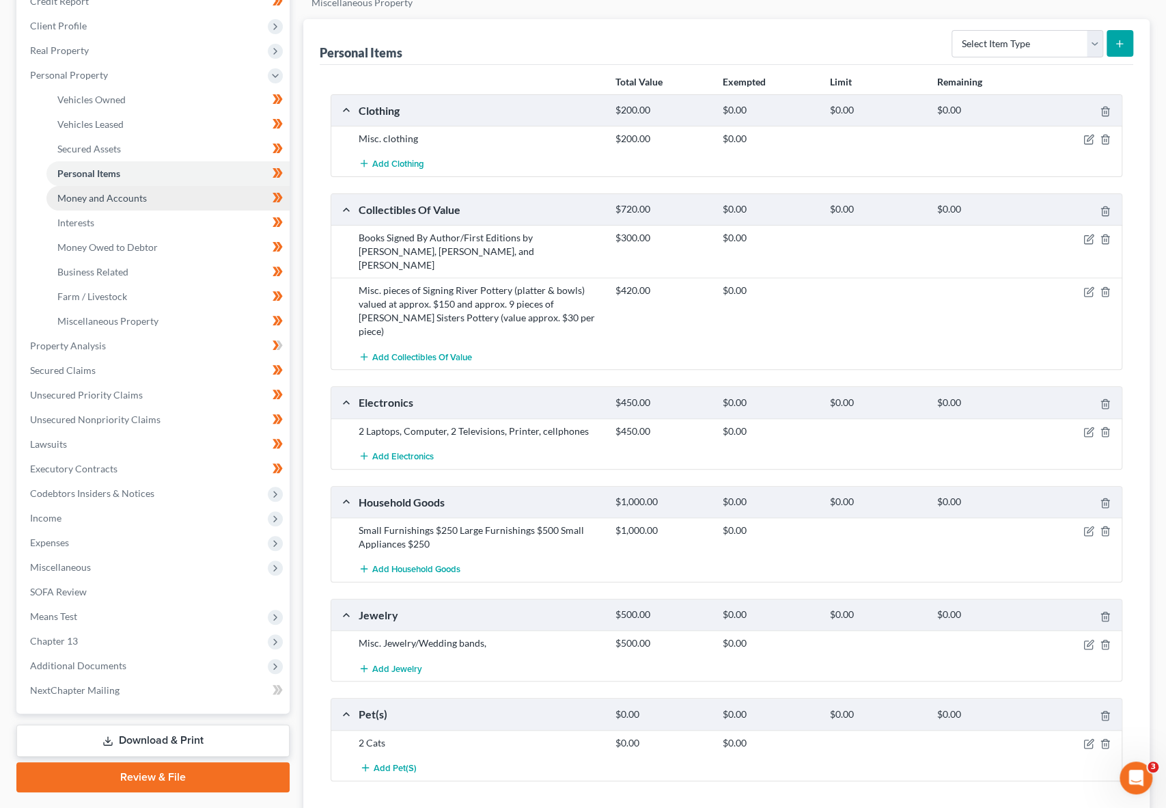
click at [87, 193] on span "Money and Accounts" at bounding box center [101, 198] width 89 height 12
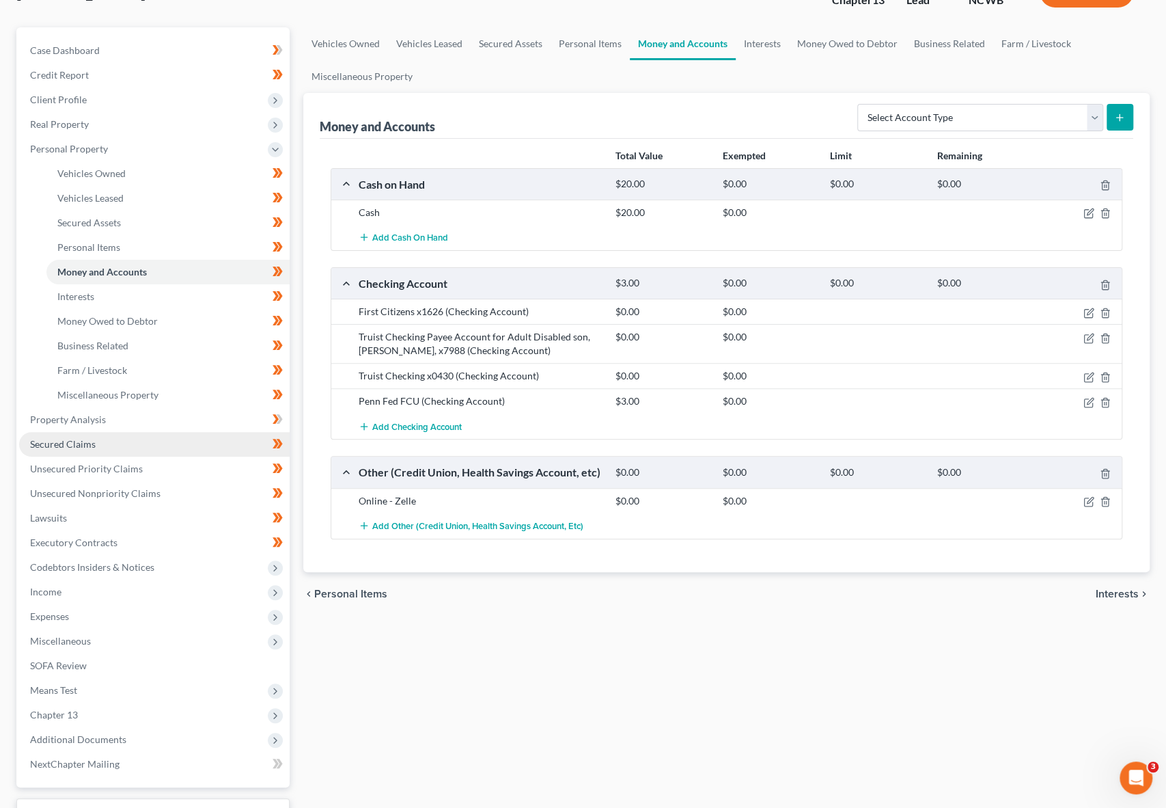
scroll to position [212, 0]
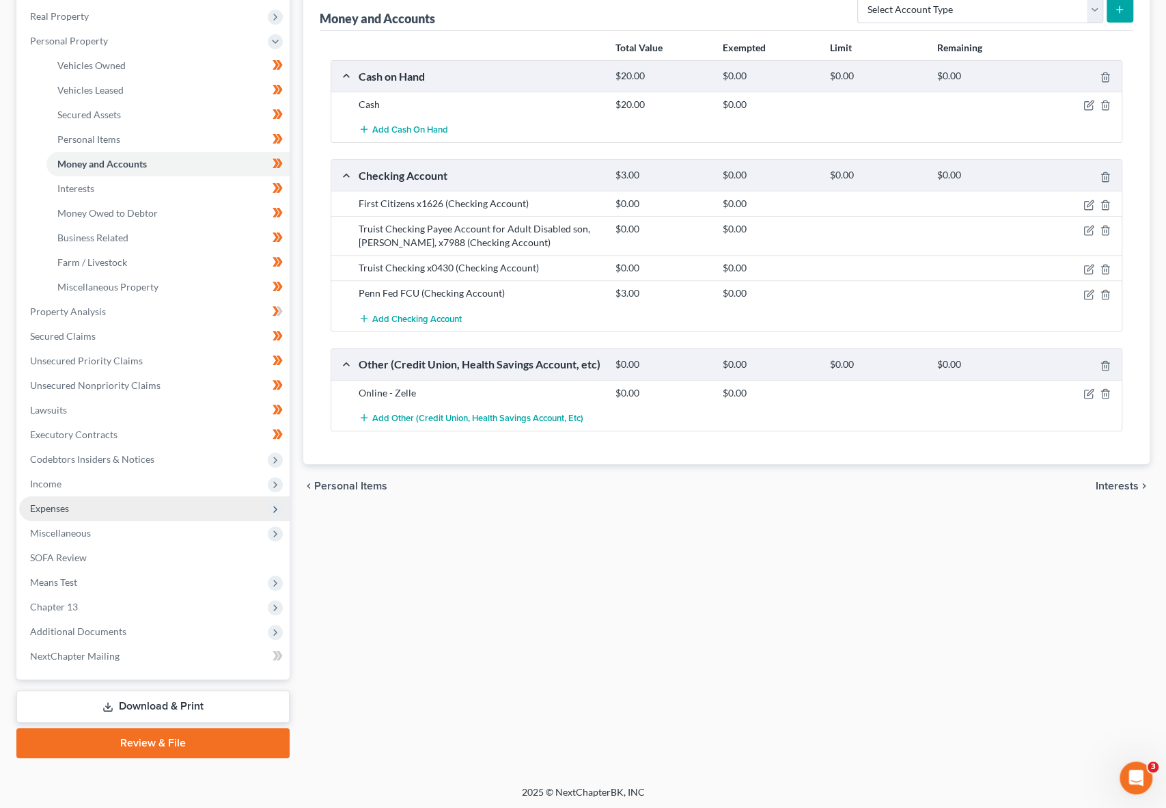
click at [44, 509] on span "Expenses" at bounding box center [49, 508] width 39 height 12
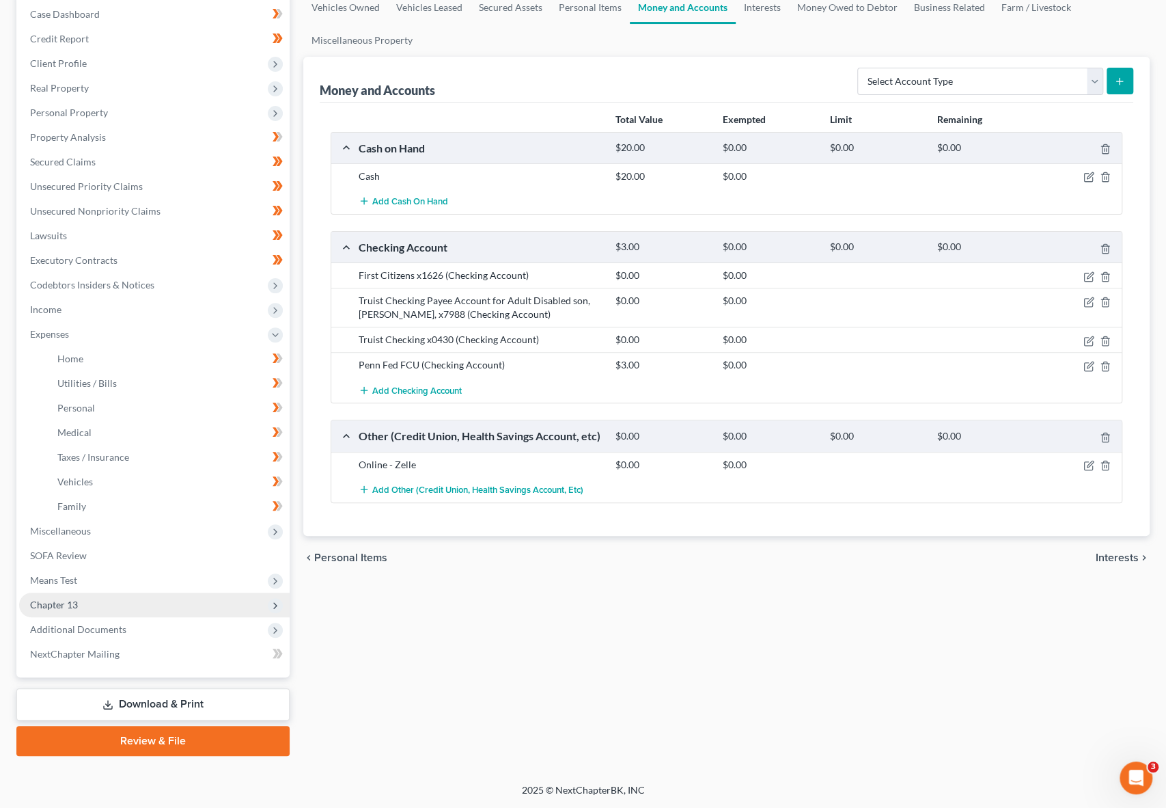
scroll to position [138, 0]
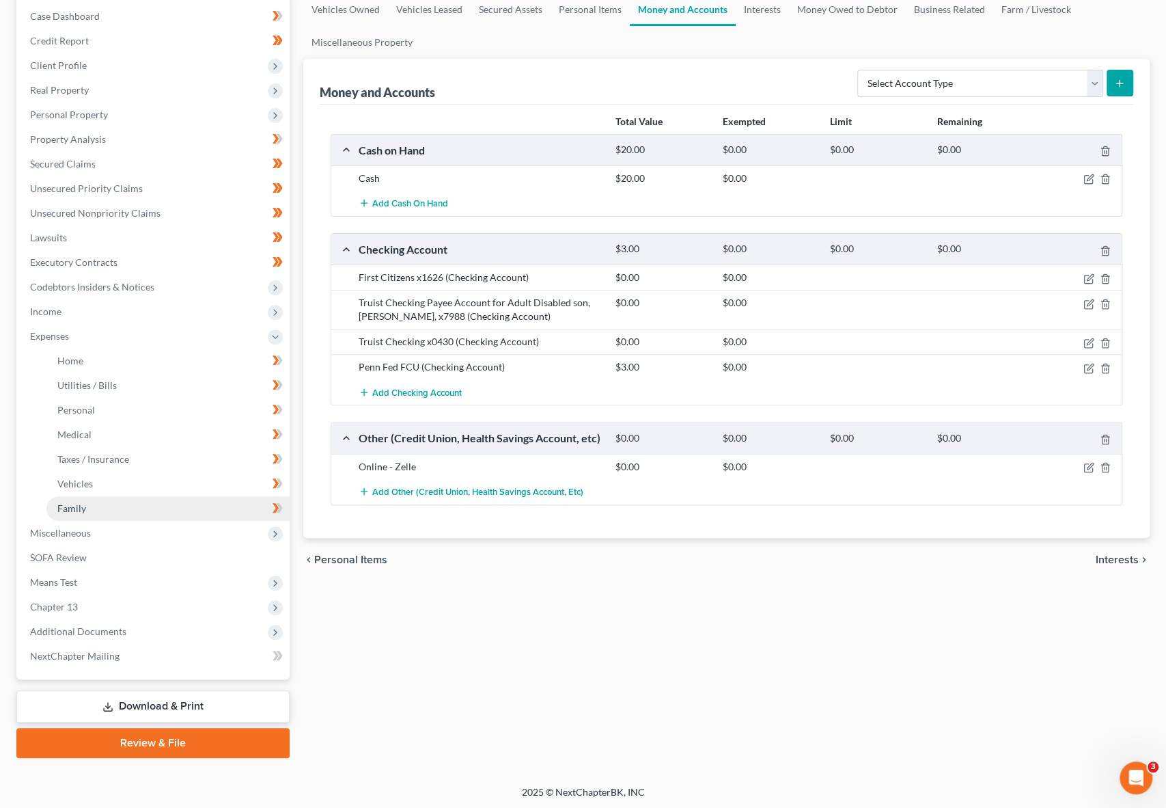
click at [66, 509] on span "Family" at bounding box center [71, 508] width 29 height 12
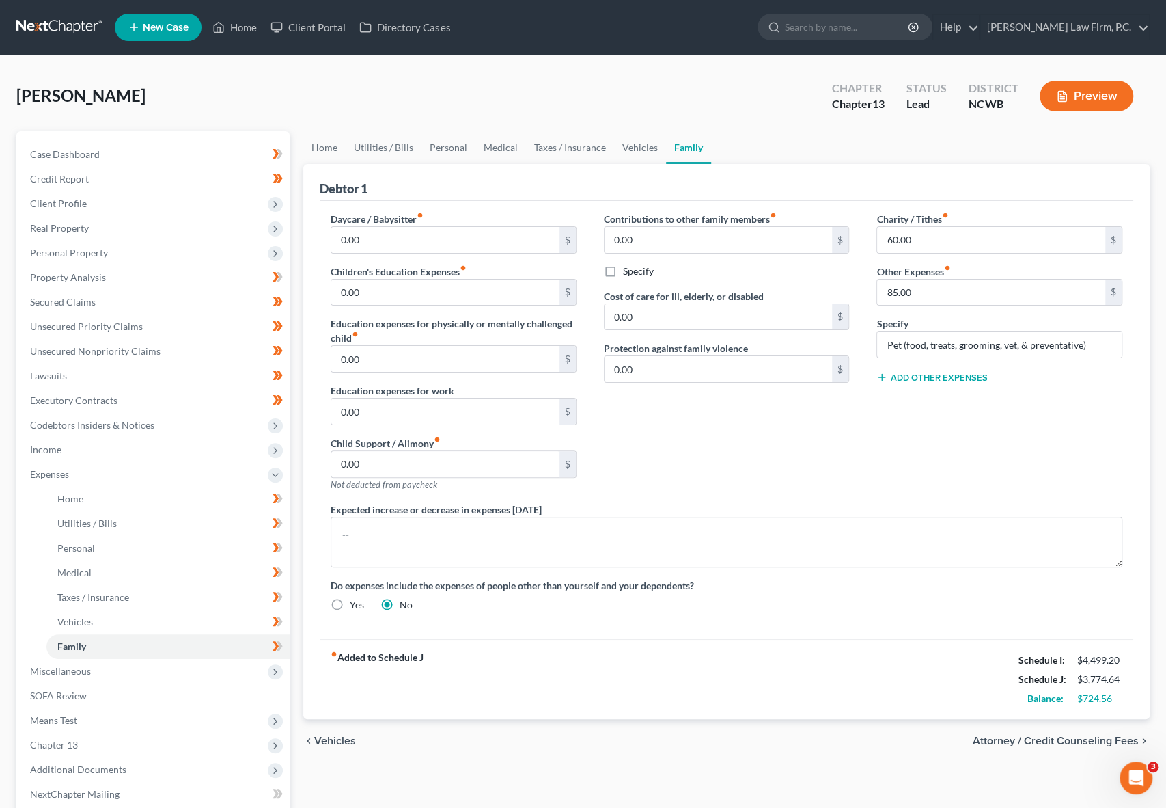
click at [1116, 699] on div "$724.56" at bounding box center [1099, 698] width 45 height 14
drag, startPoint x: 1116, startPoint y: 699, endPoint x: 1079, endPoint y: 698, distance: 37.6
click at [1079, 698] on div "$724.56" at bounding box center [1099, 698] width 45 height 14
click at [769, 448] on div "Contributions to other family members fiber_manual_record 0.00 $ Specify Cost o…" at bounding box center [726, 357] width 273 height 290
drag, startPoint x: 18, startPoint y: 99, endPoint x: 144, endPoint y: 98, distance: 125.7
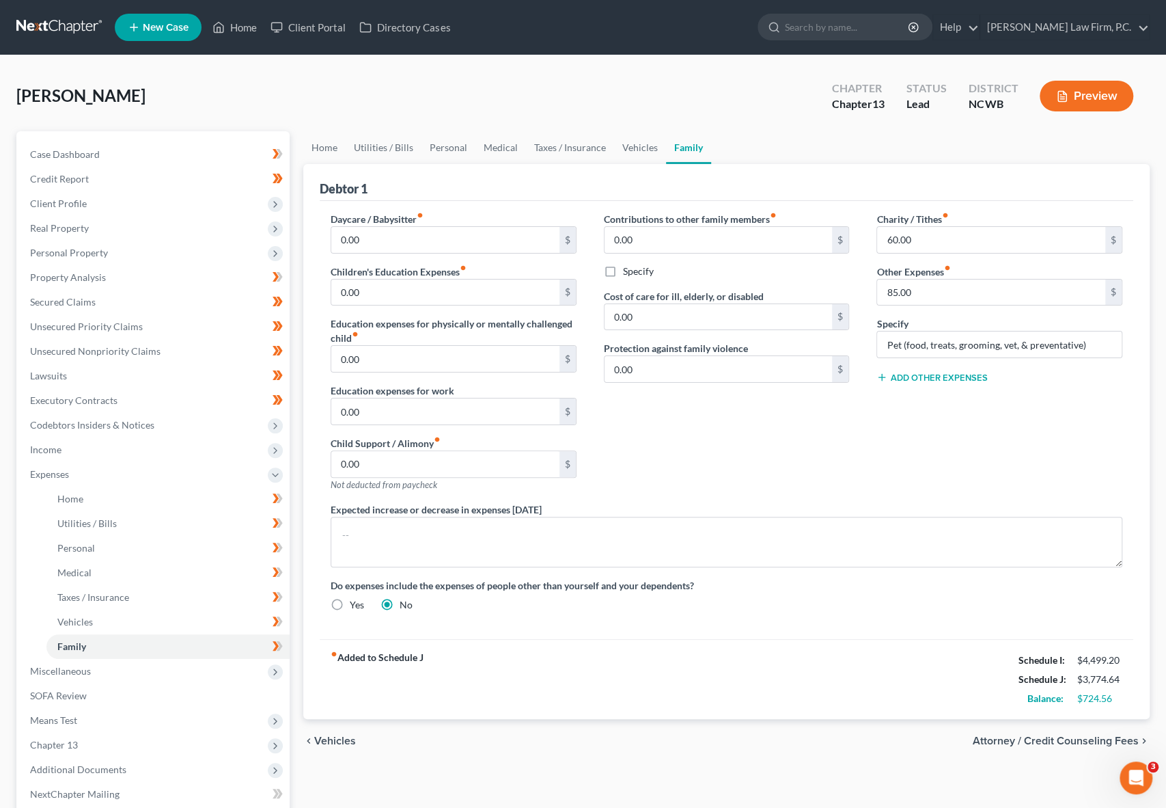
click at [144, 98] on div "[PERSON_NAME] Upgraded Chapter Chapter 13 Status Lead District NCWB Preview" at bounding box center [582, 101] width 1133 height 59
click at [751, 449] on div "Contributions to other family members fiber_manual_record 0.00 $ Specify Cost o…" at bounding box center [726, 357] width 273 height 290
